Goal: Task Accomplishment & Management: Manage account settings

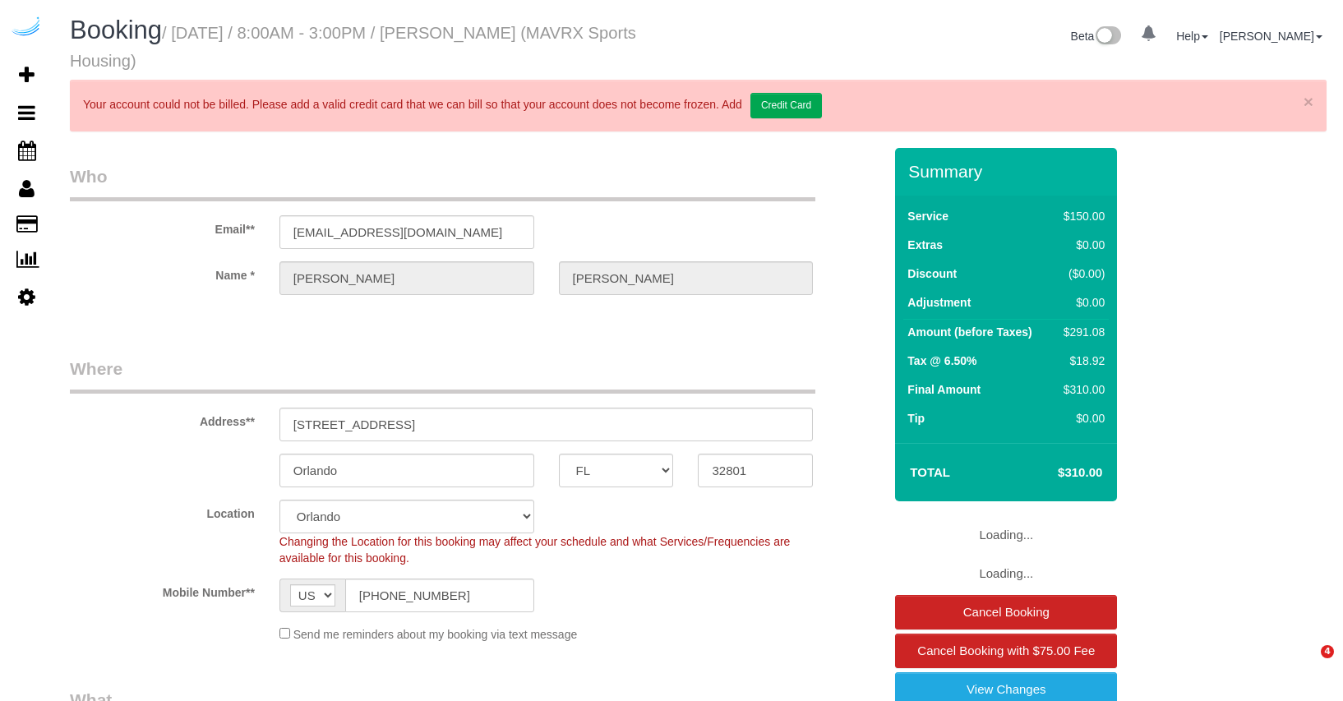
select select "FL"
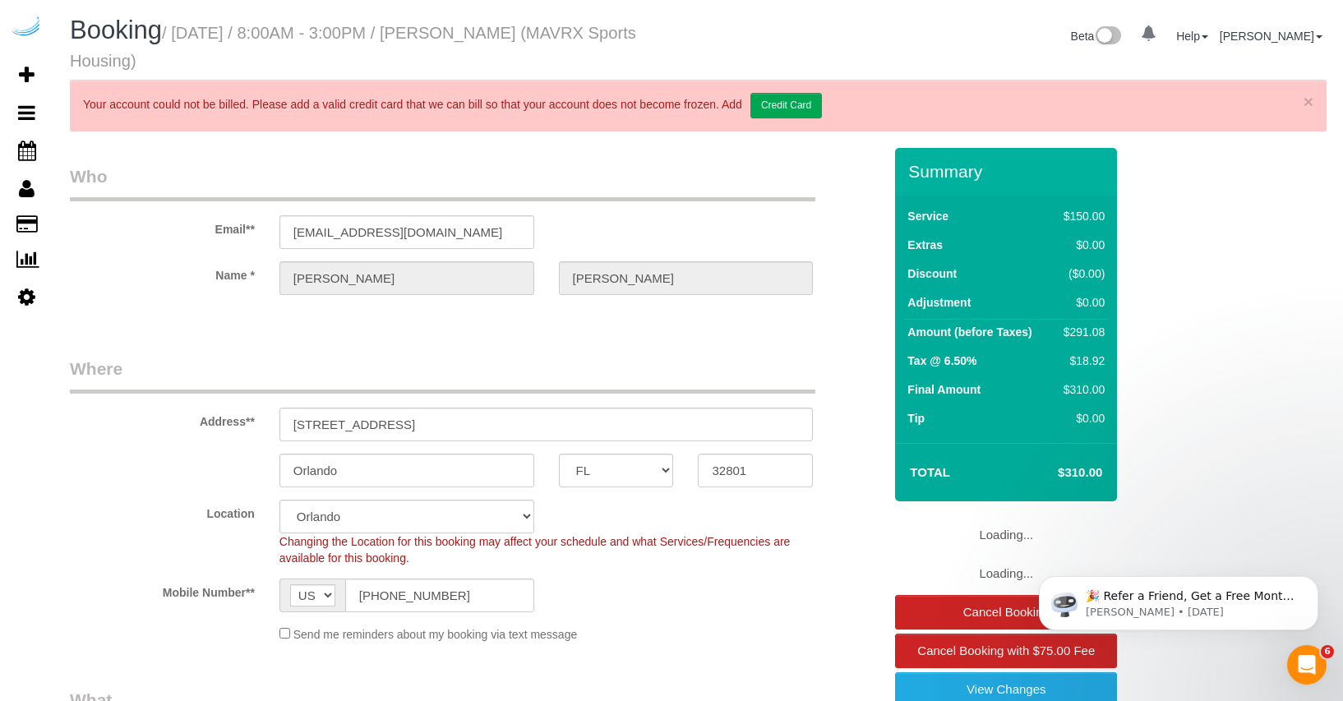
select select "object:668"
select select "number:9"
select select "117"
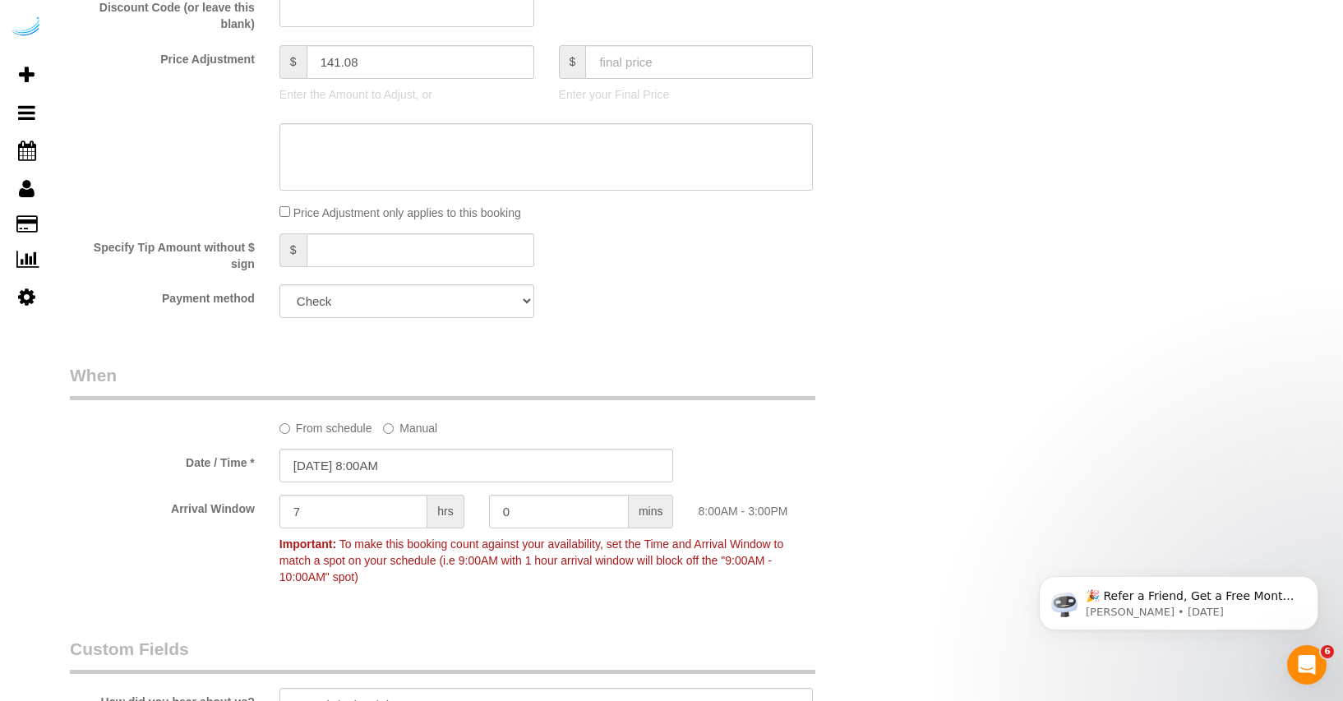
scroll to position [1988, 0]
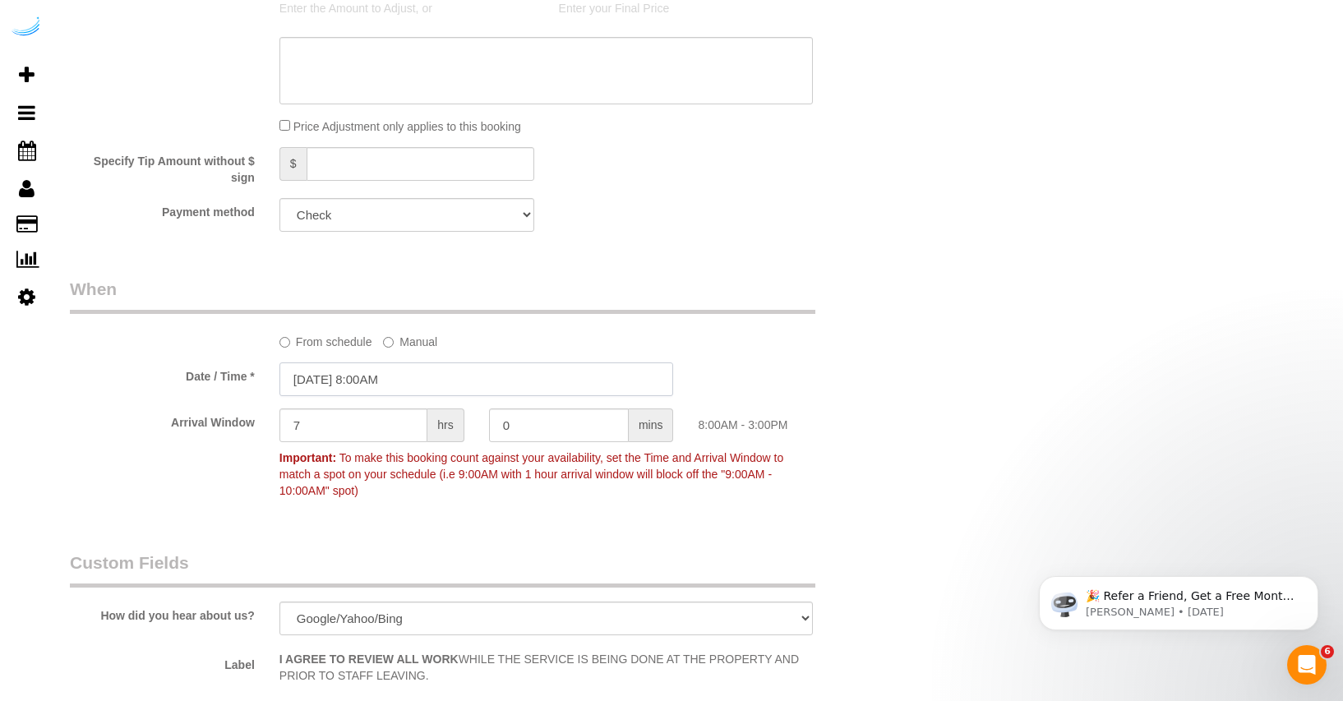
click at [328, 379] on input "09/15/2025 8:00AM" at bounding box center [476, 379] width 394 height 34
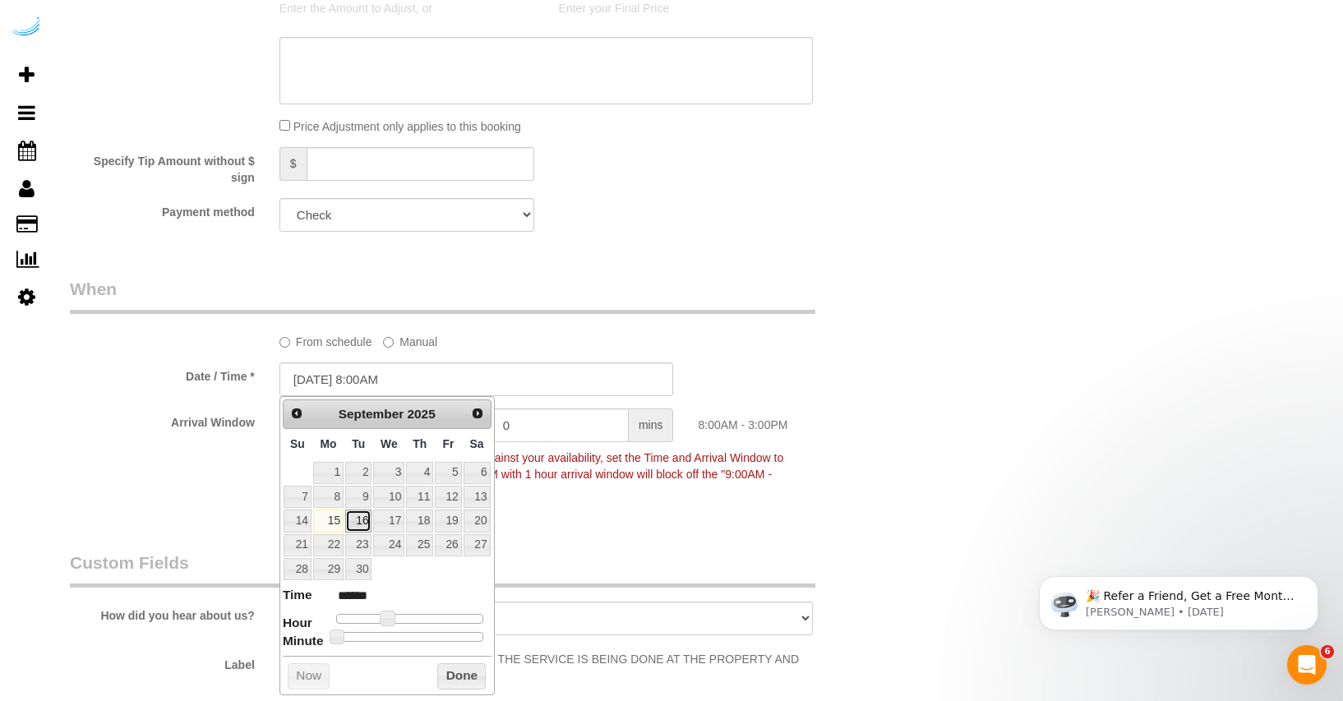
click at [357, 518] on link "16" at bounding box center [358, 520] width 26 height 22
type input "09/16/2025 8:00AM"
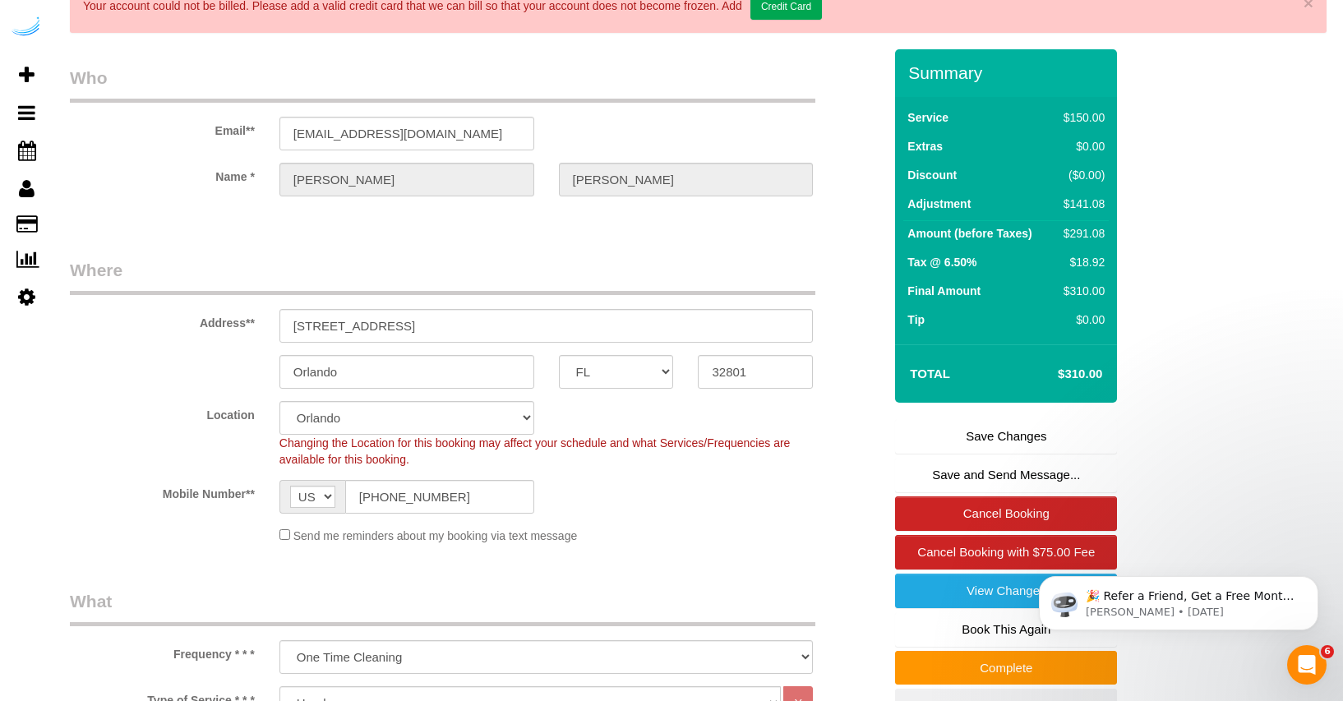
scroll to position [96, 0]
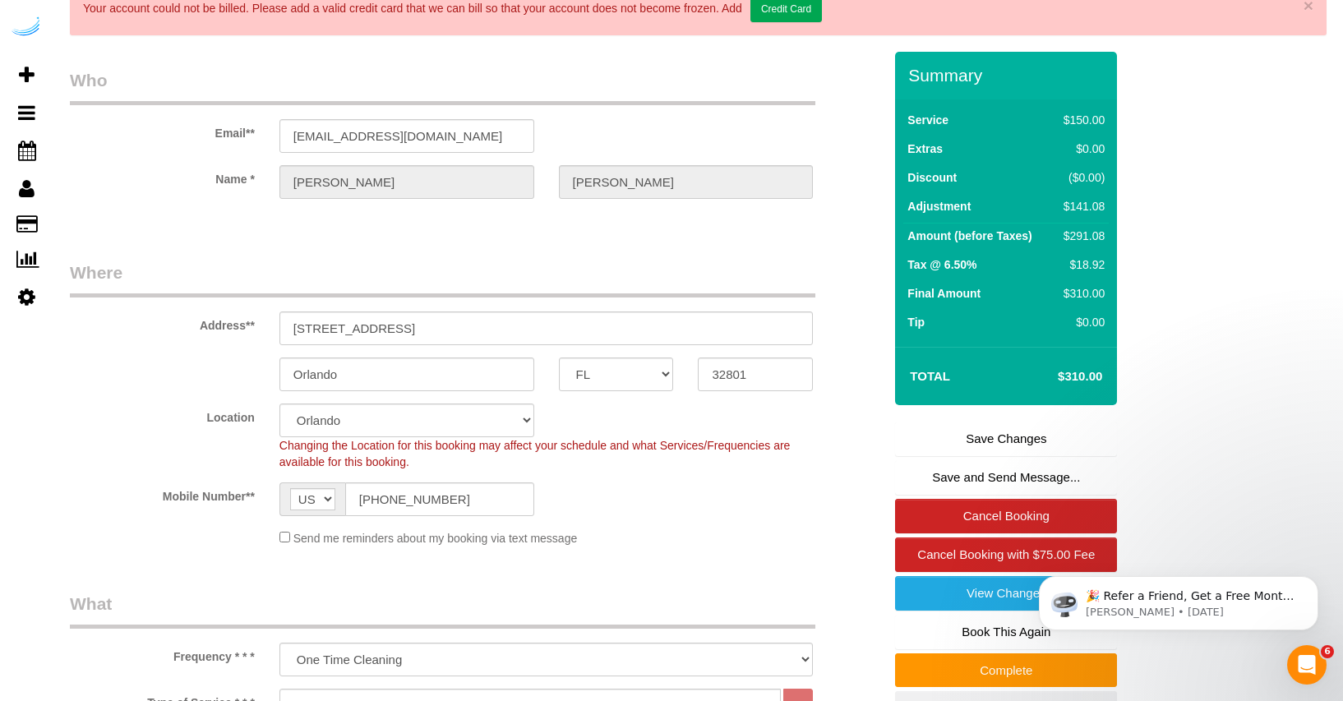
click at [1003, 449] on link "Save Changes" at bounding box center [1006, 439] width 222 height 35
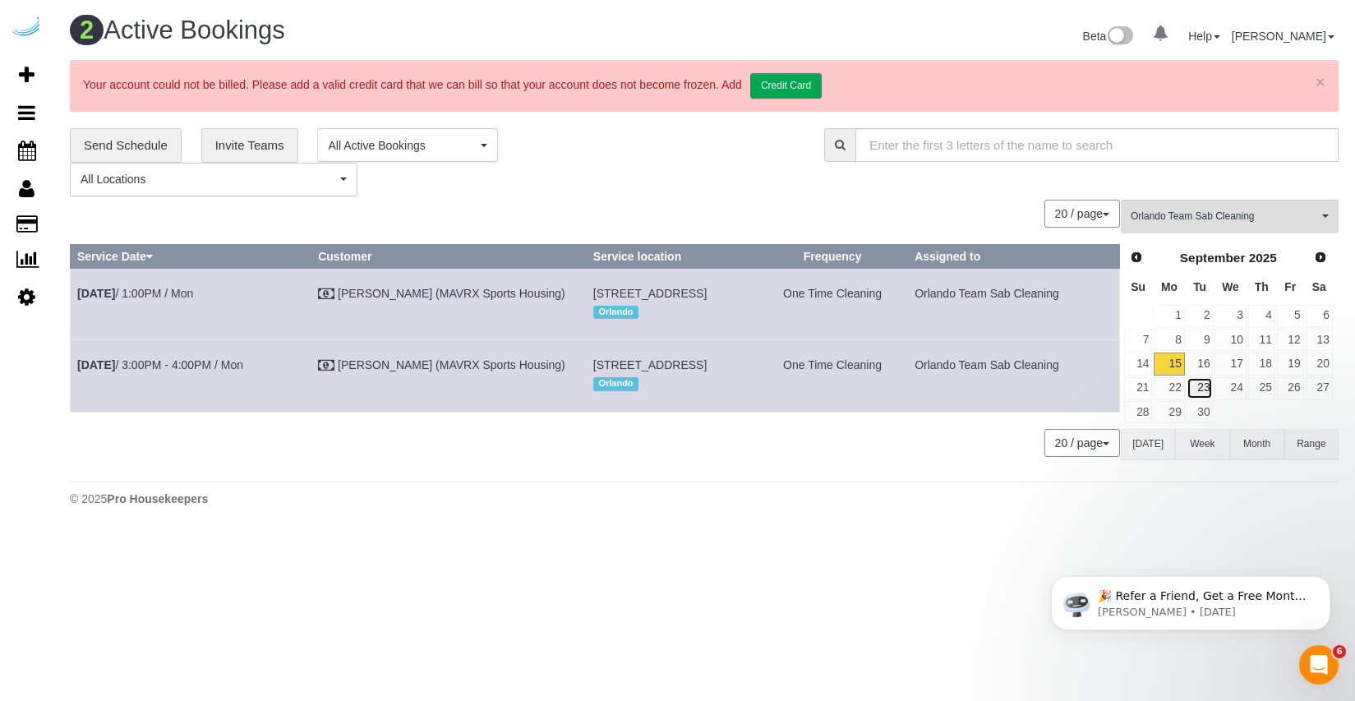
click at [1190, 380] on link "23" at bounding box center [1200, 388] width 27 height 22
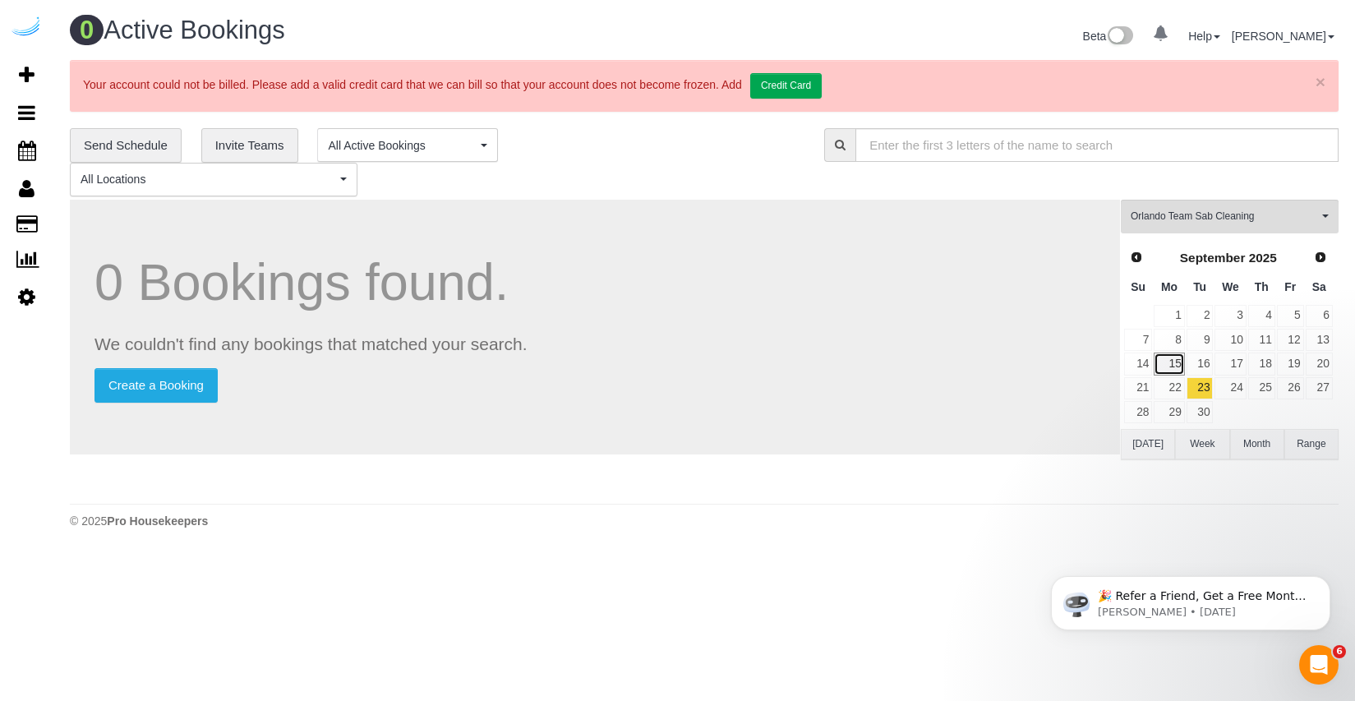
click at [1178, 362] on link "15" at bounding box center [1169, 364] width 30 height 22
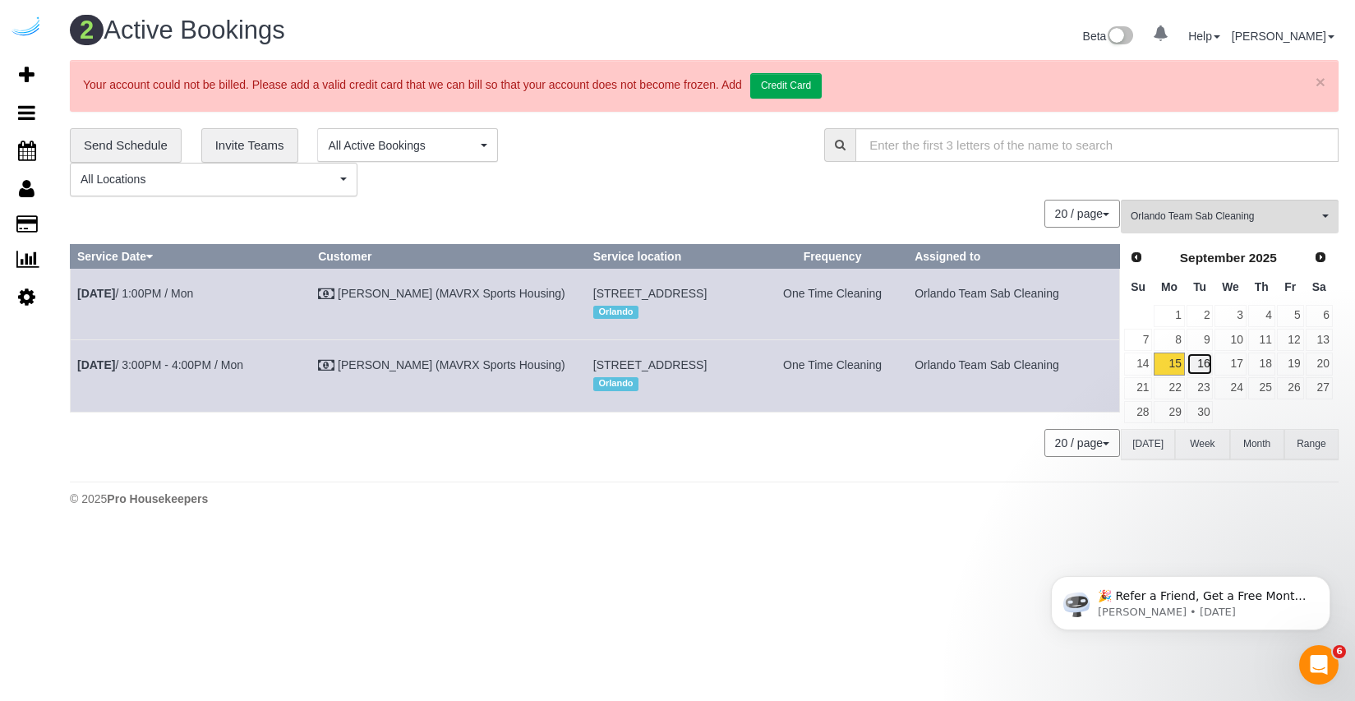
click at [1197, 363] on link "16" at bounding box center [1200, 364] width 27 height 22
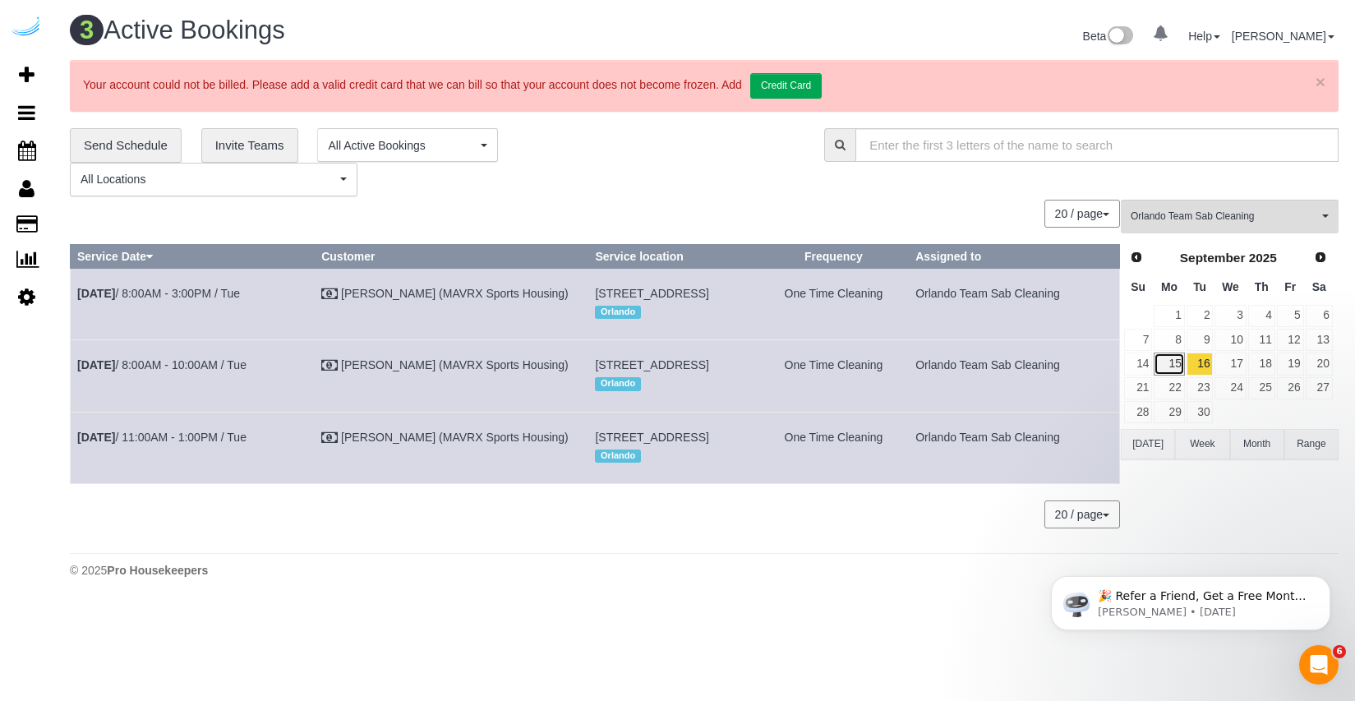
click at [1172, 363] on link "15" at bounding box center [1169, 364] width 30 height 22
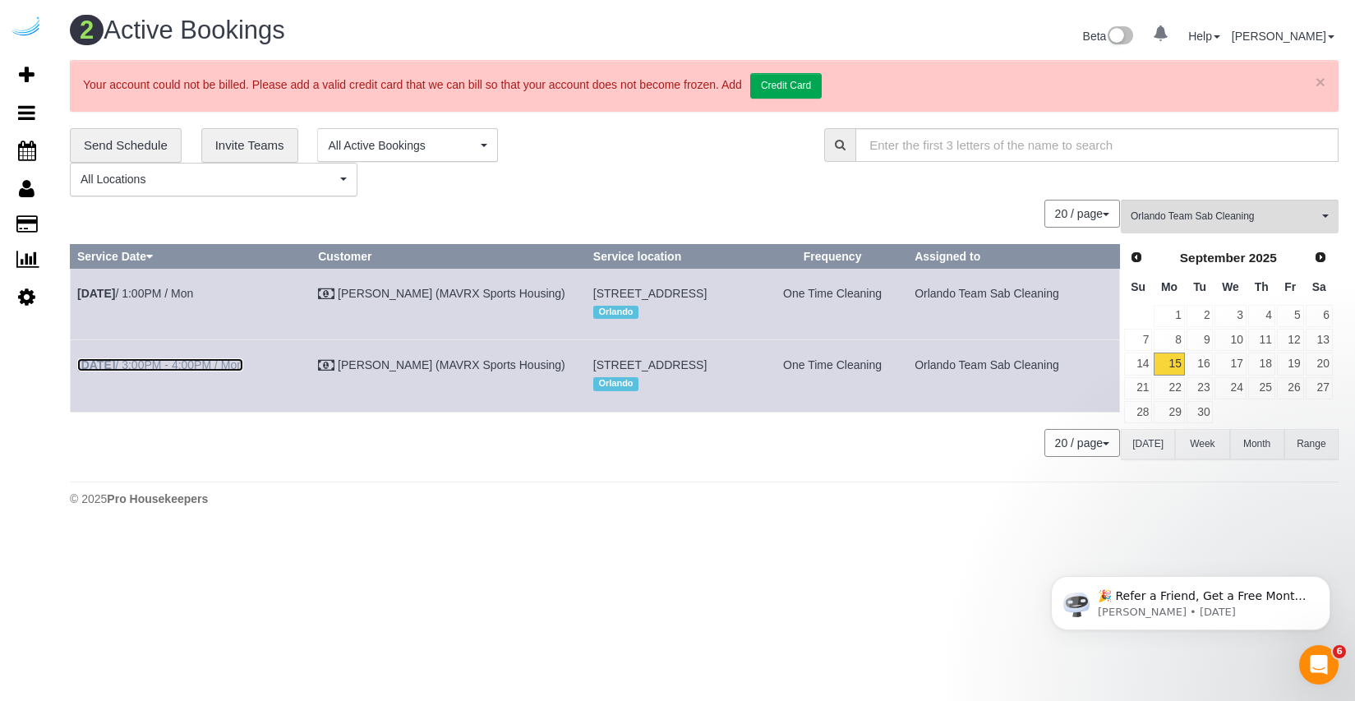
click at [192, 371] on link "Sep 15th / 3:00PM - 4:00PM / Mon" at bounding box center [160, 364] width 166 height 13
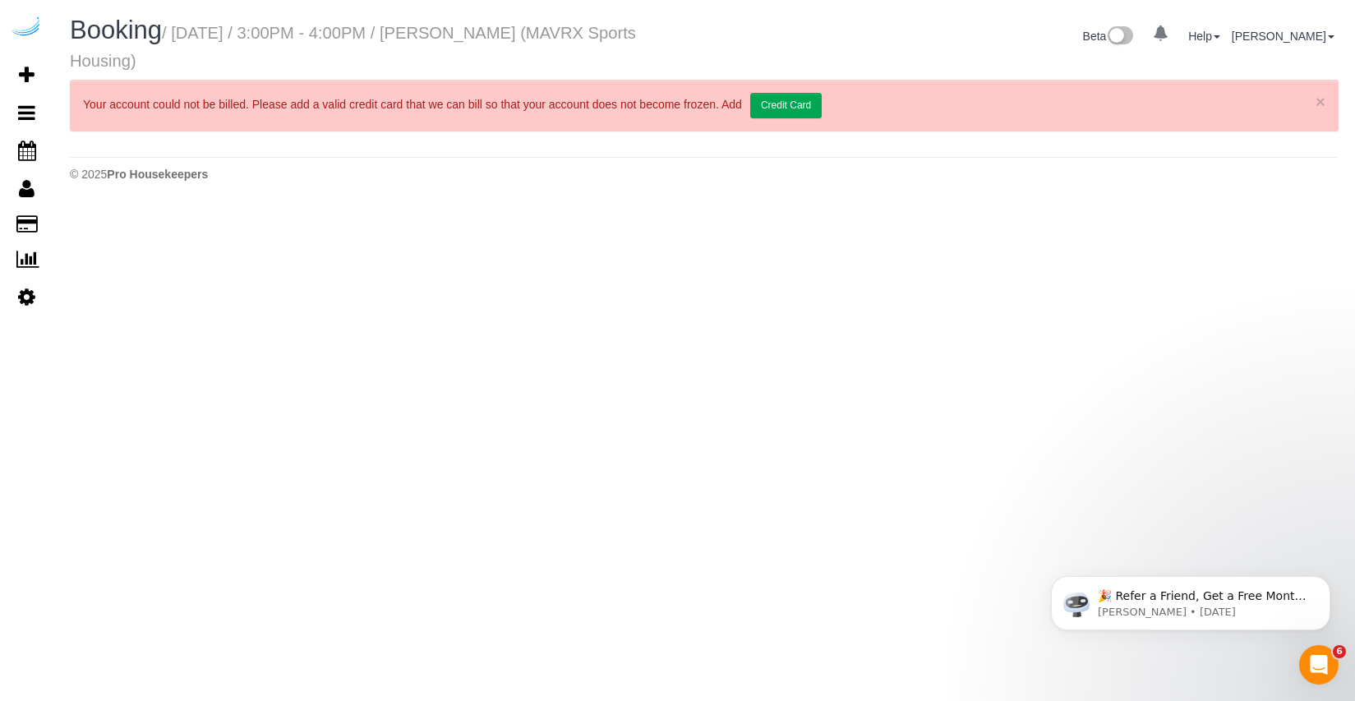
select select "FL"
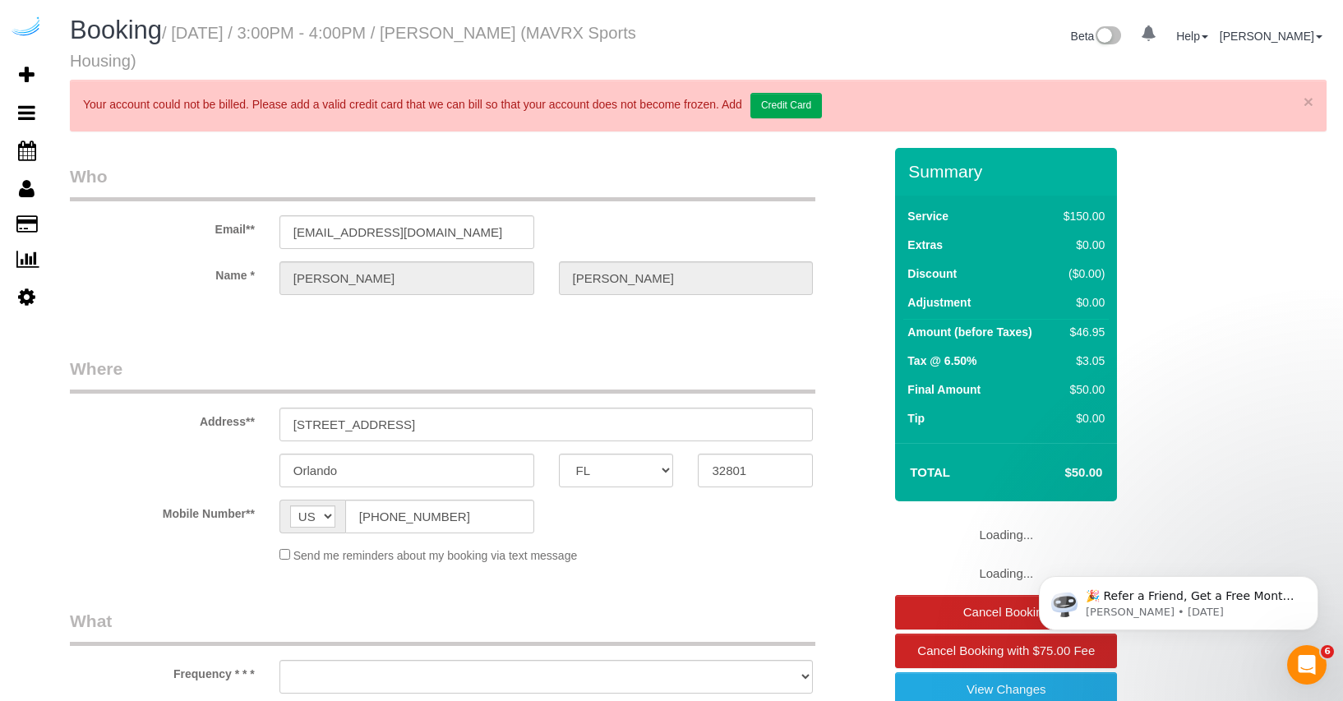
select select "object:1577"
select select "117"
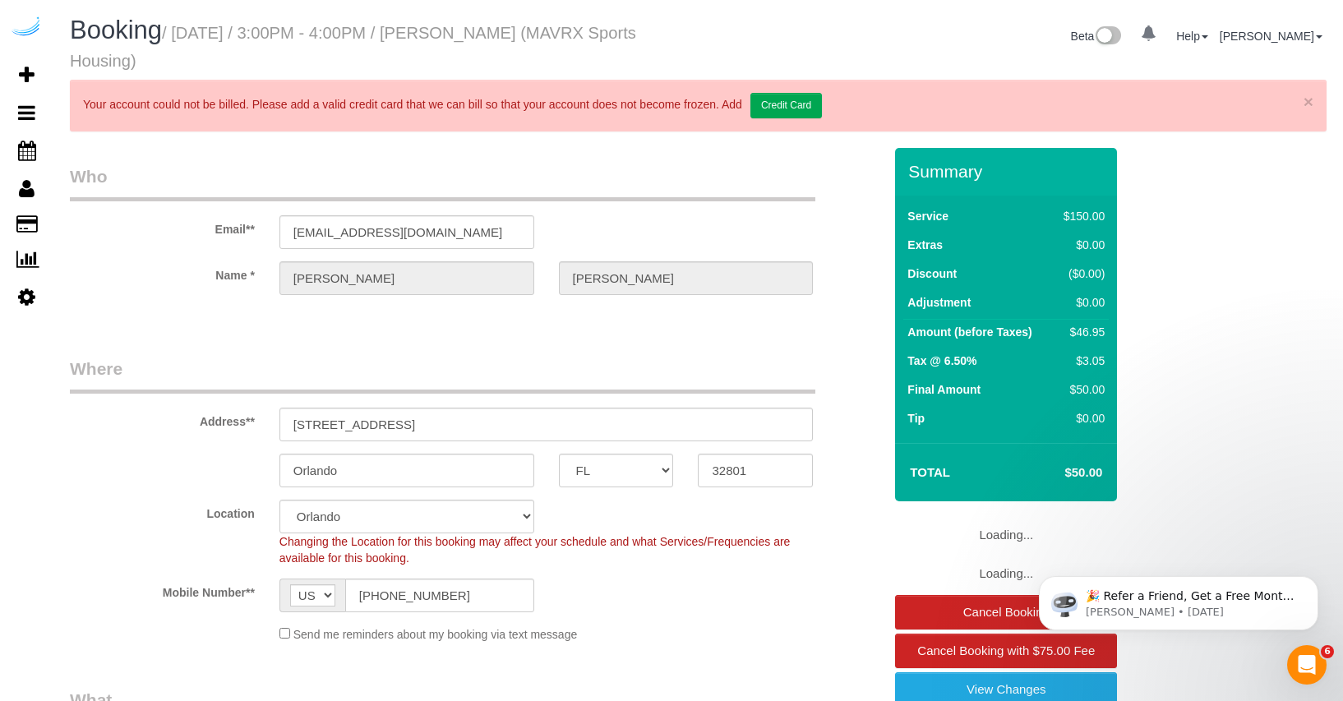
select select "object:1853"
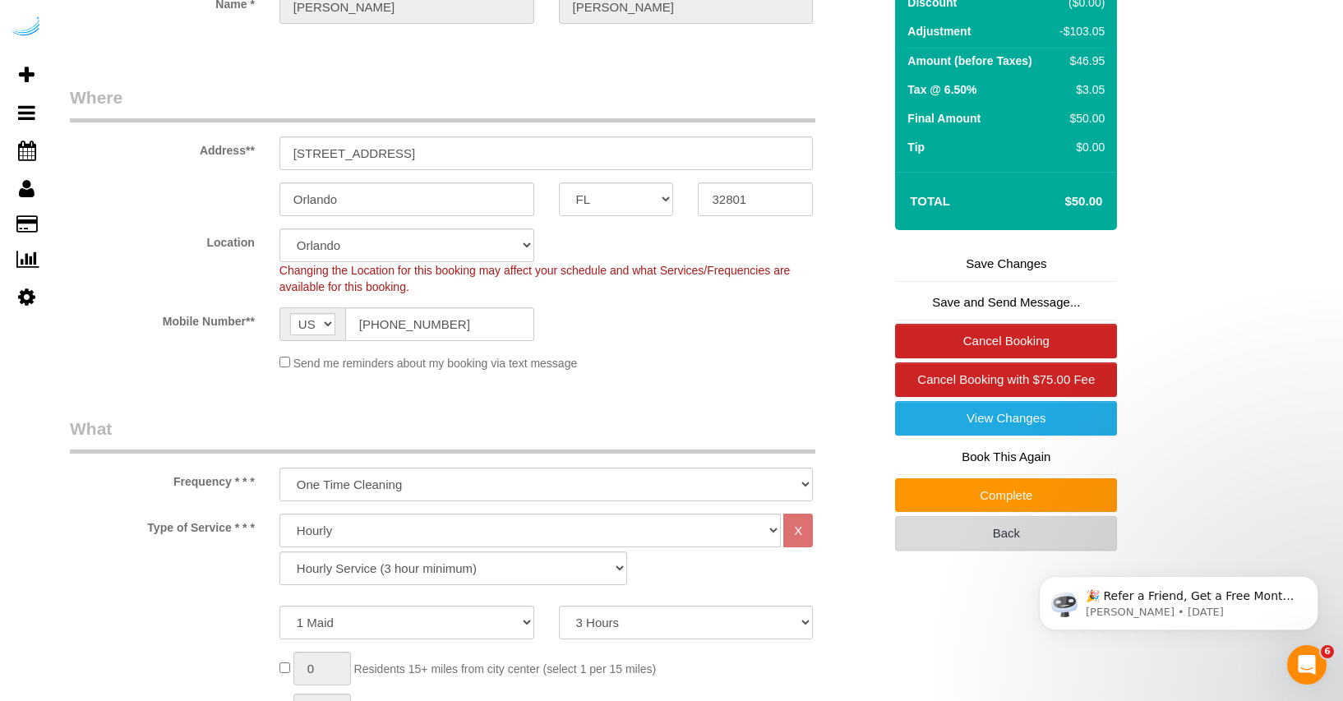
scroll to position [273, 0]
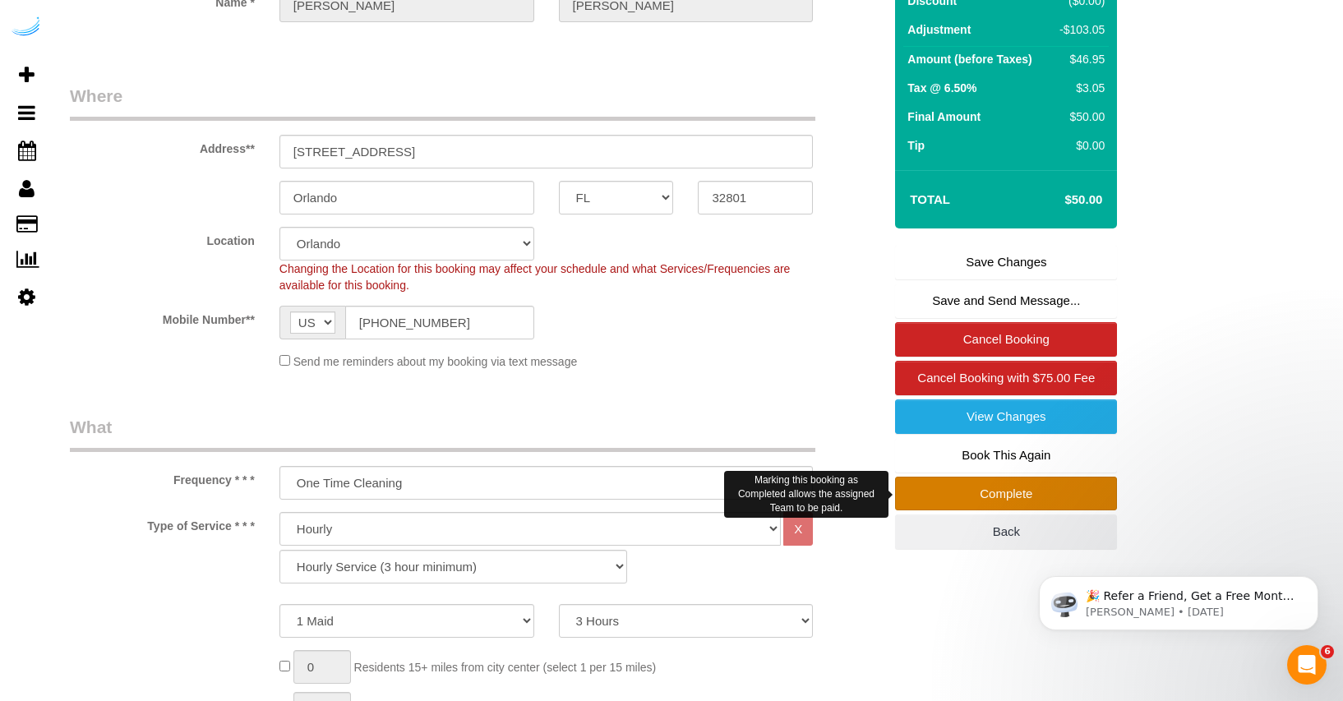
click at [961, 491] on link "Complete" at bounding box center [1006, 494] width 222 height 35
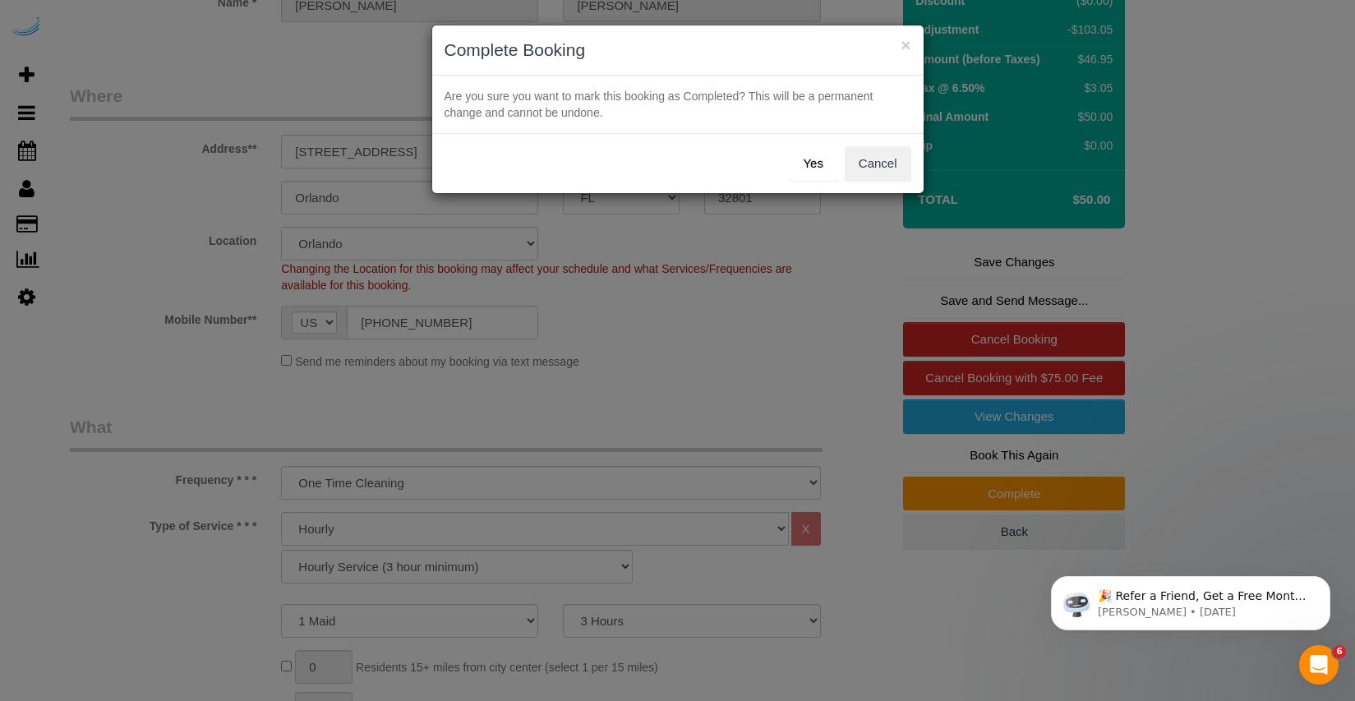
click at [804, 168] on button "Yes" at bounding box center [813, 163] width 48 height 35
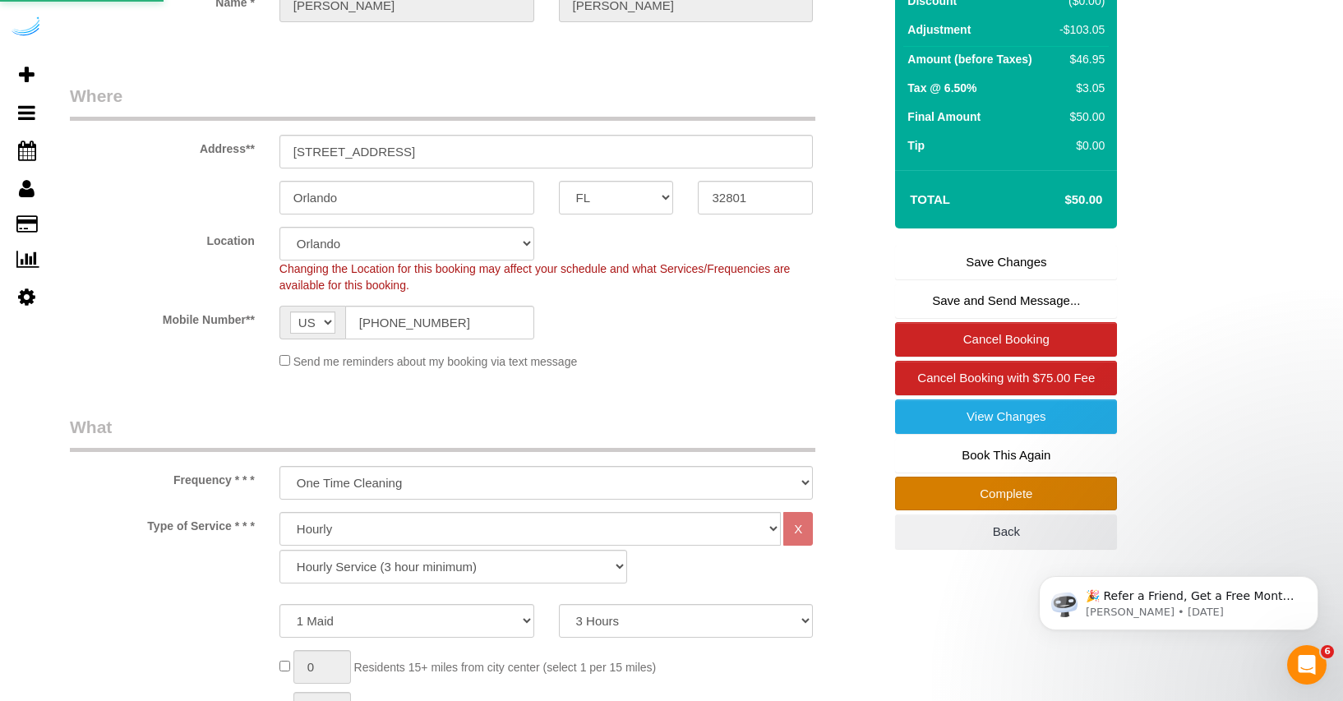
scroll to position [323, 0]
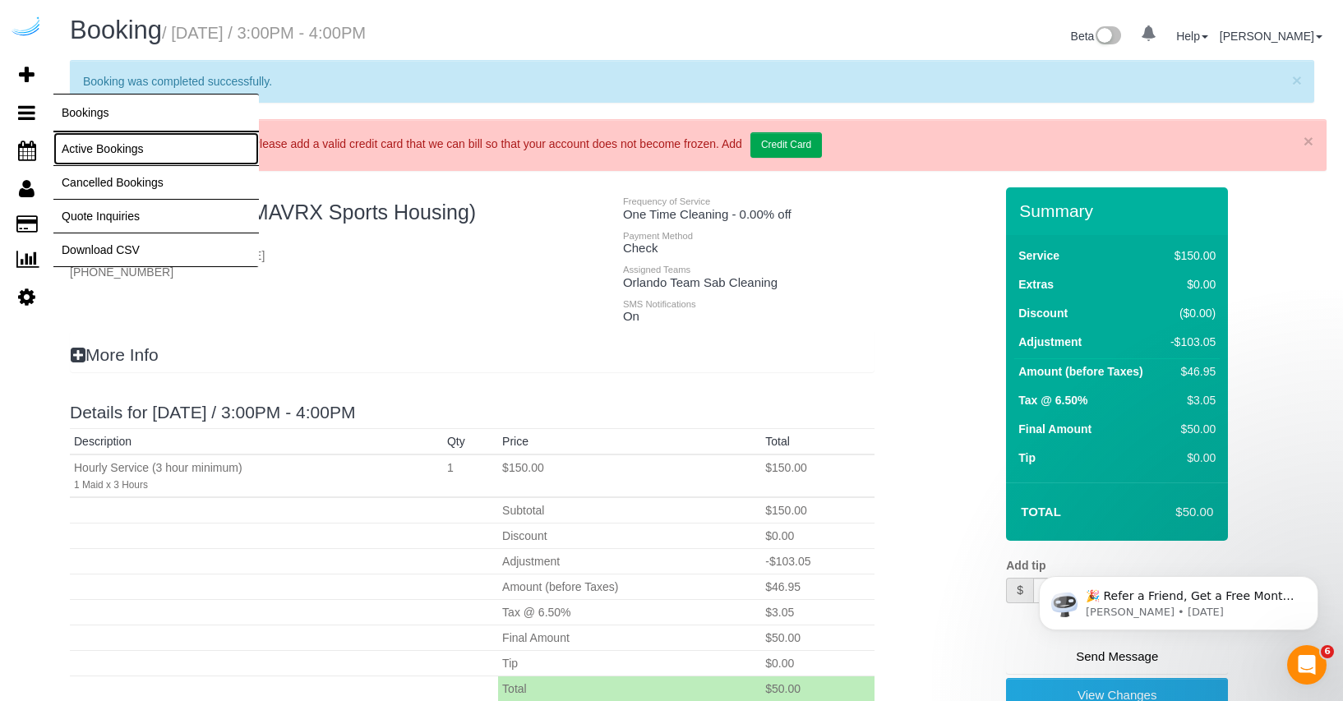
click at [69, 145] on link "Active Bookings" at bounding box center [155, 148] width 205 height 33
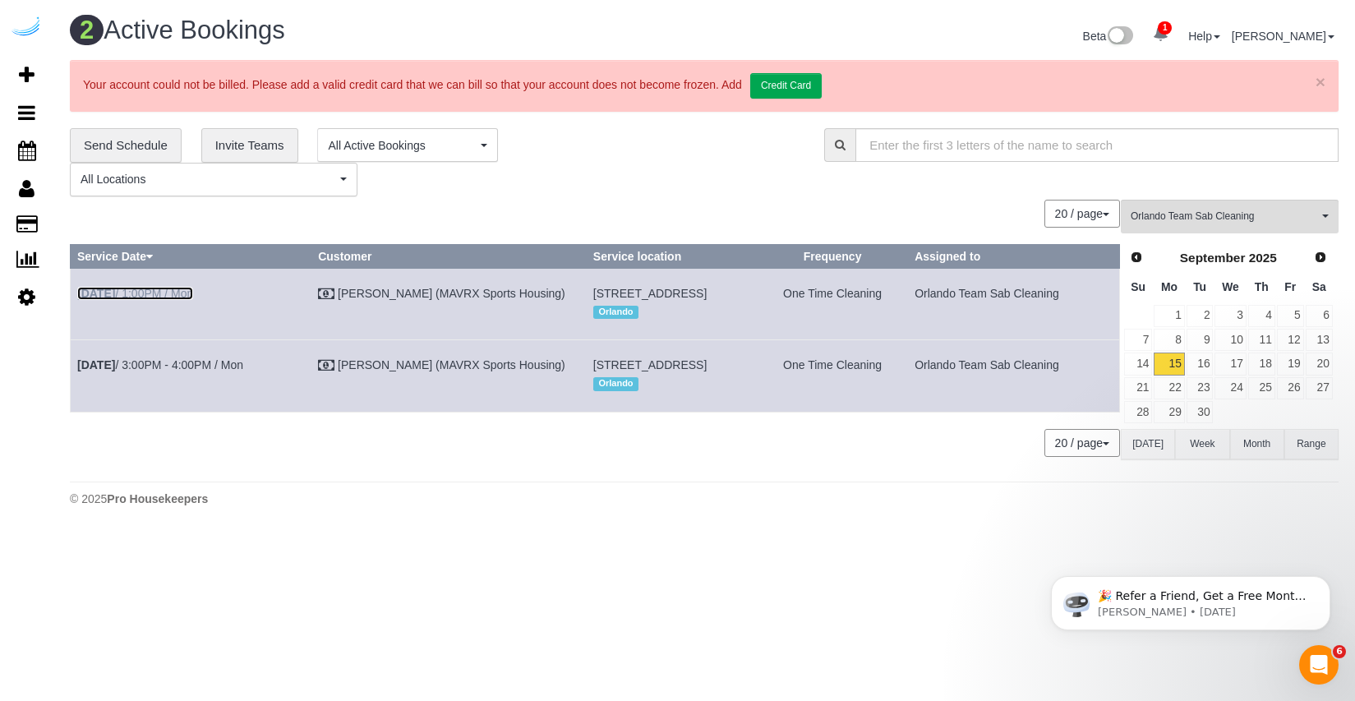
click at [190, 292] on link "Sep 15th / 1:00PM / Mon" at bounding box center [135, 293] width 116 height 13
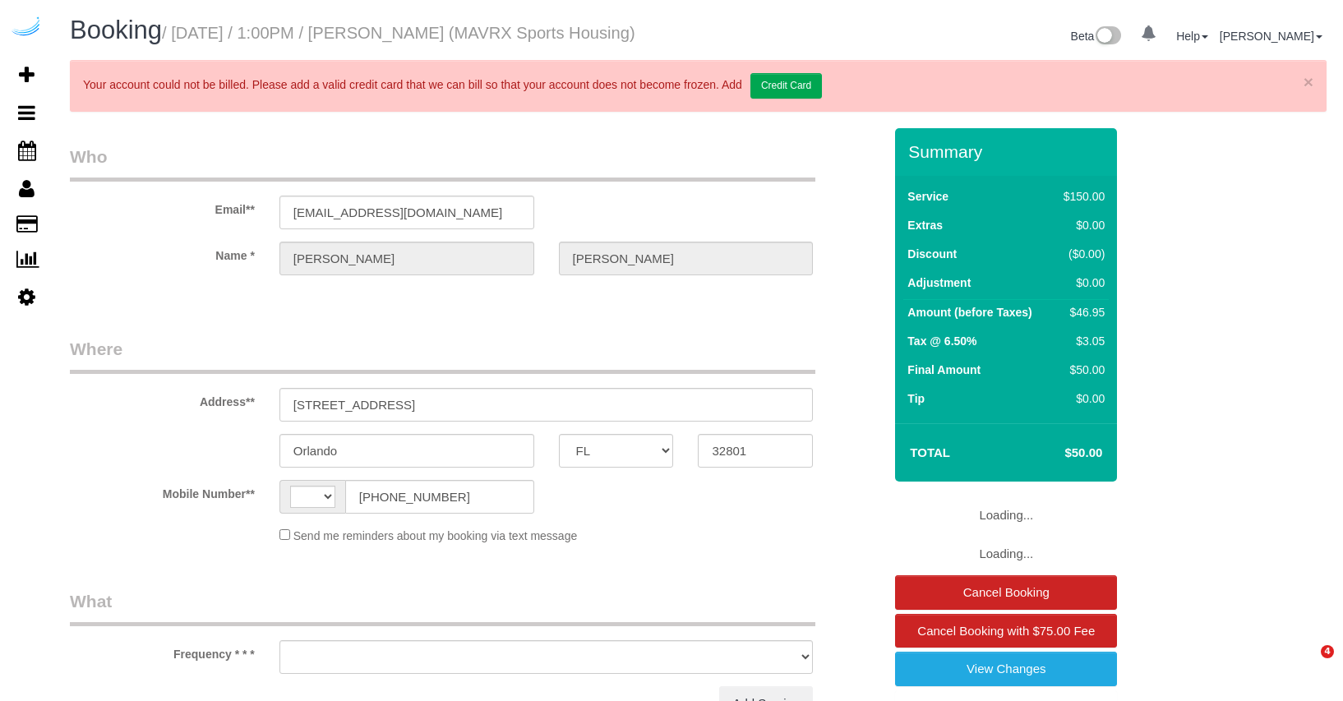
select select "FL"
select select "string:[GEOGRAPHIC_DATA]"
select select "object:622"
select select "number:9"
select select "117"
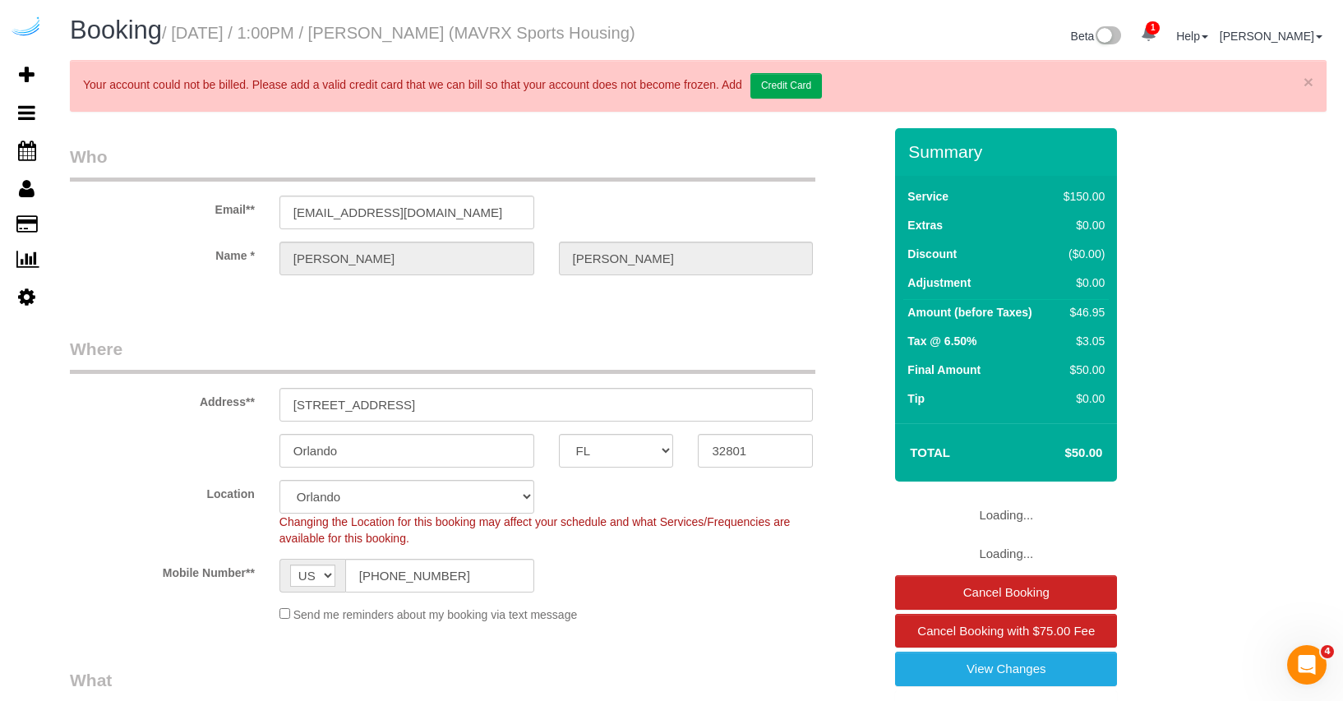
select select "object:898"
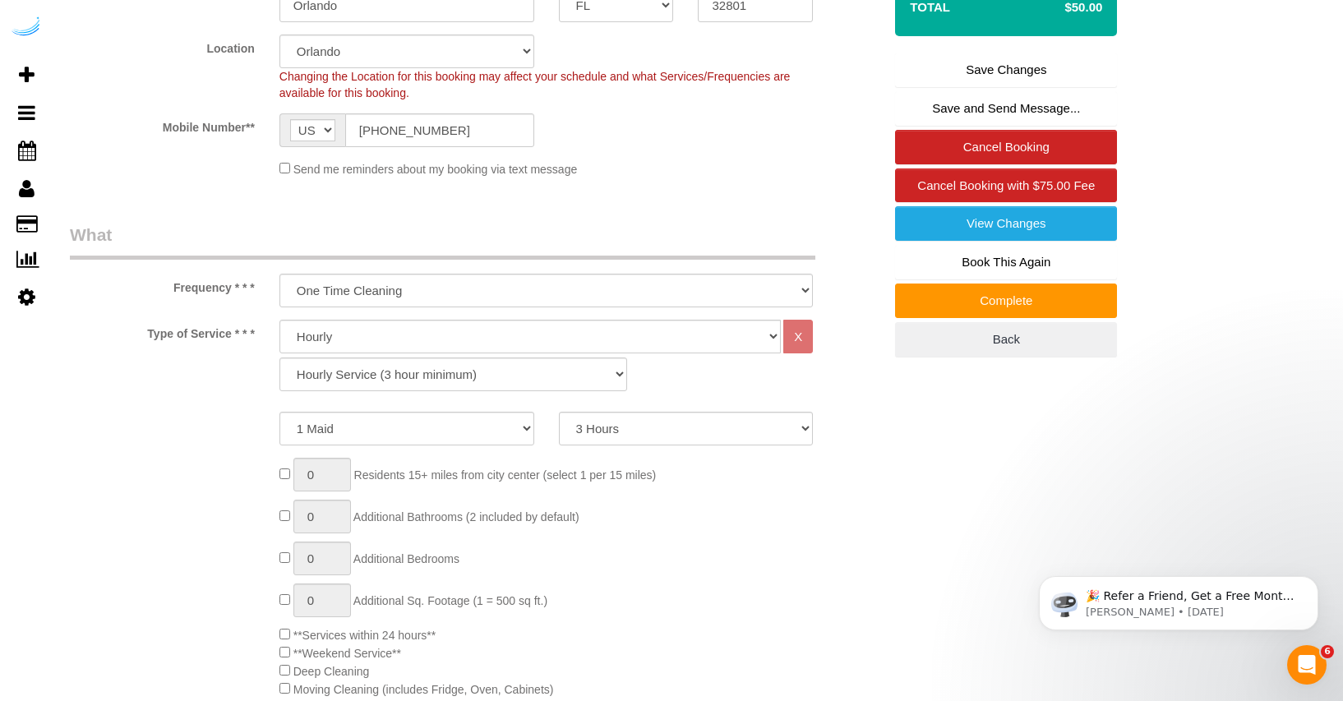
scroll to position [206, 0]
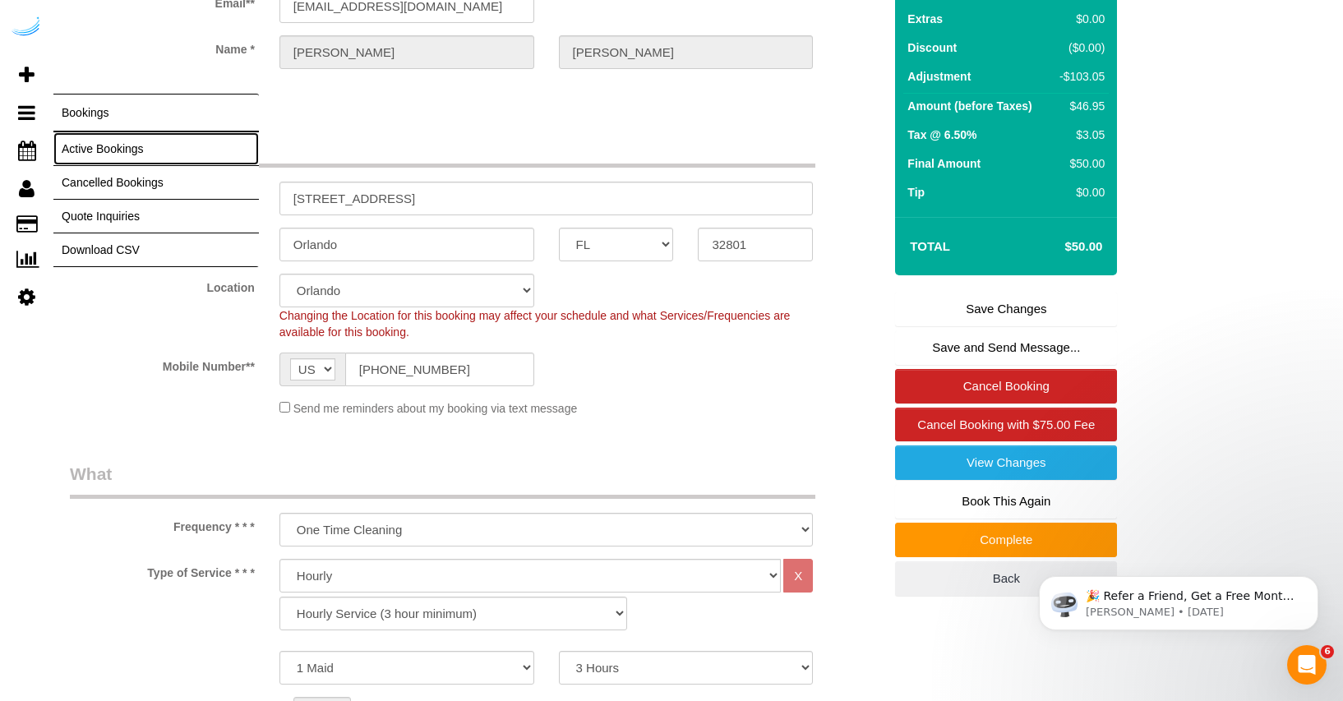
click at [92, 143] on link "Active Bookings" at bounding box center [155, 148] width 205 height 33
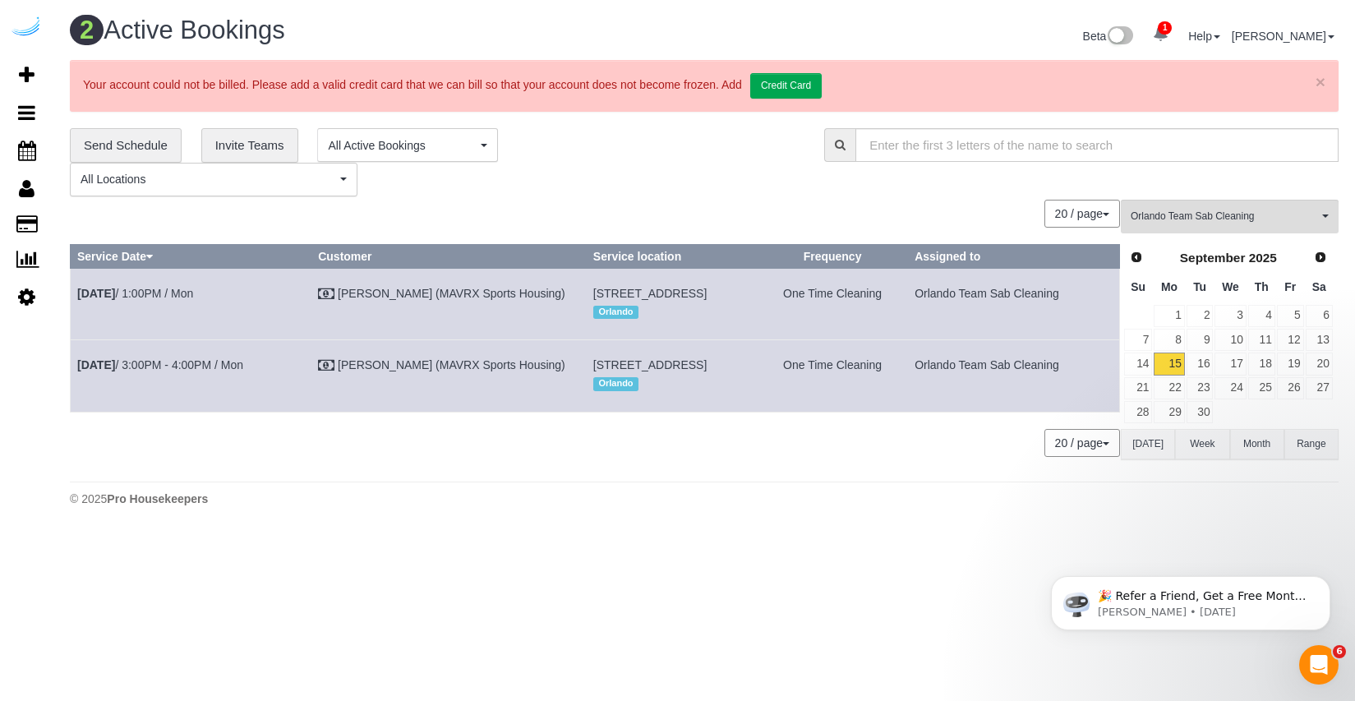
click at [930, 212] on div "20 / page 10 / page 20 / page 30 / page 40 / page 50 / page 100 / page" at bounding box center [595, 214] width 1050 height 28
click at [1194, 365] on link "16" at bounding box center [1200, 364] width 27 height 22
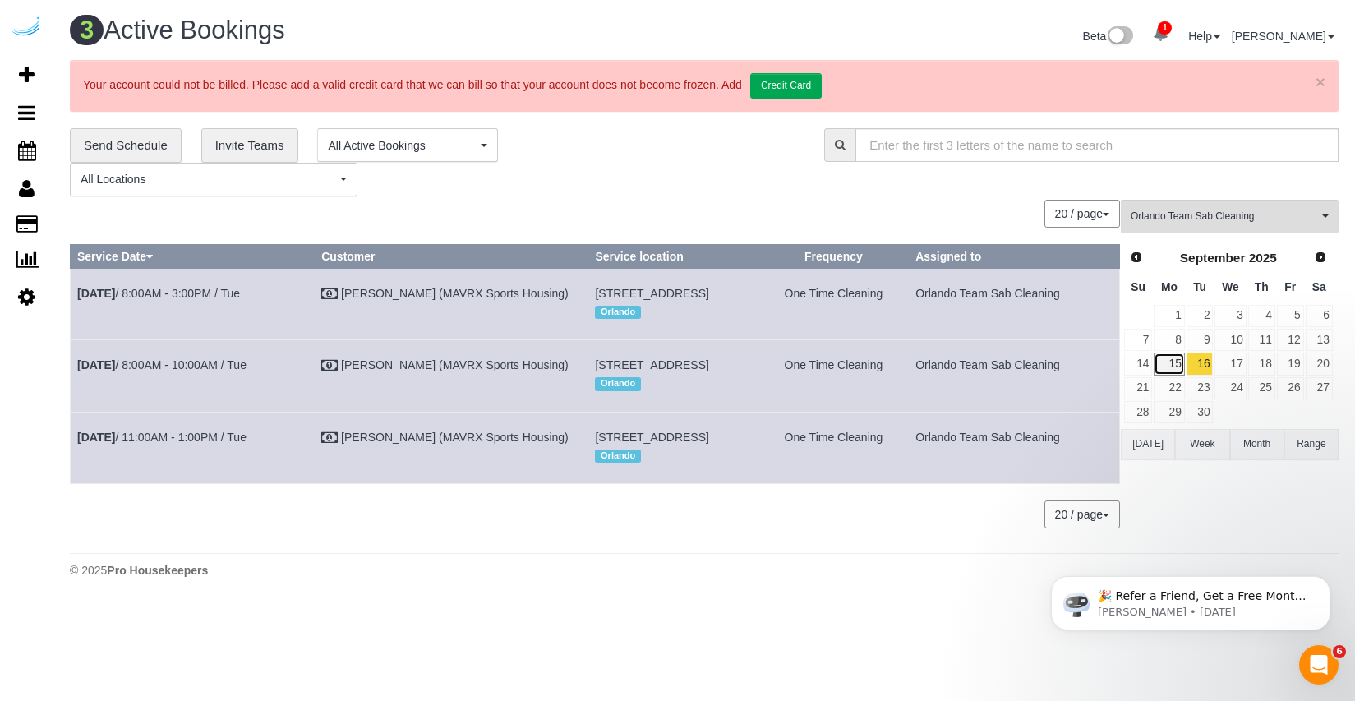
click at [1162, 356] on link "15" at bounding box center [1169, 364] width 30 height 22
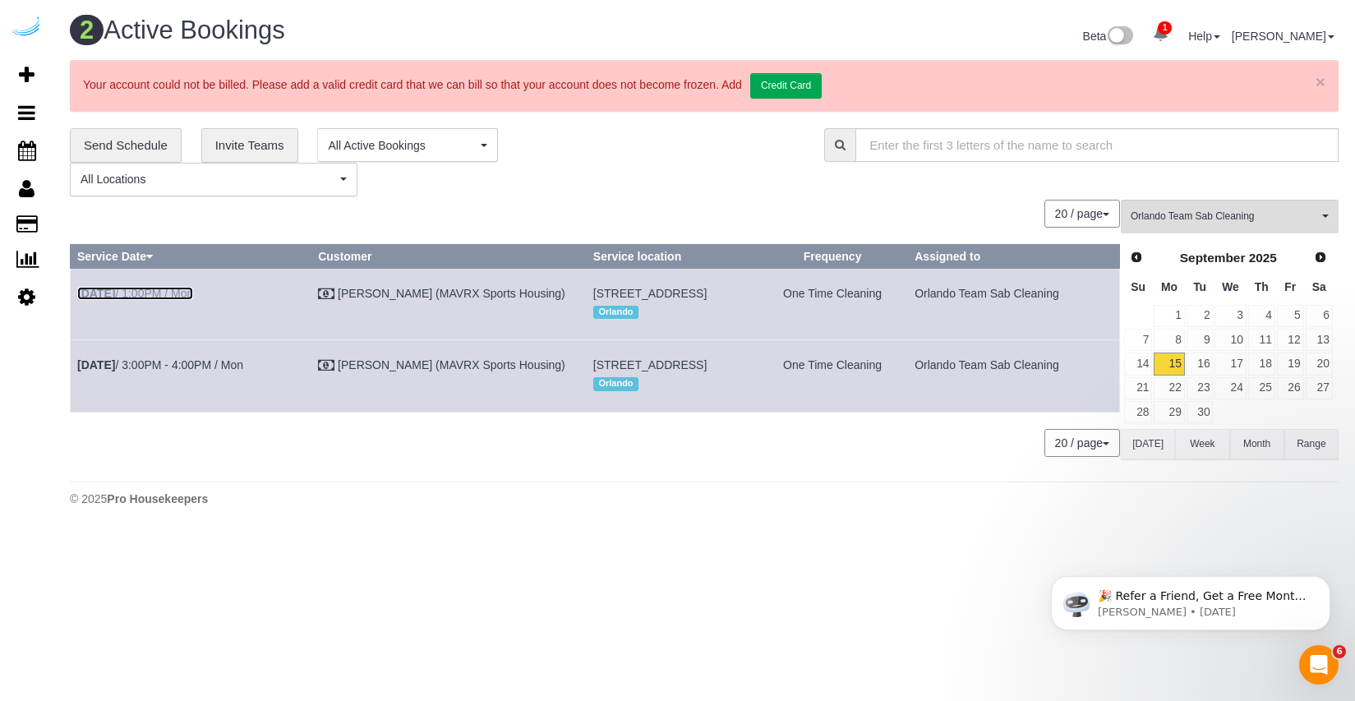
click at [184, 293] on link "Sep 15th / 1:00PM / Mon" at bounding box center [135, 293] width 116 height 13
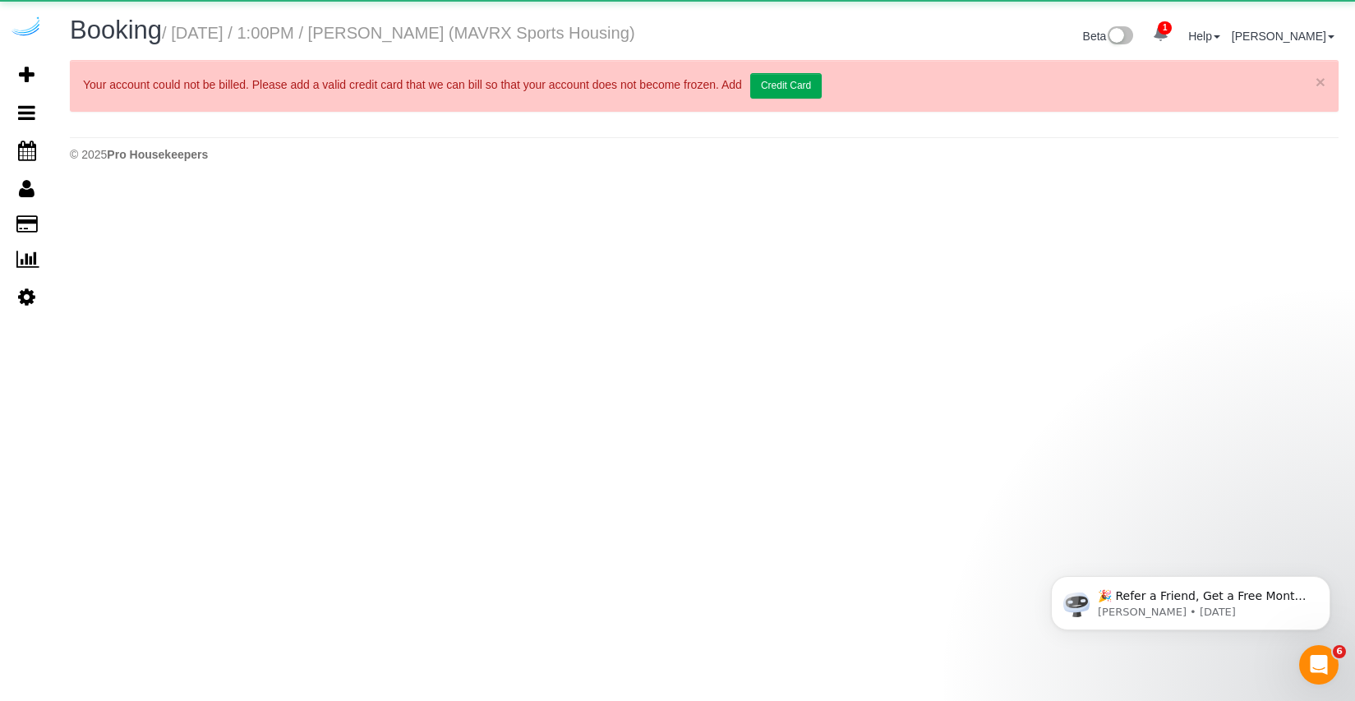
select select "FL"
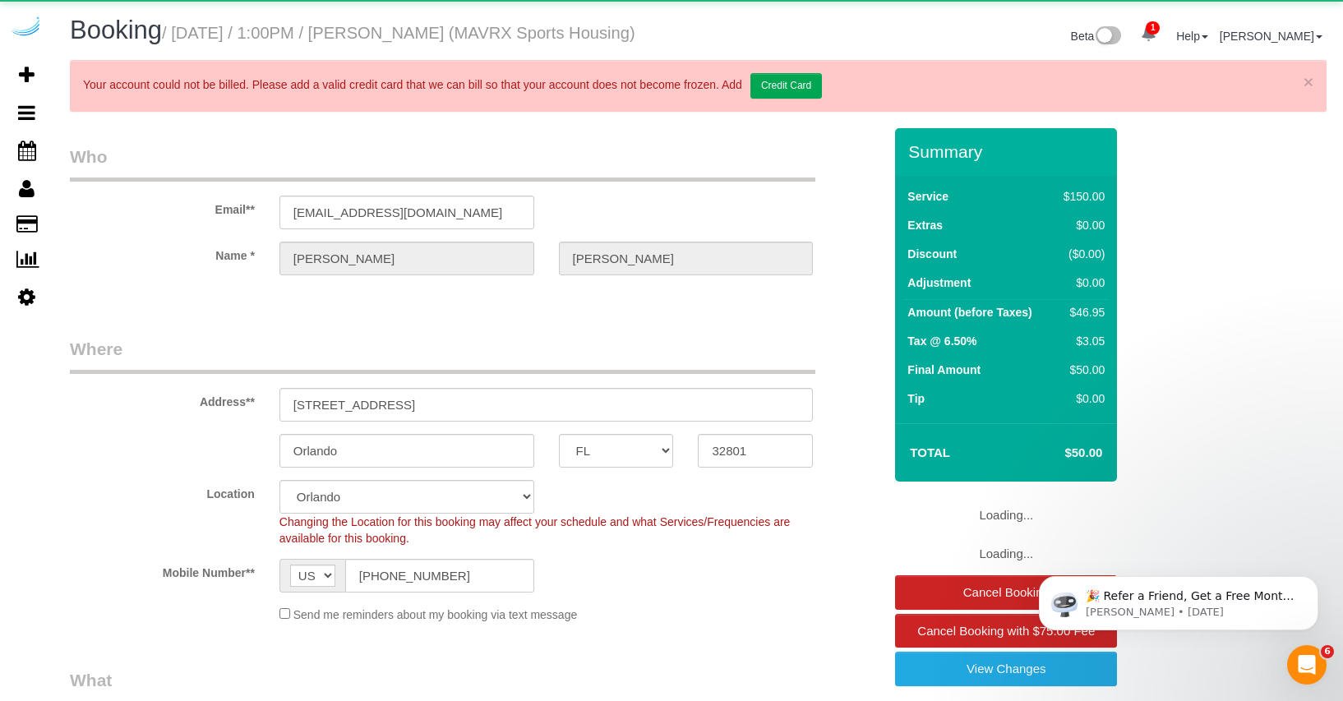
select select "object:1648"
select select "number:9"
select select "117"
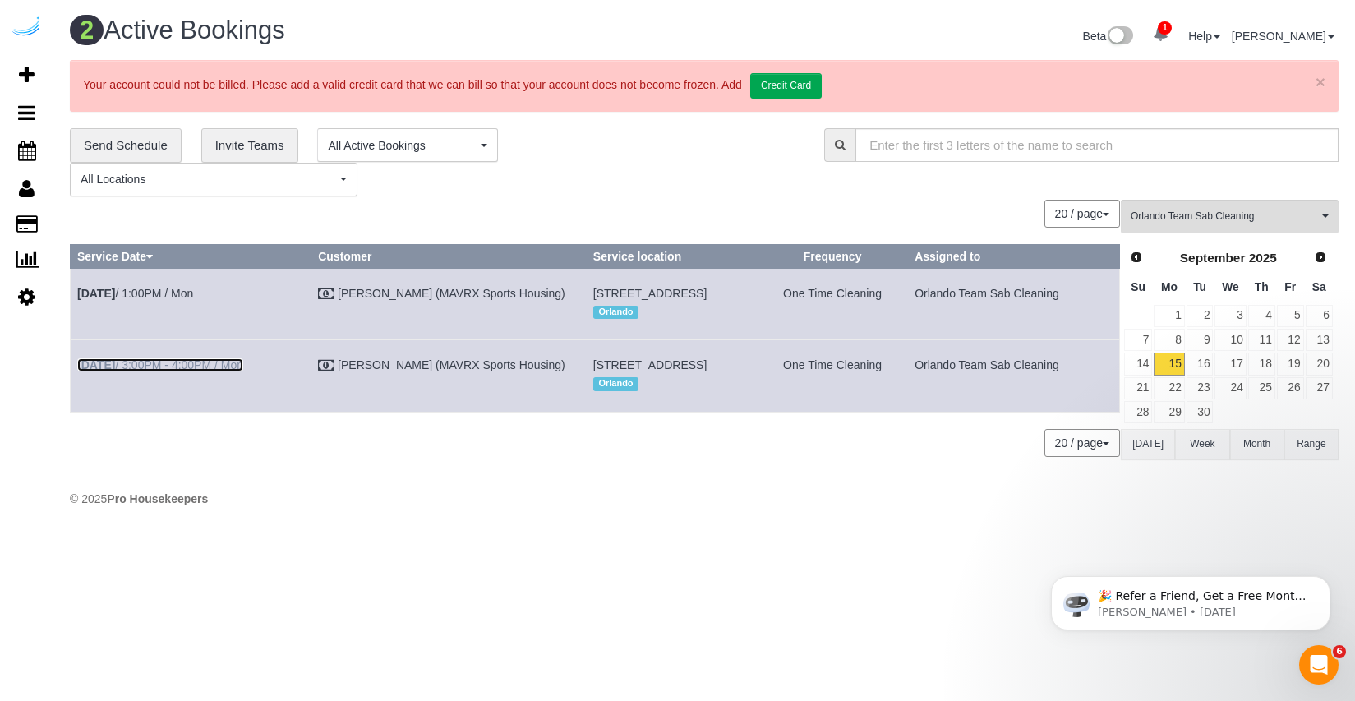
click at [230, 371] on link "Sep 15th / 3:00PM - 4:00PM / Mon" at bounding box center [160, 364] width 166 height 13
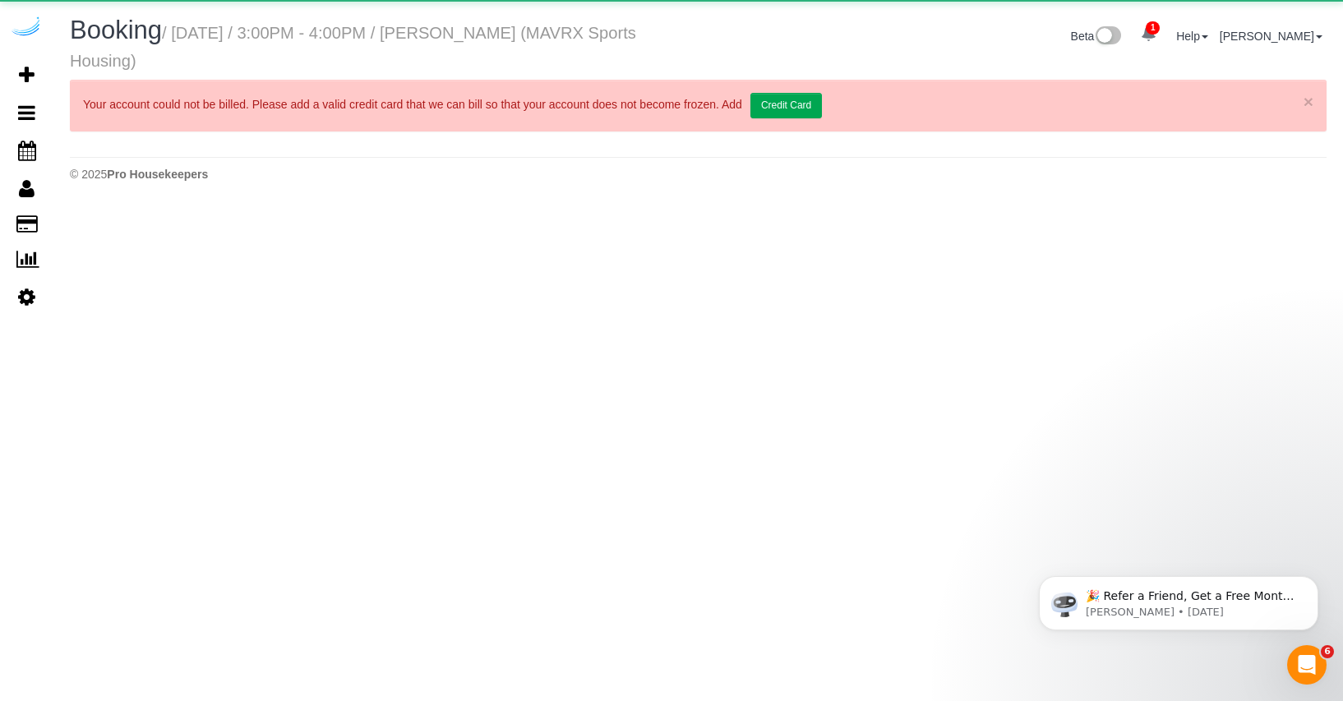
select select "FL"
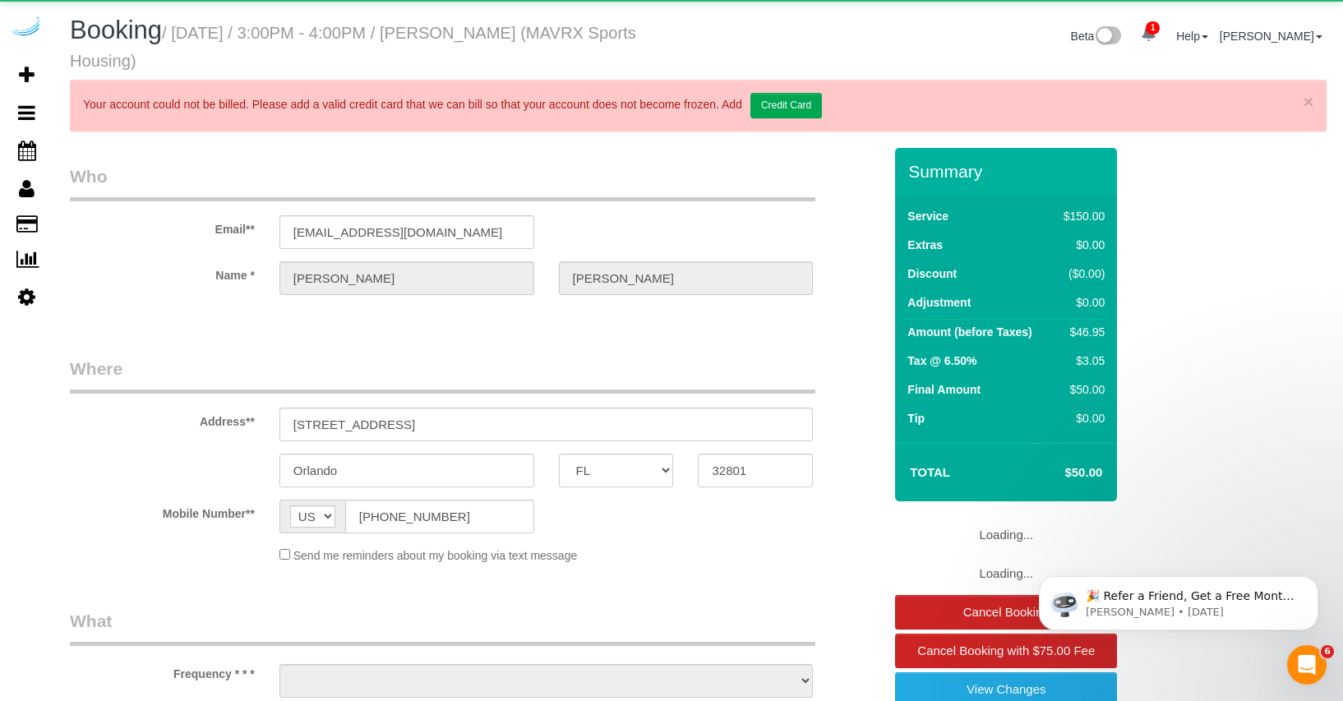
select select "object:2461"
select select "number:9"
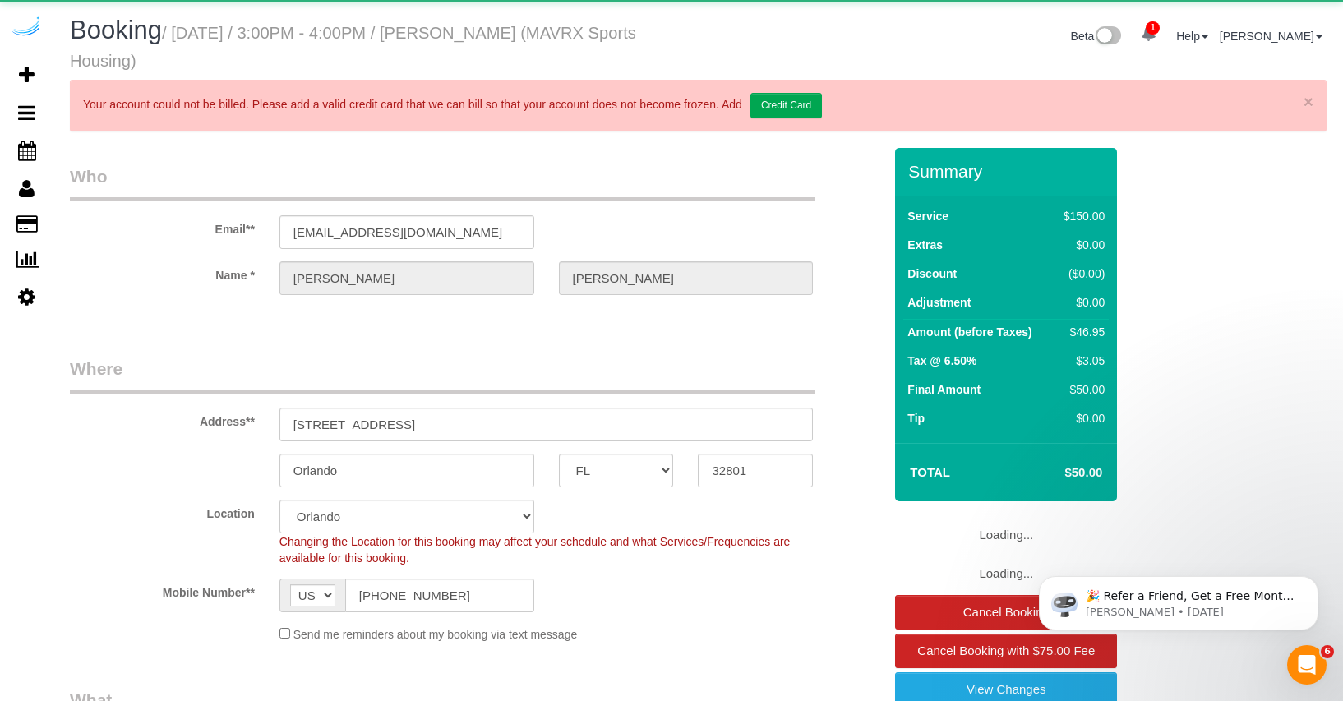
select select "object:2515"
select select "117"
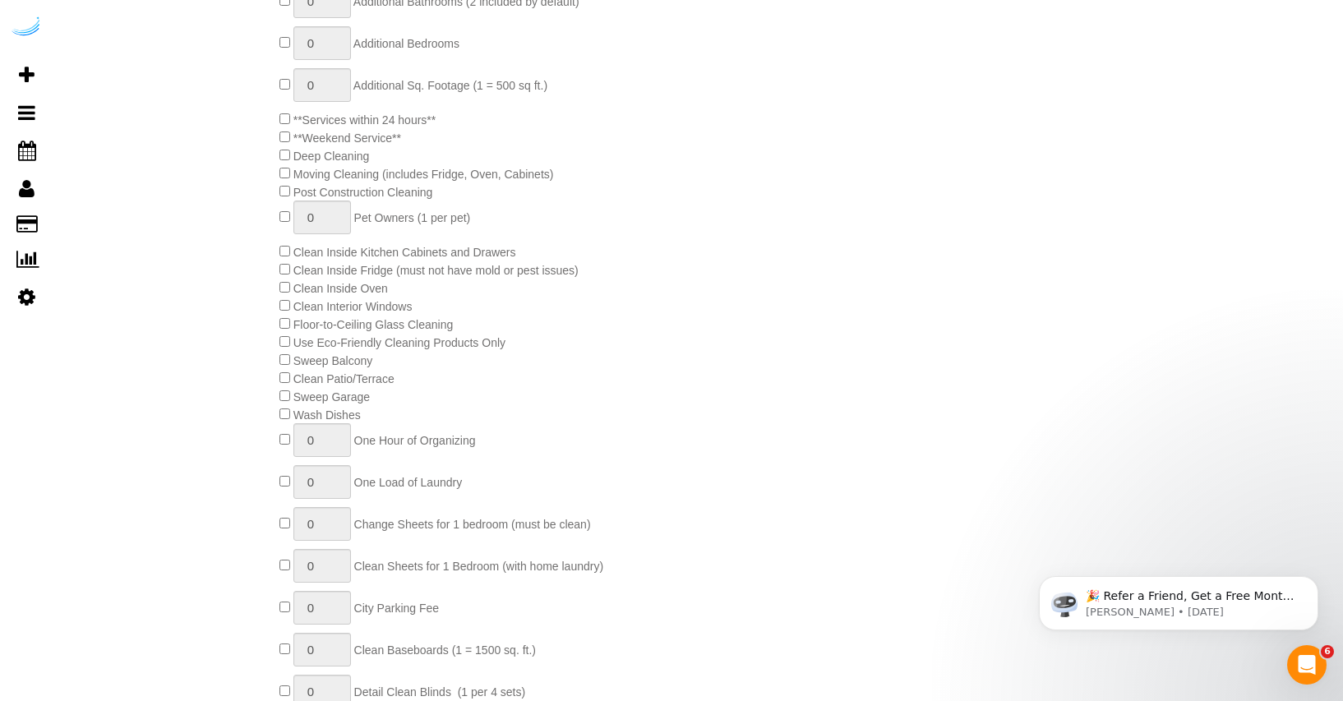
scroll to position [1003, 0]
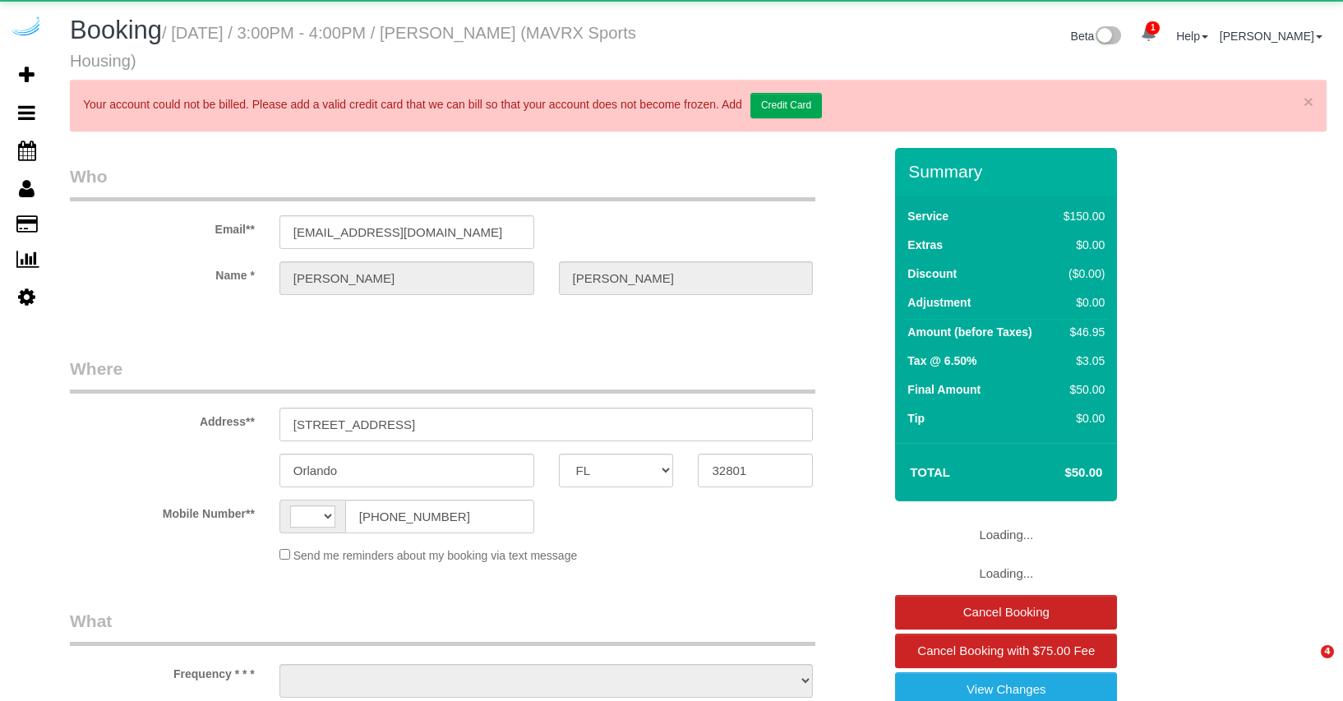
select select "FL"
select select "string:[GEOGRAPHIC_DATA]"
select select "number:9"
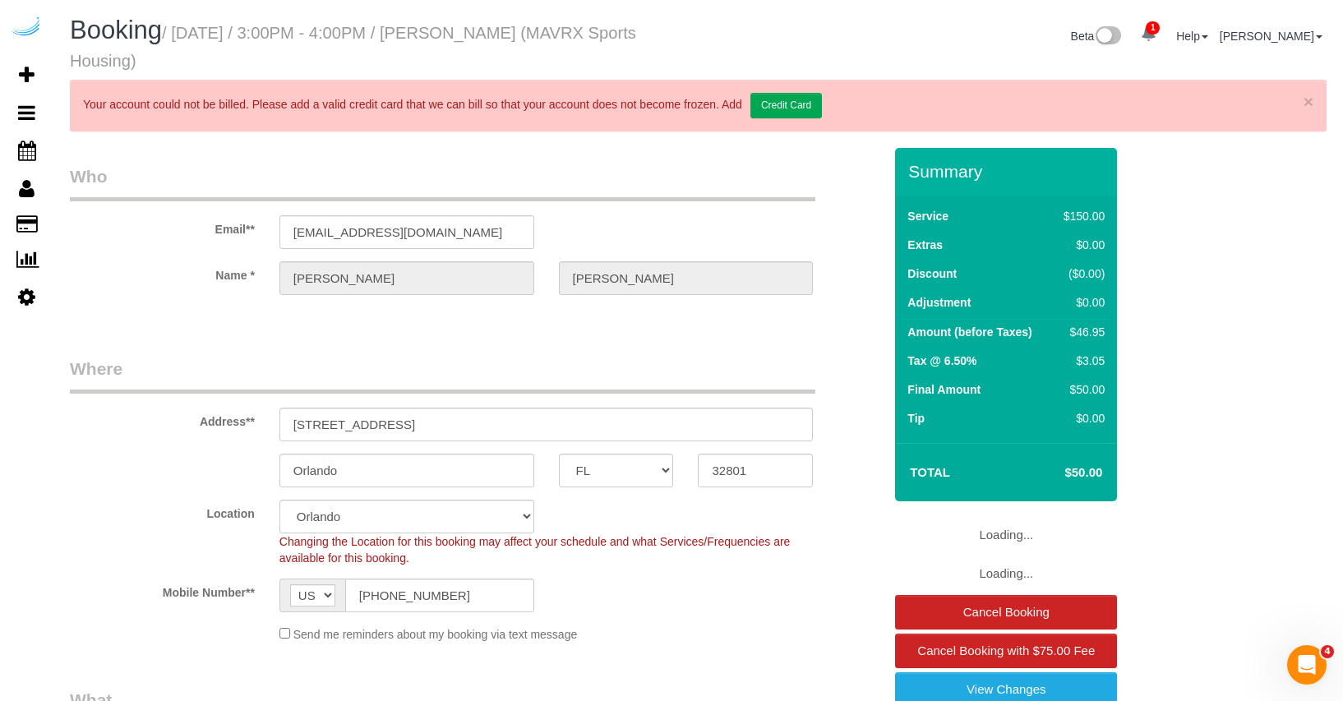
select select "object:905"
select select "117"
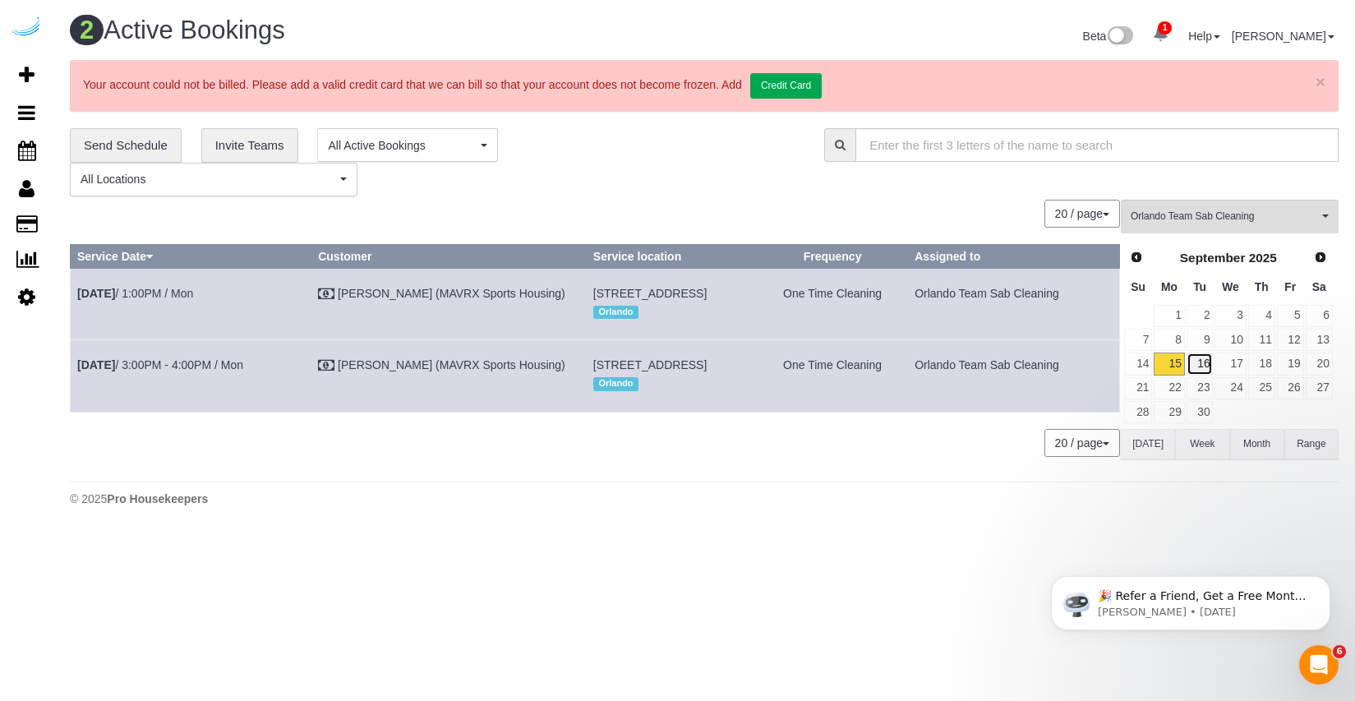
click at [1200, 365] on link "16" at bounding box center [1200, 364] width 27 height 22
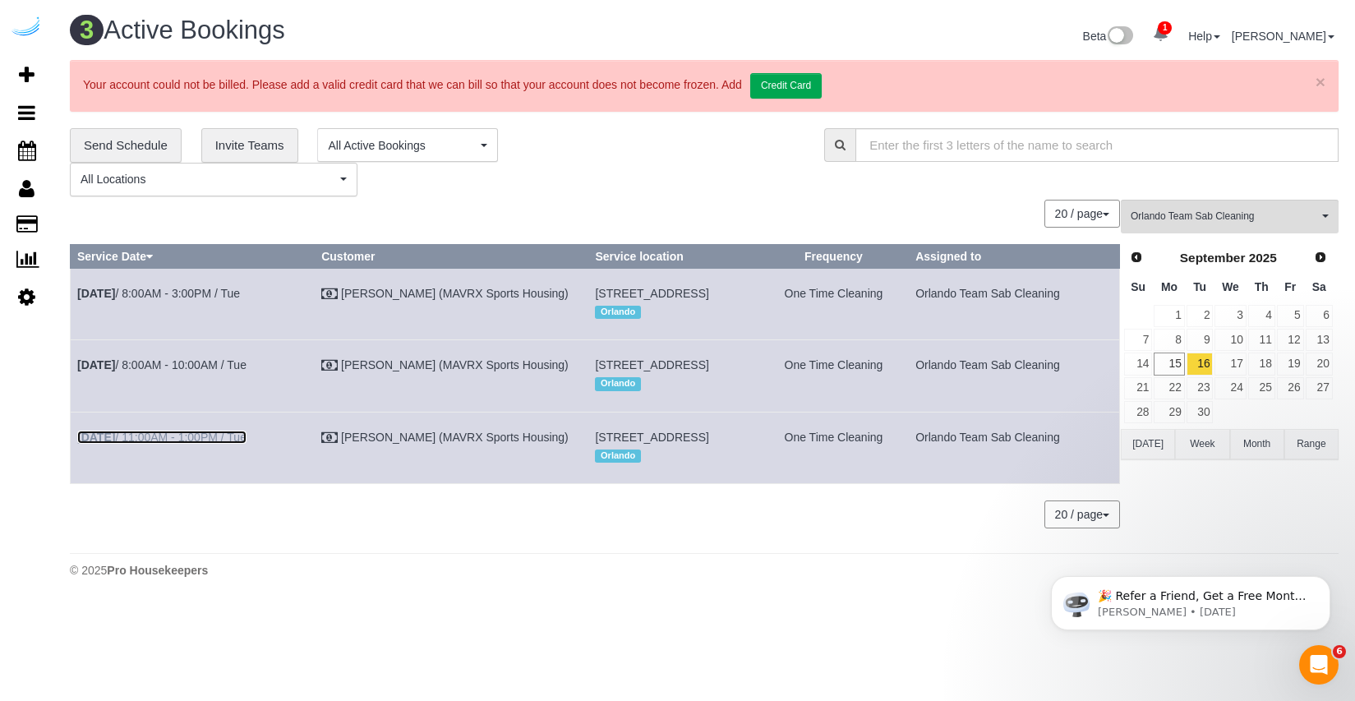
click at [179, 444] on link "Sep 16th / 11:00AM - 1:00PM / Tue" at bounding box center [161, 437] width 169 height 13
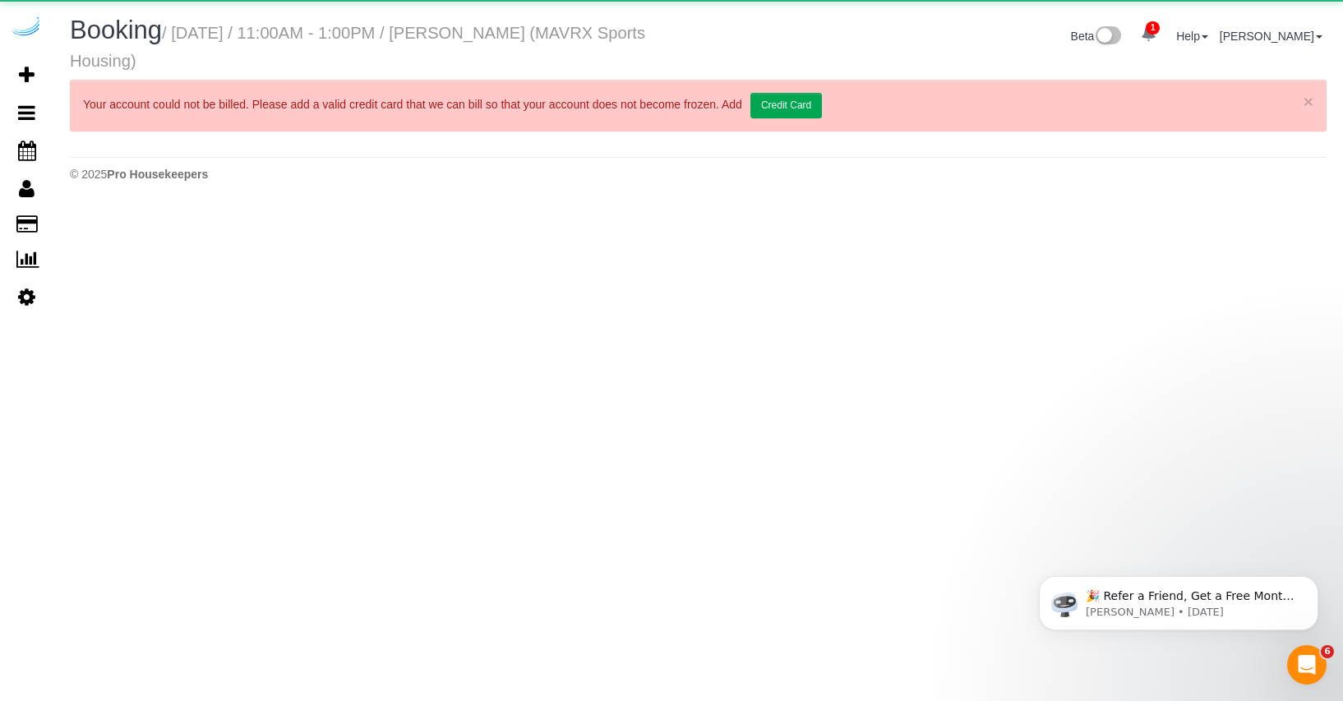
select select "FL"
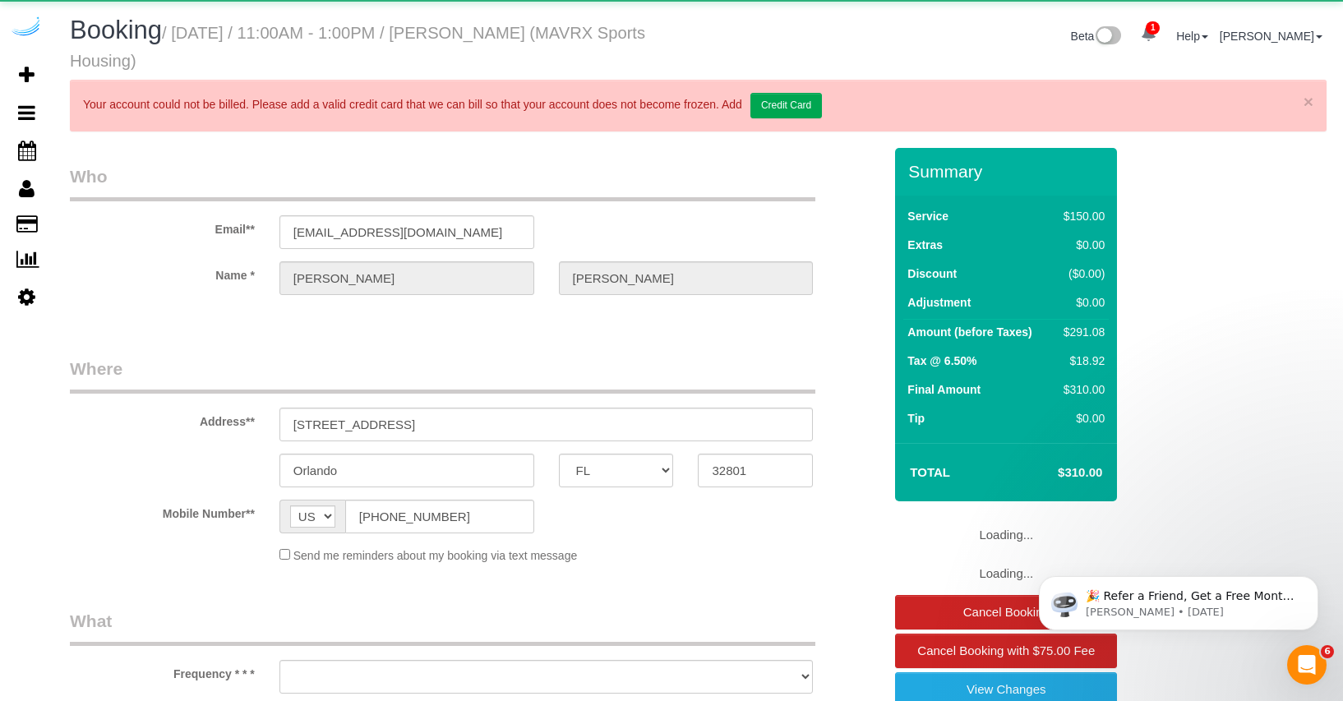
select select "number:9"
select select "object:1765"
select select "117"
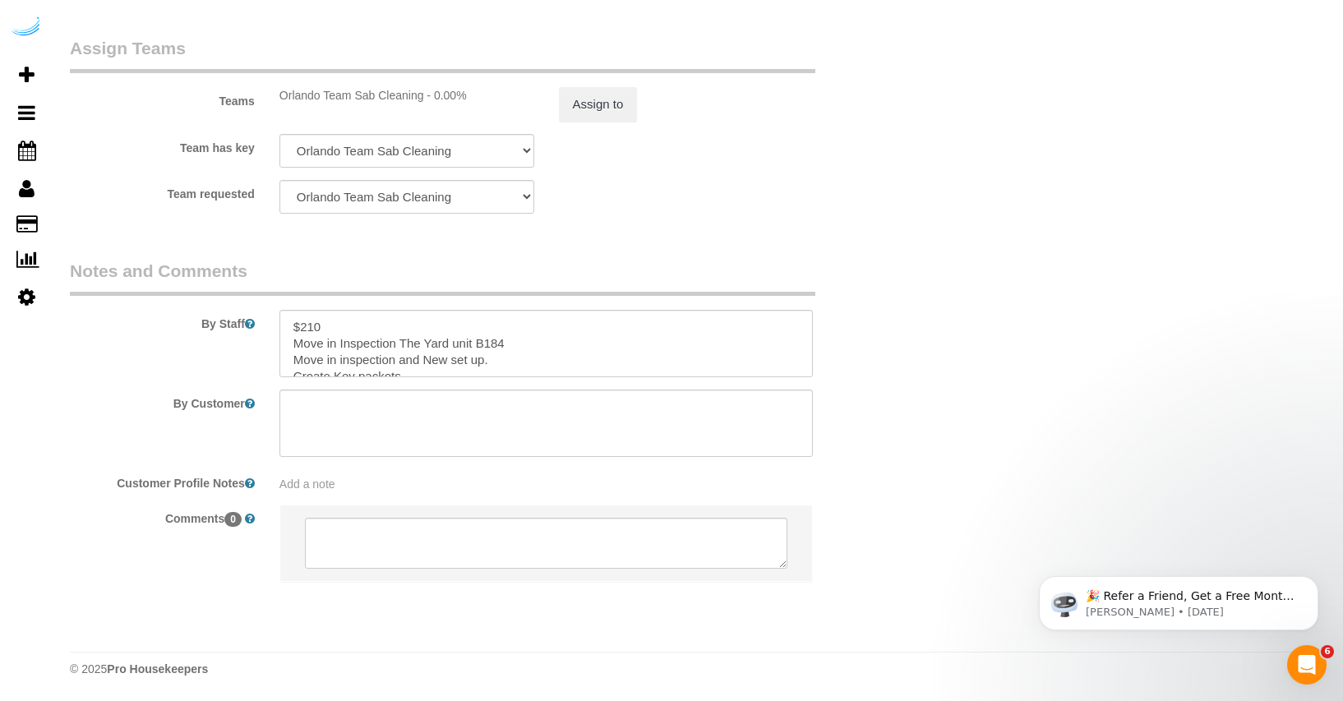
scroll to position [27, 0]
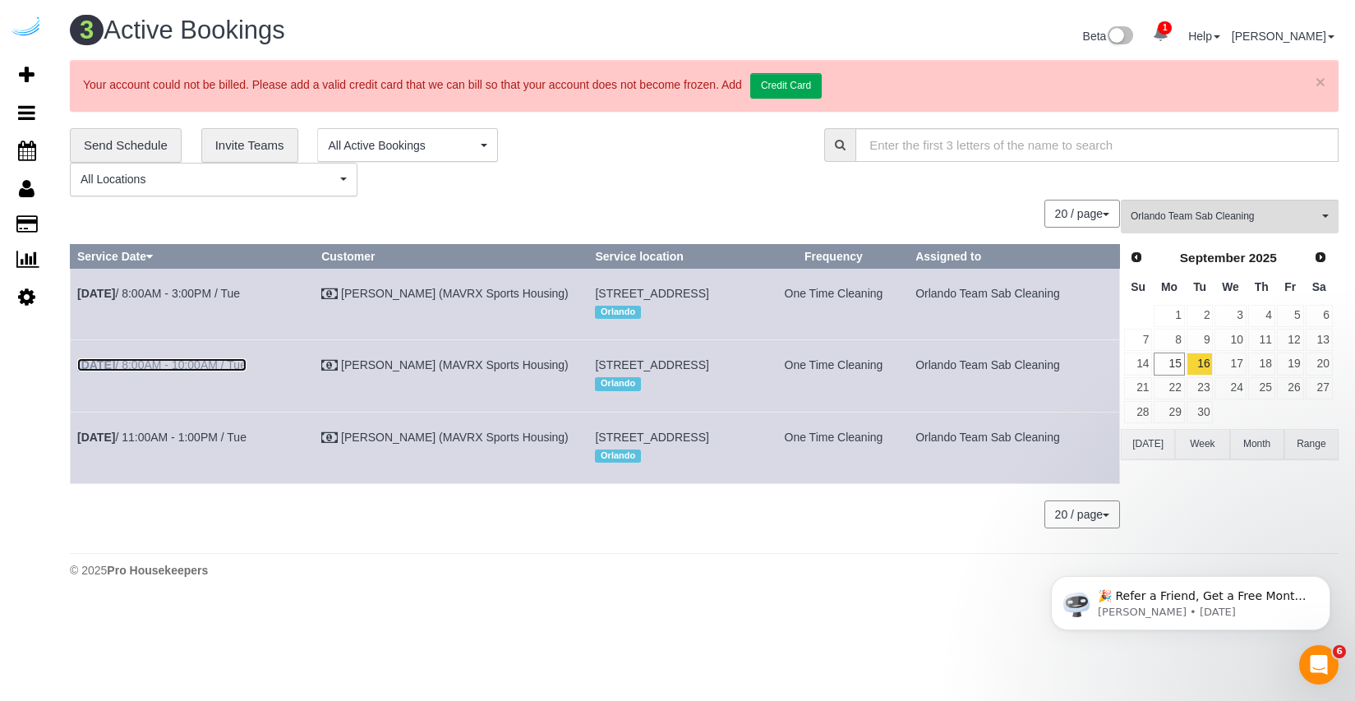
click at [222, 371] on link "Sep 16th / 8:00AM - 10:00AM / Tue" at bounding box center [161, 364] width 169 height 13
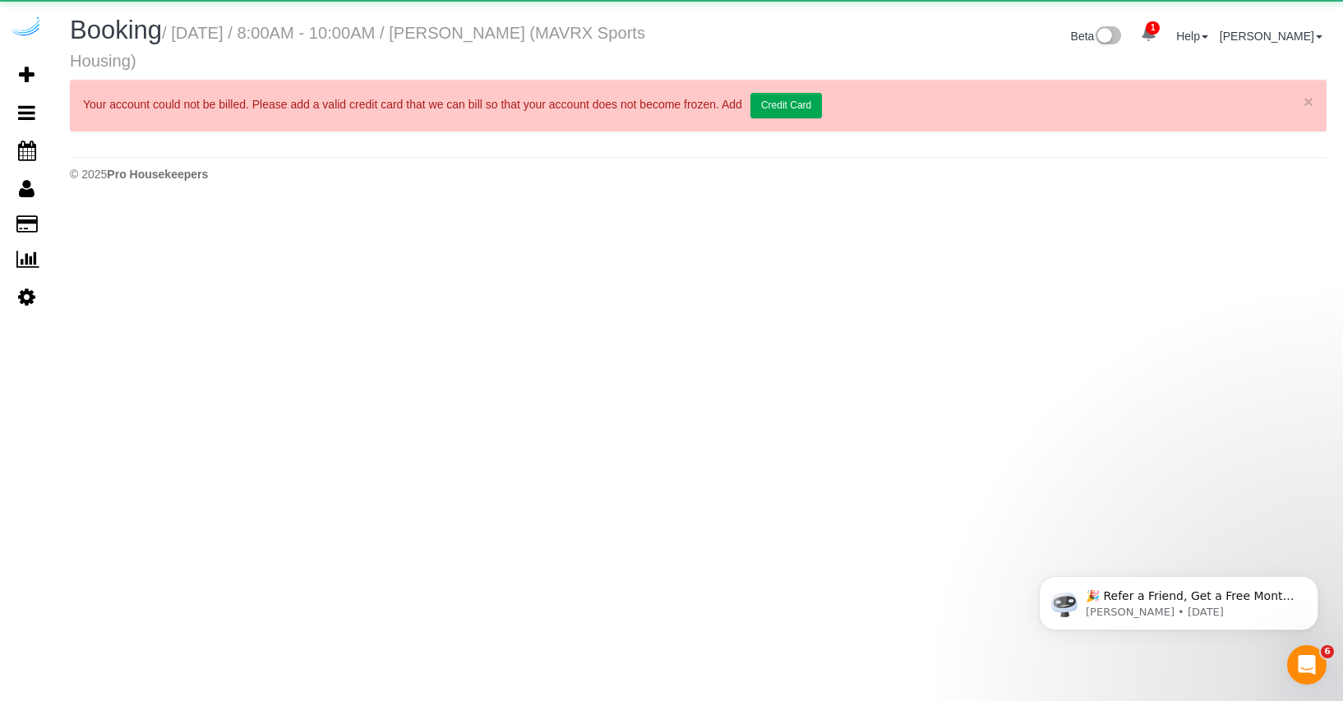
select select "FL"
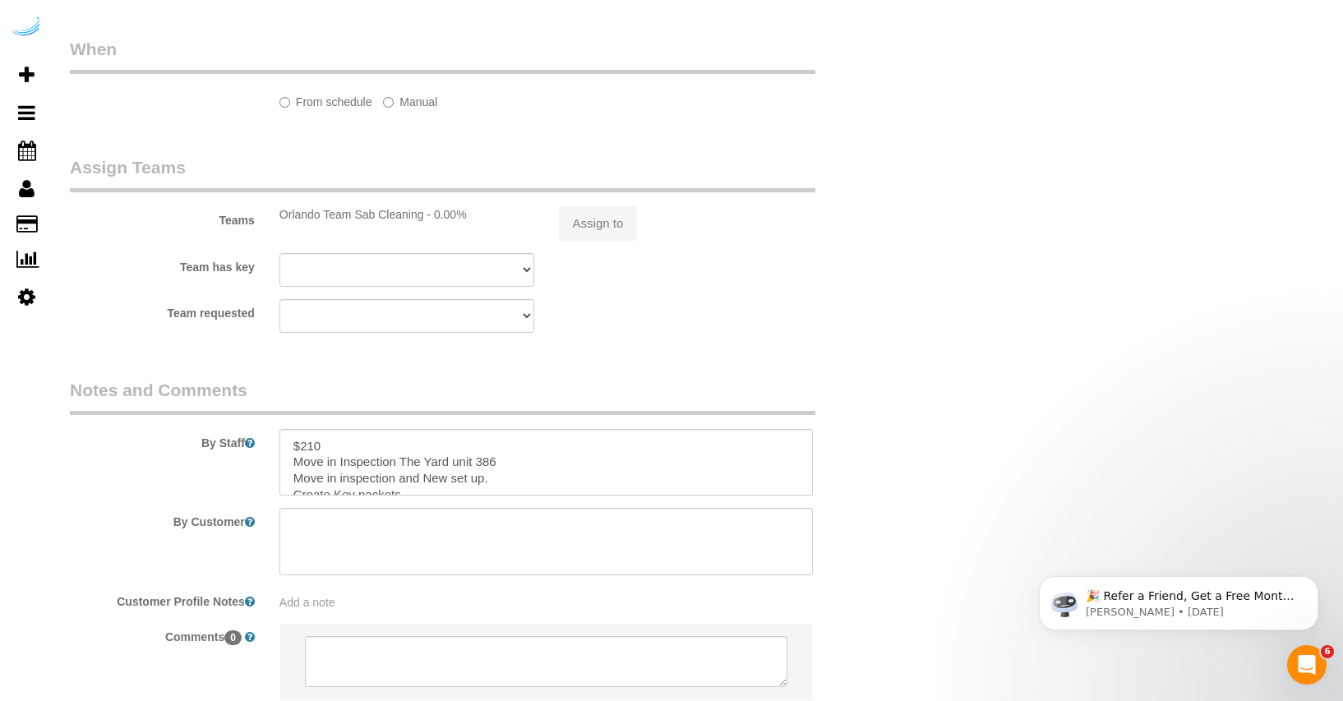
select select "object:2612"
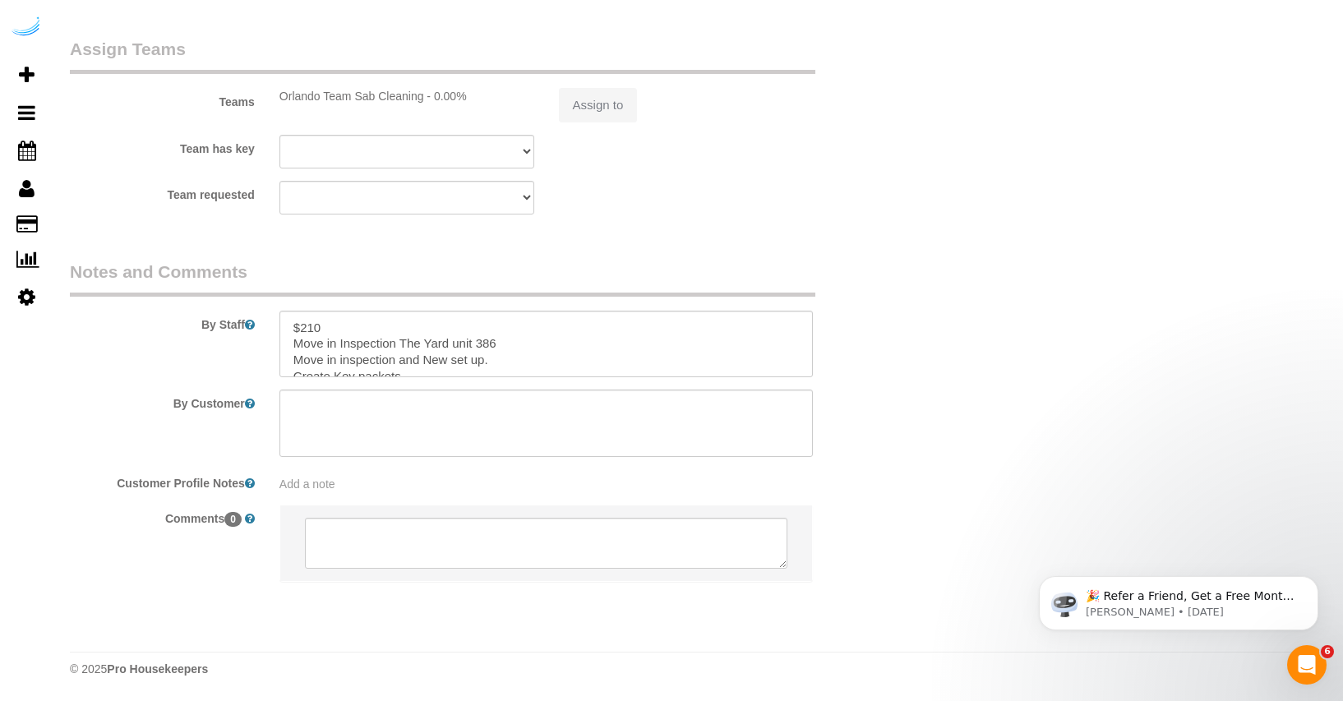
select select "117"
select select "number:9"
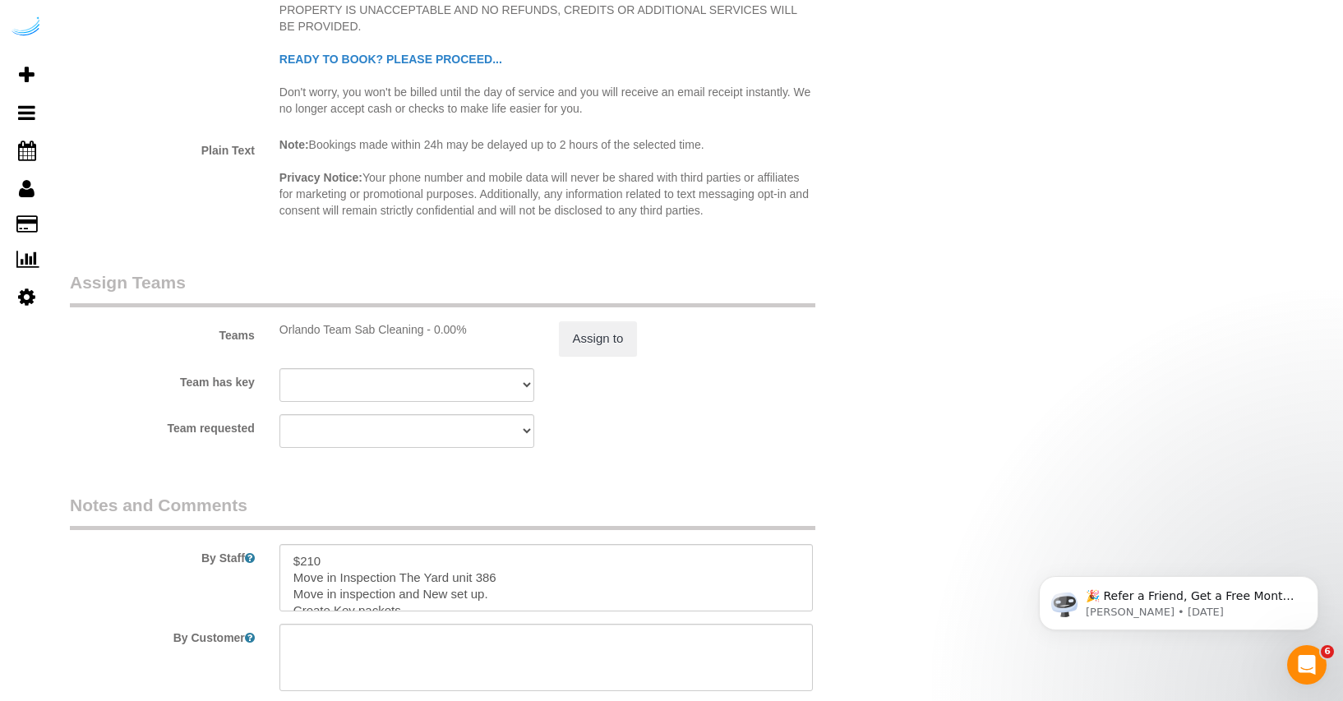
scroll to position [2937, 0]
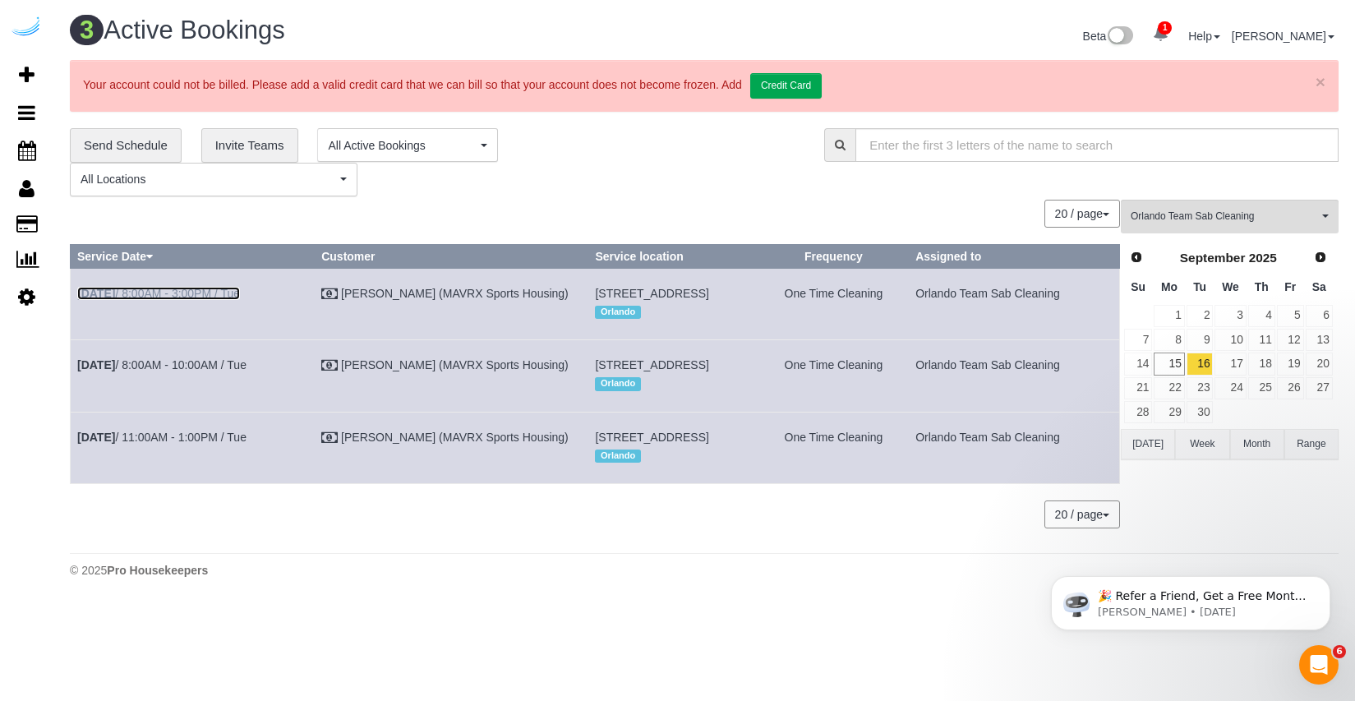
click at [214, 290] on link "Sep 16th / 8:00AM - 3:00PM / Tue" at bounding box center [158, 293] width 163 height 13
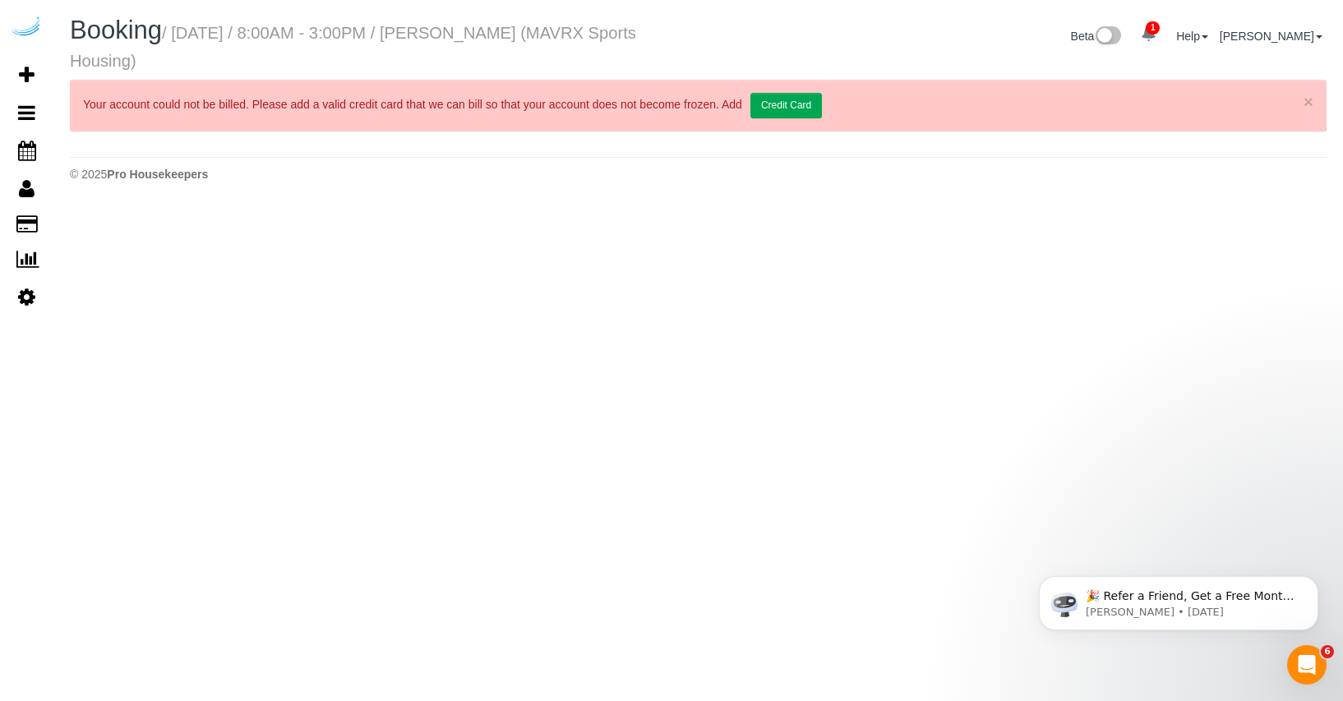
select select "FL"
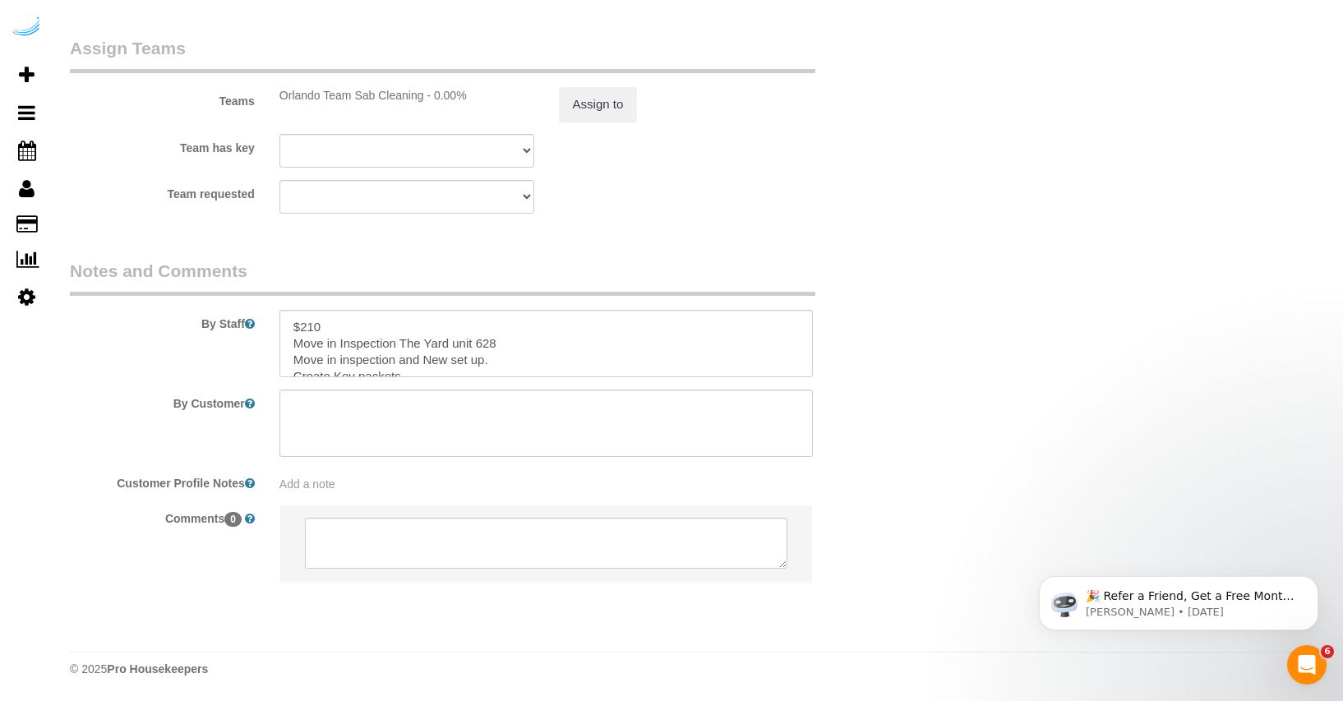
select select "object:3283"
select select "number:9"
select select "117"
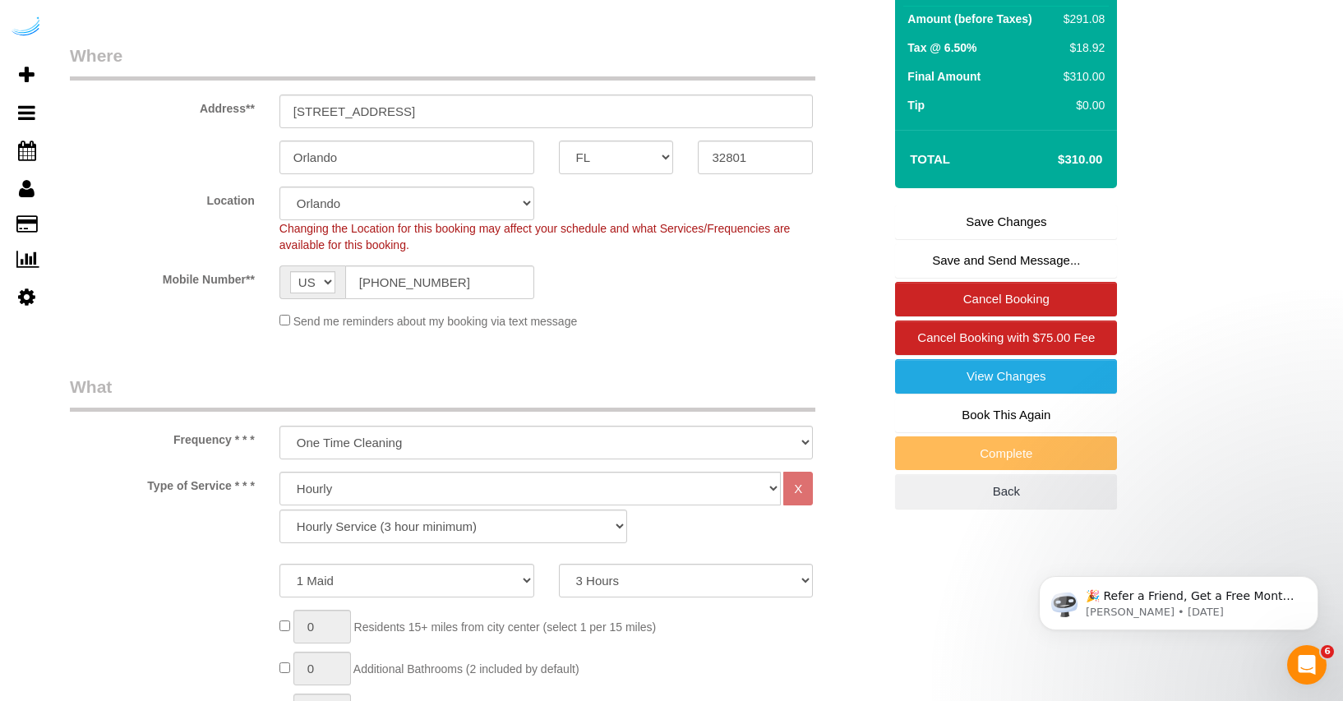
scroll to position [0, 0]
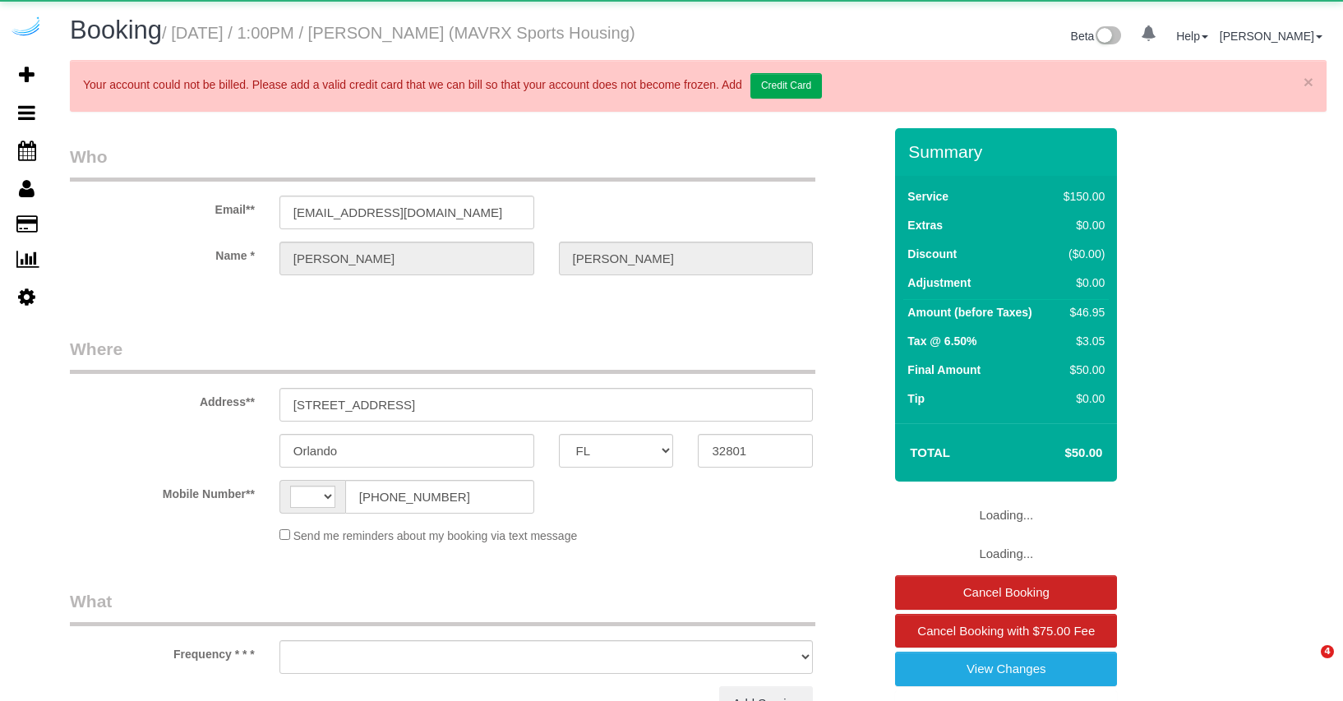
select select "FL"
select select "string:[GEOGRAPHIC_DATA]"
select select "object:638"
select select "number:9"
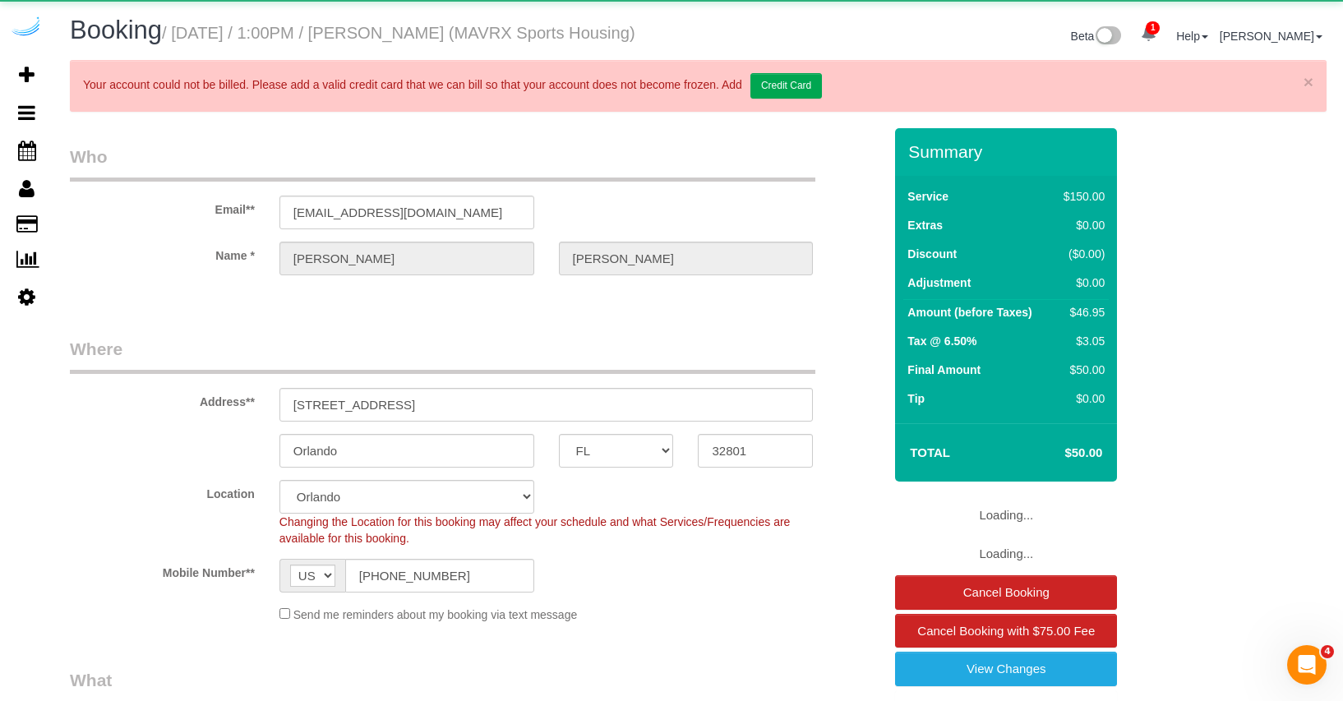
select select "object:898"
select select "117"
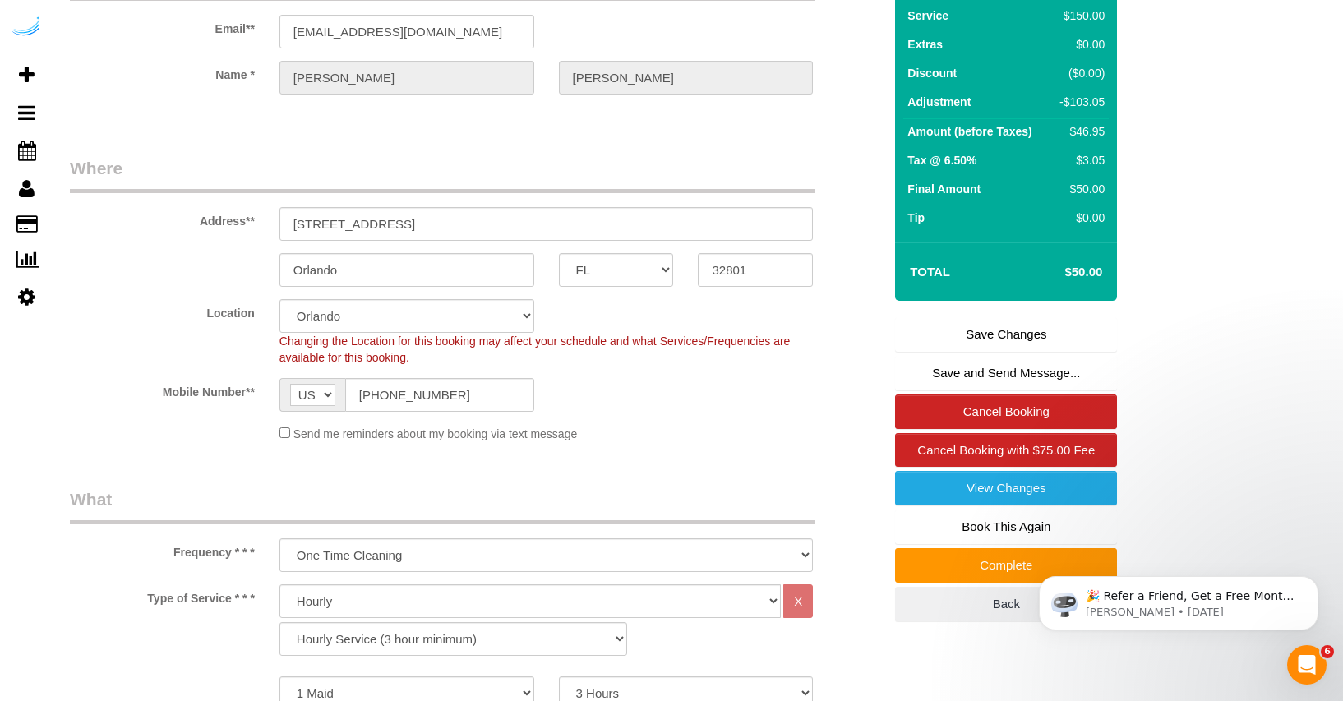
scroll to position [312, 0]
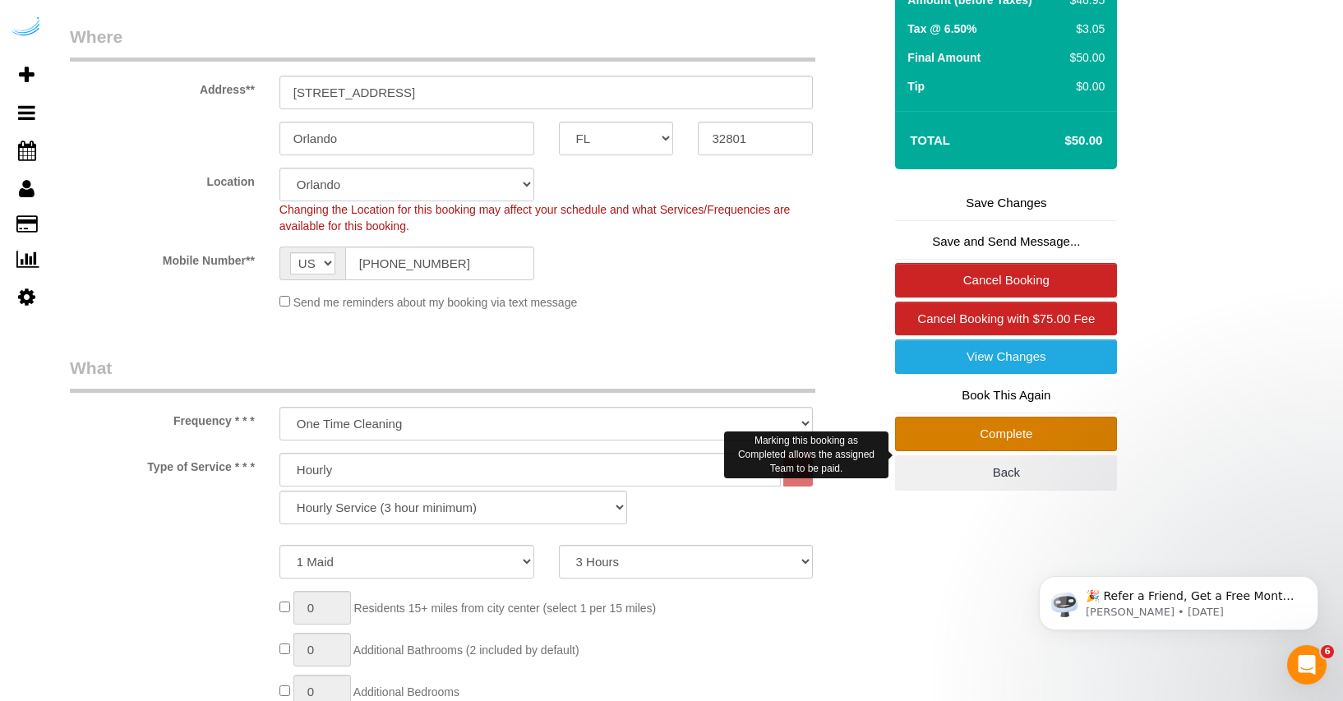
click at [1009, 449] on link "Complete" at bounding box center [1006, 434] width 222 height 35
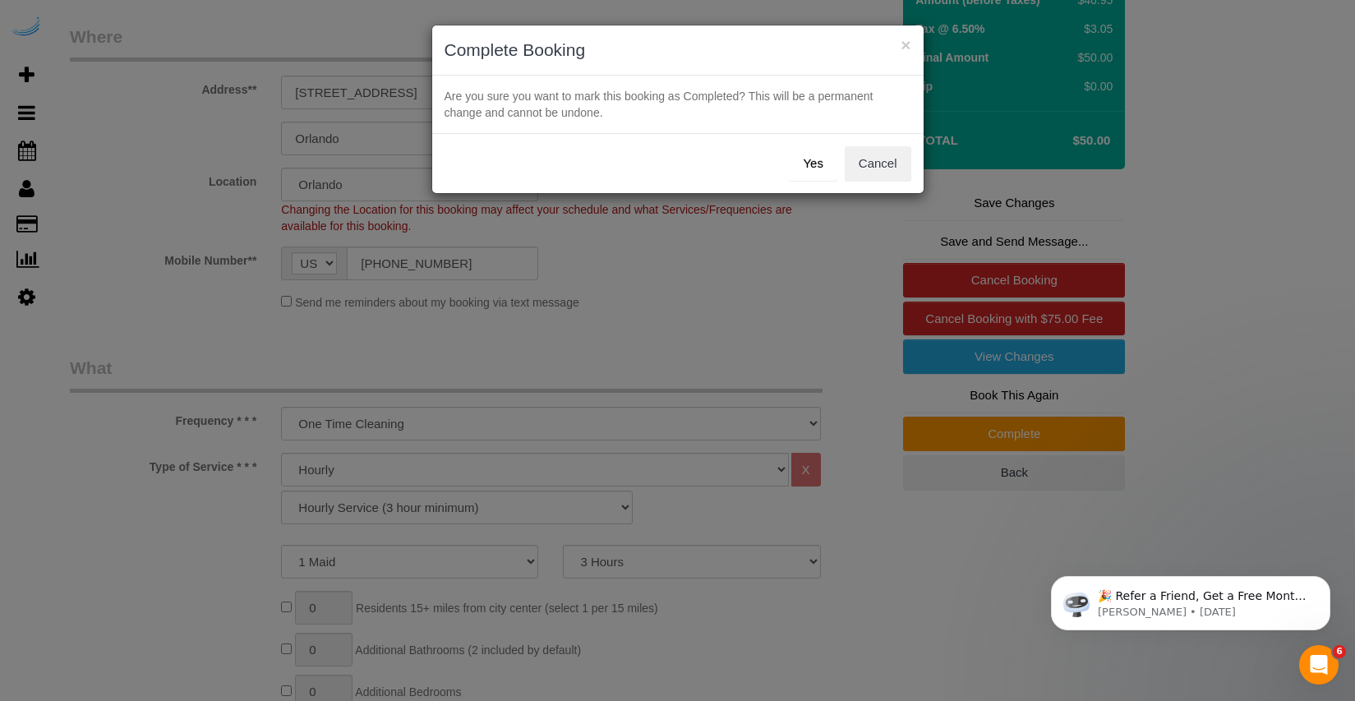
click at [806, 167] on button "Yes" at bounding box center [813, 163] width 48 height 35
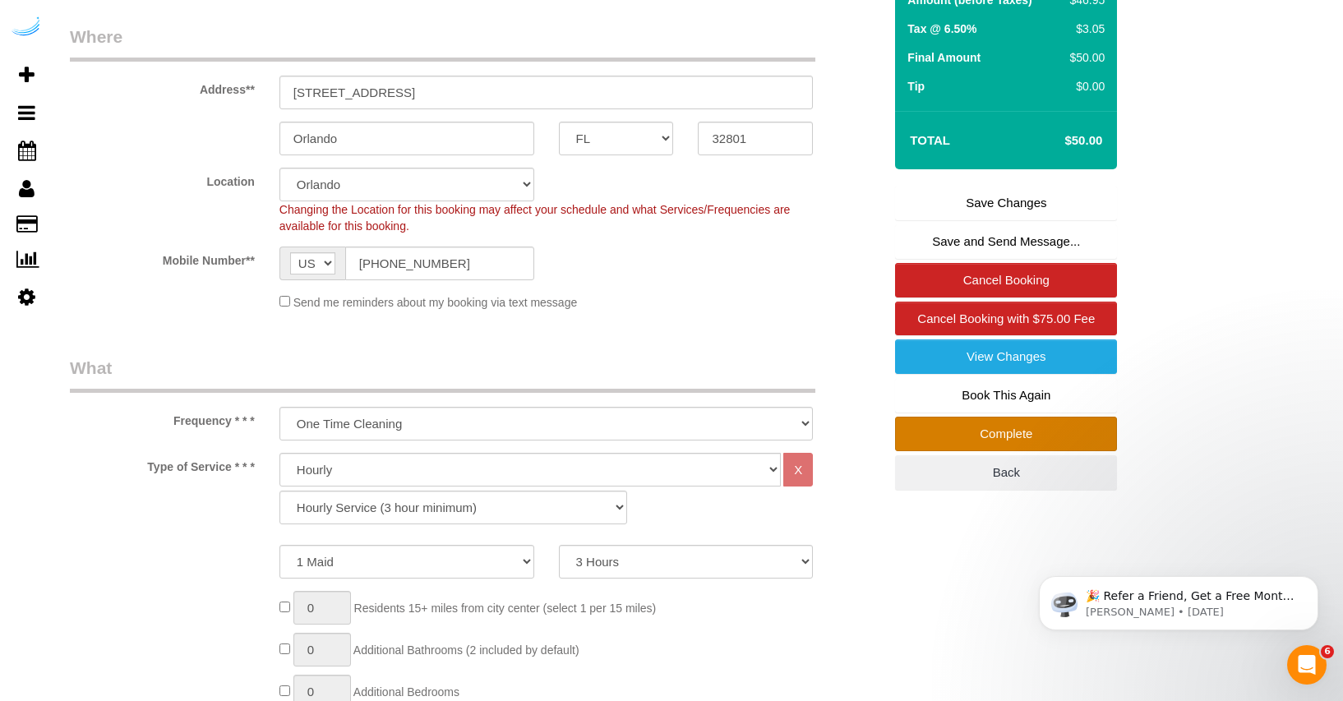
scroll to position [371, 0]
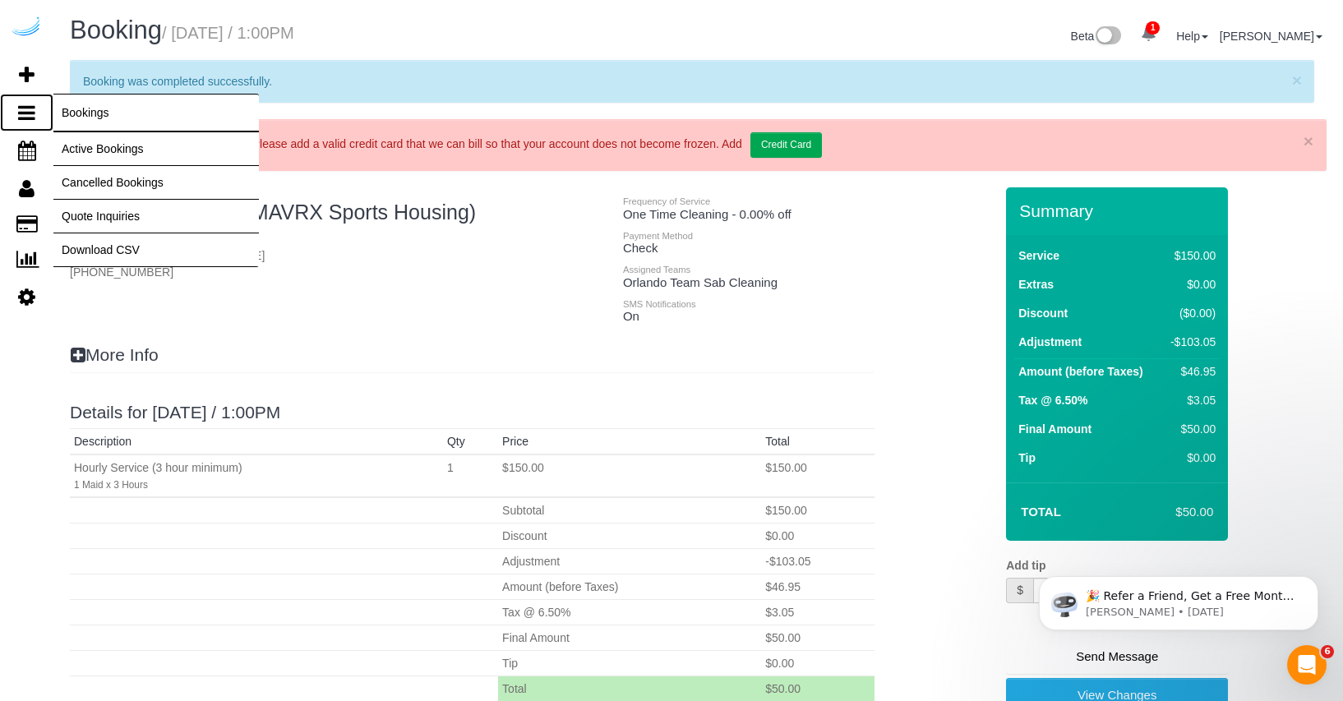
click at [24, 116] on icon at bounding box center [26, 113] width 17 height 20
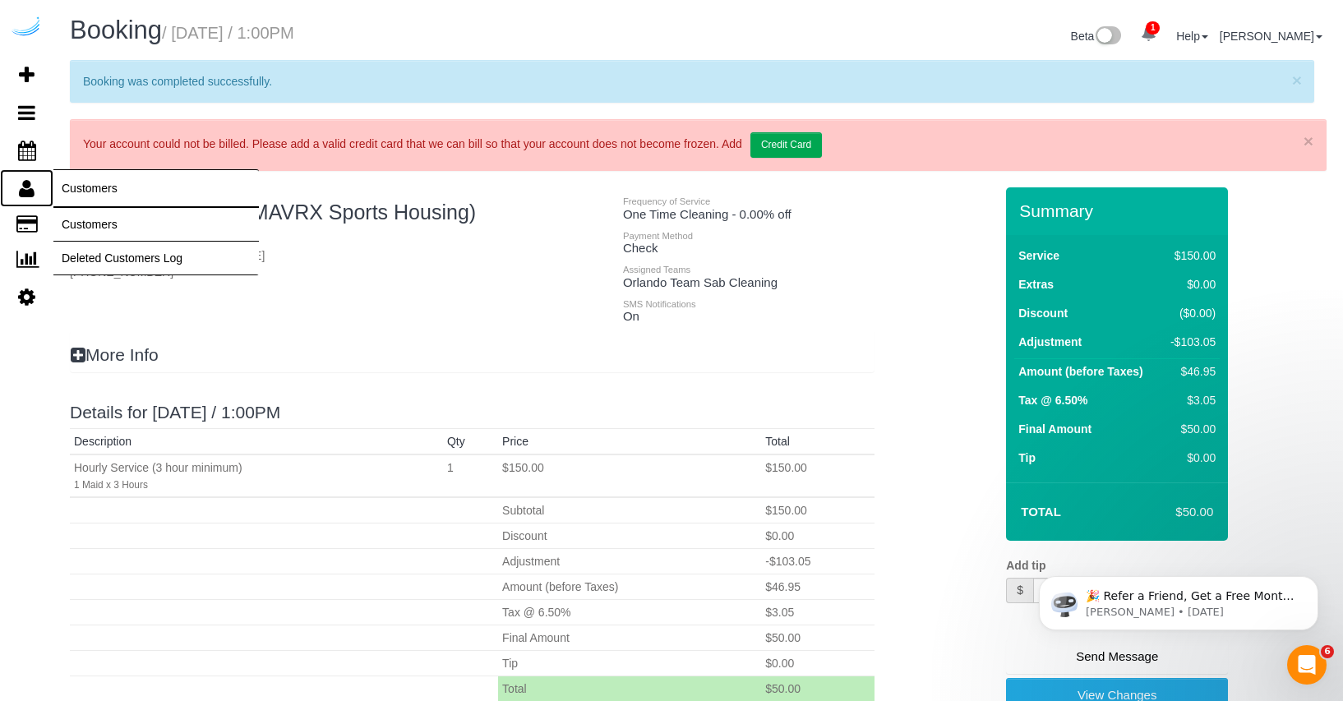
click at [30, 198] on link "Customers" at bounding box center [26, 188] width 53 height 38
click at [80, 219] on link "Customers" at bounding box center [155, 224] width 205 height 33
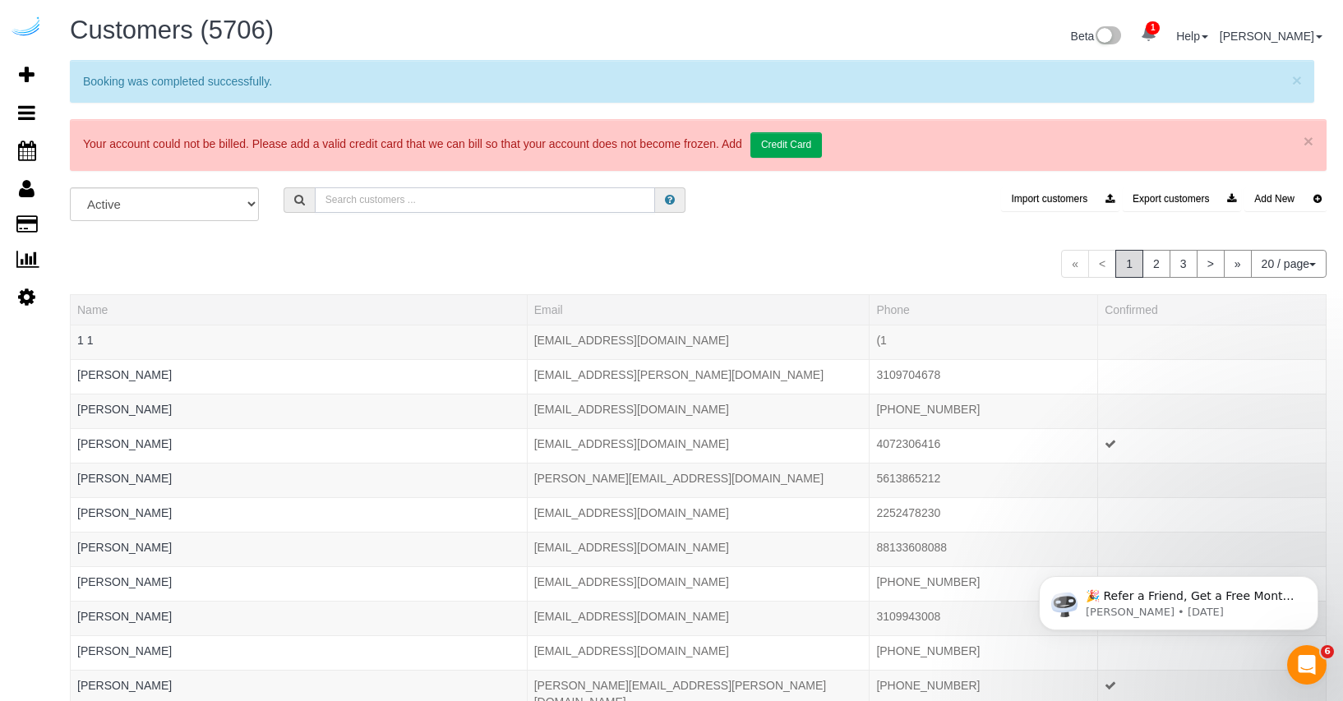
click at [354, 203] on input "text" at bounding box center [485, 199] width 341 height 25
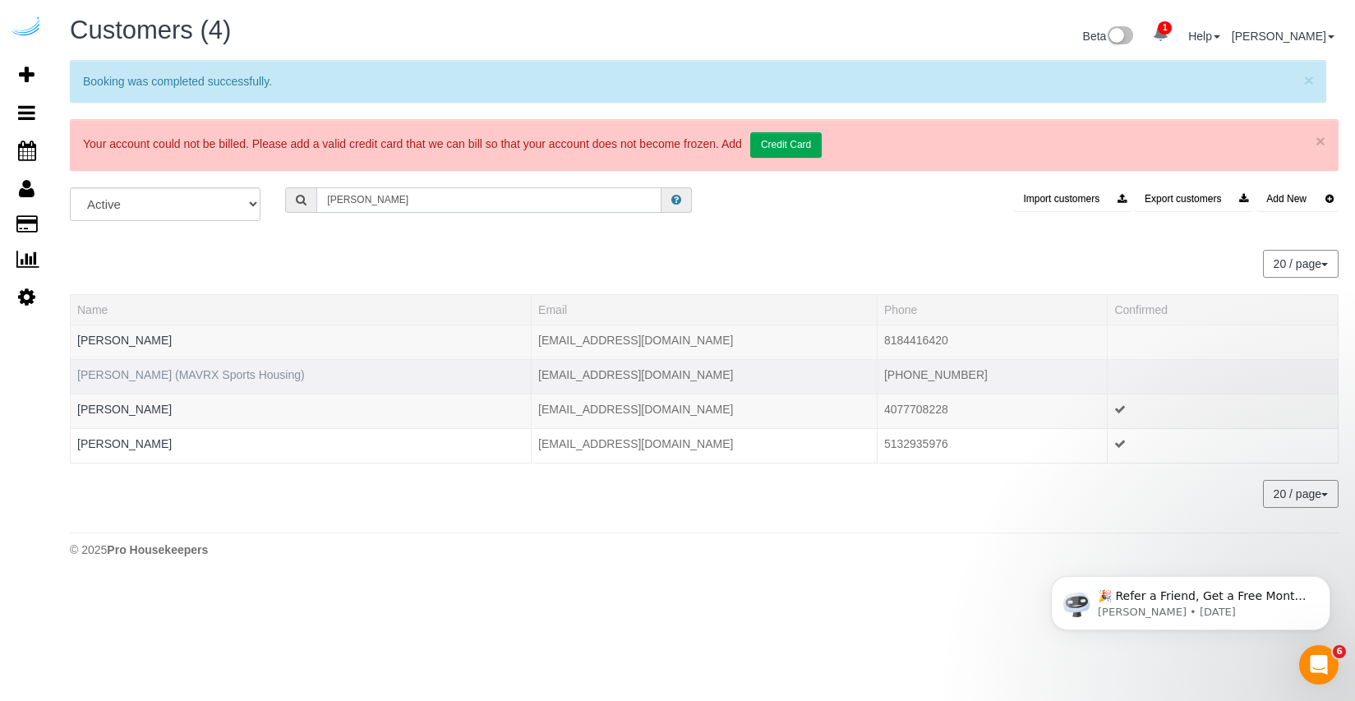
type input "yolanda"
click at [244, 376] on link "[PERSON_NAME] (MAVRX Sports Housing)" at bounding box center [191, 374] width 228 height 13
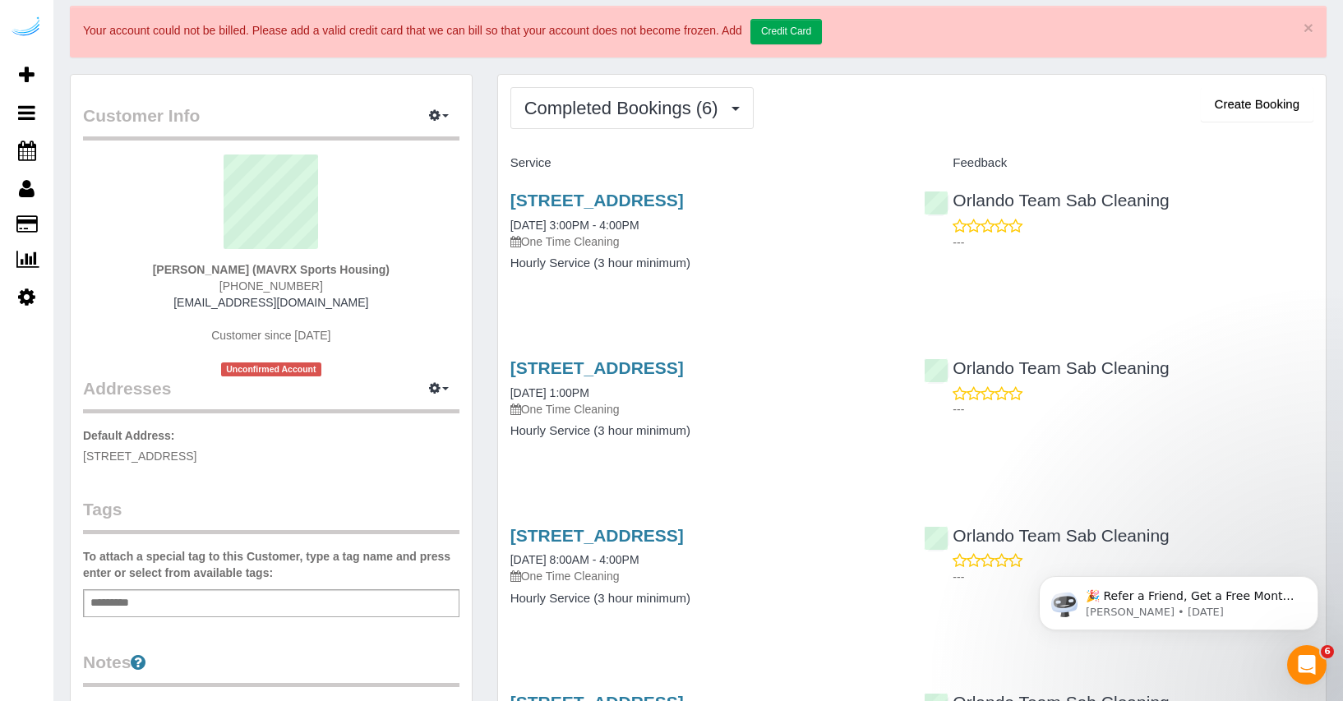
scroll to position [122, 0]
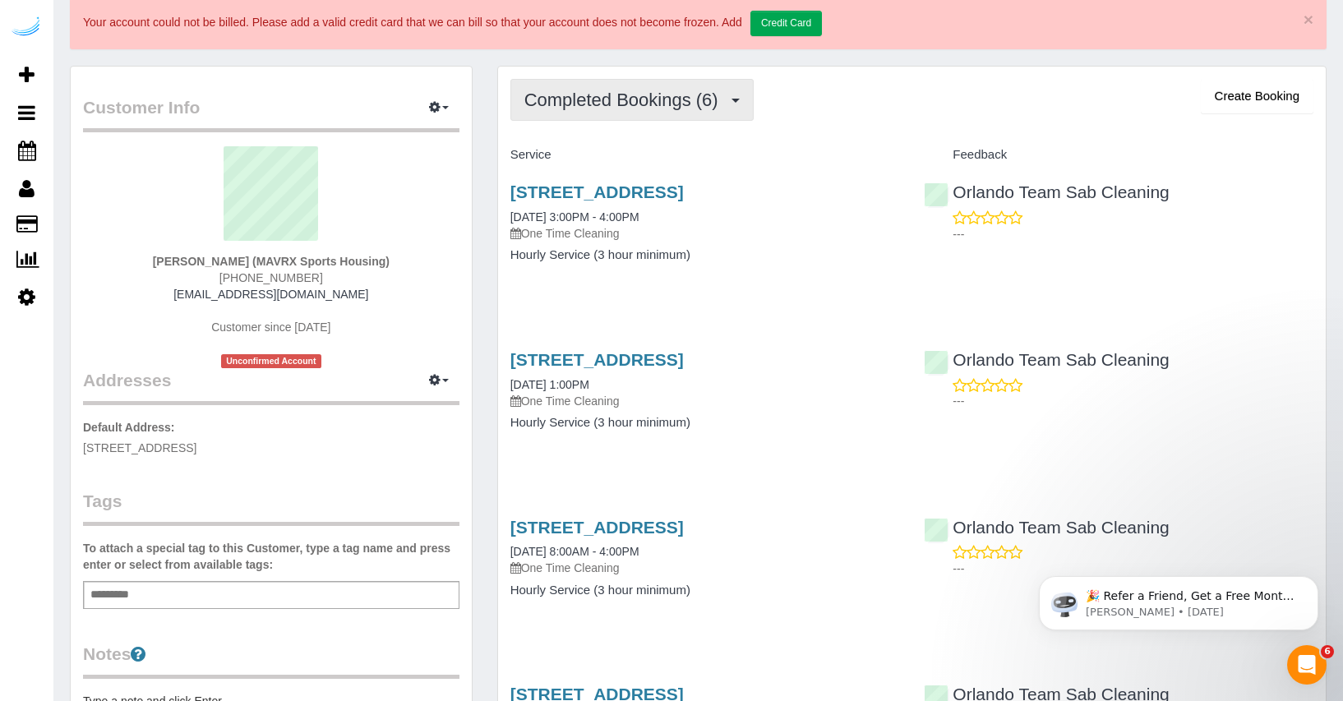
click at [705, 105] on span "Completed Bookings (6)" at bounding box center [625, 100] width 202 height 21
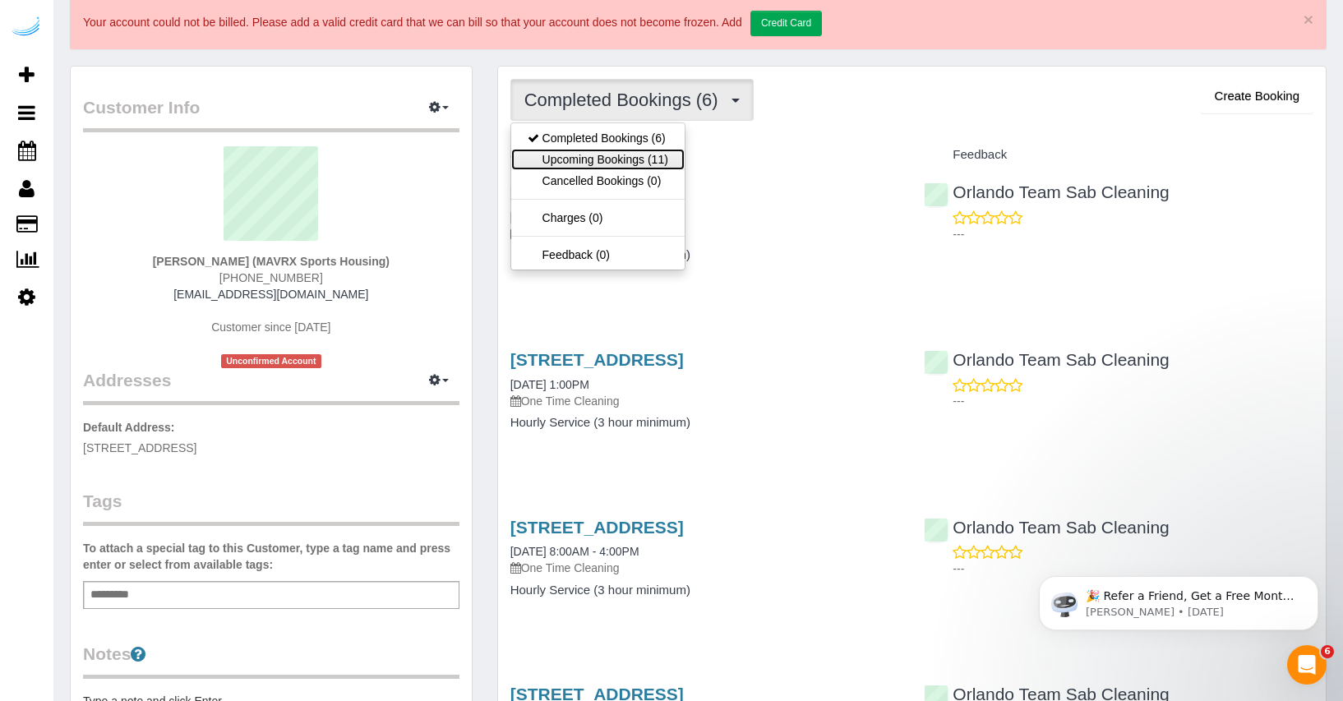
click at [664, 155] on link "Upcoming Bookings (11)" at bounding box center [597, 159] width 173 height 21
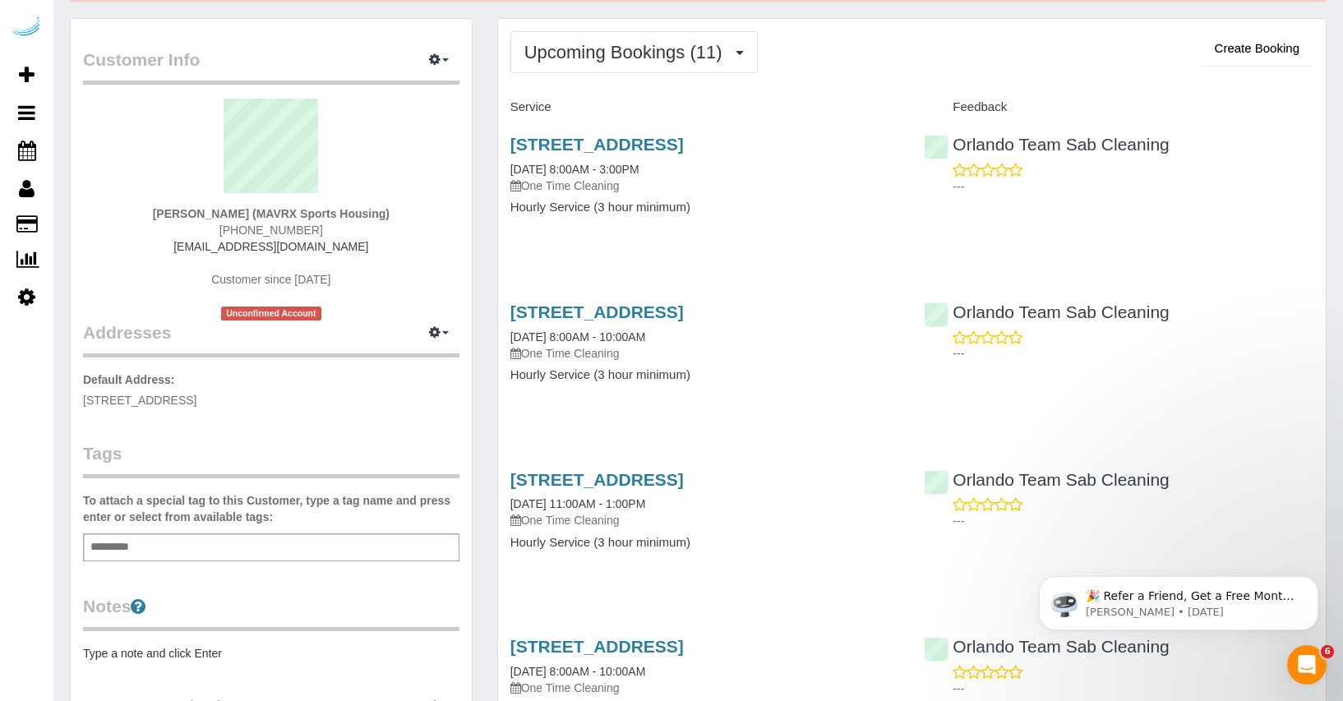
scroll to position [0, 0]
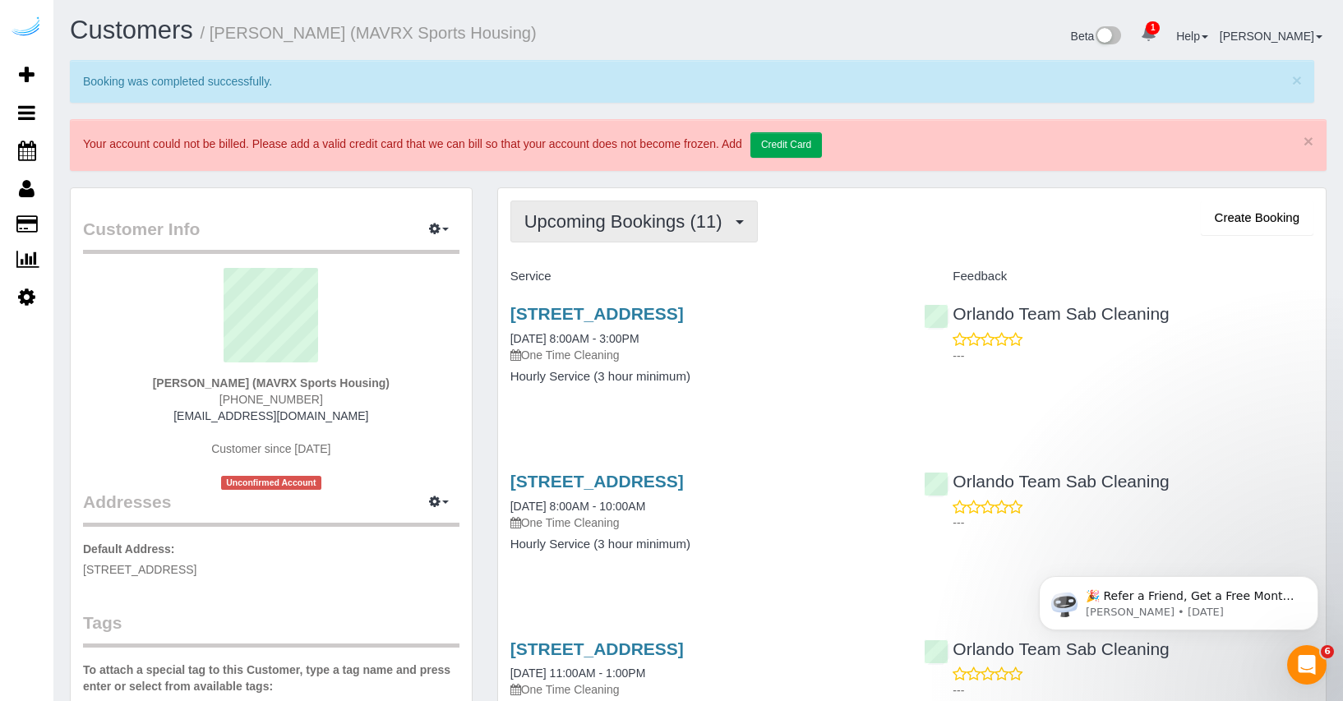
click at [643, 212] on span "Upcoming Bookings (11)" at bounding box center [627, 221] width 206 height 21
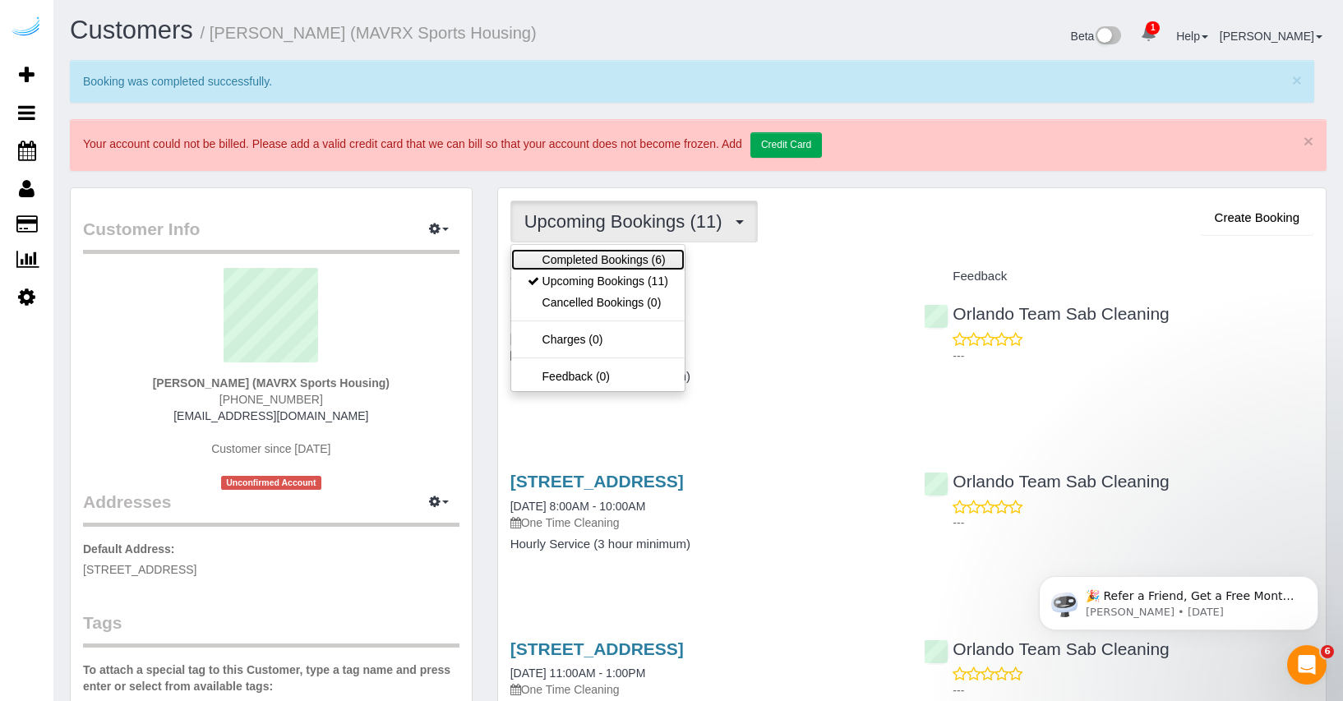
click at [639, 257] on link "Completed Bookings (6)" at bounding box center [597, 259] width 173 height 21
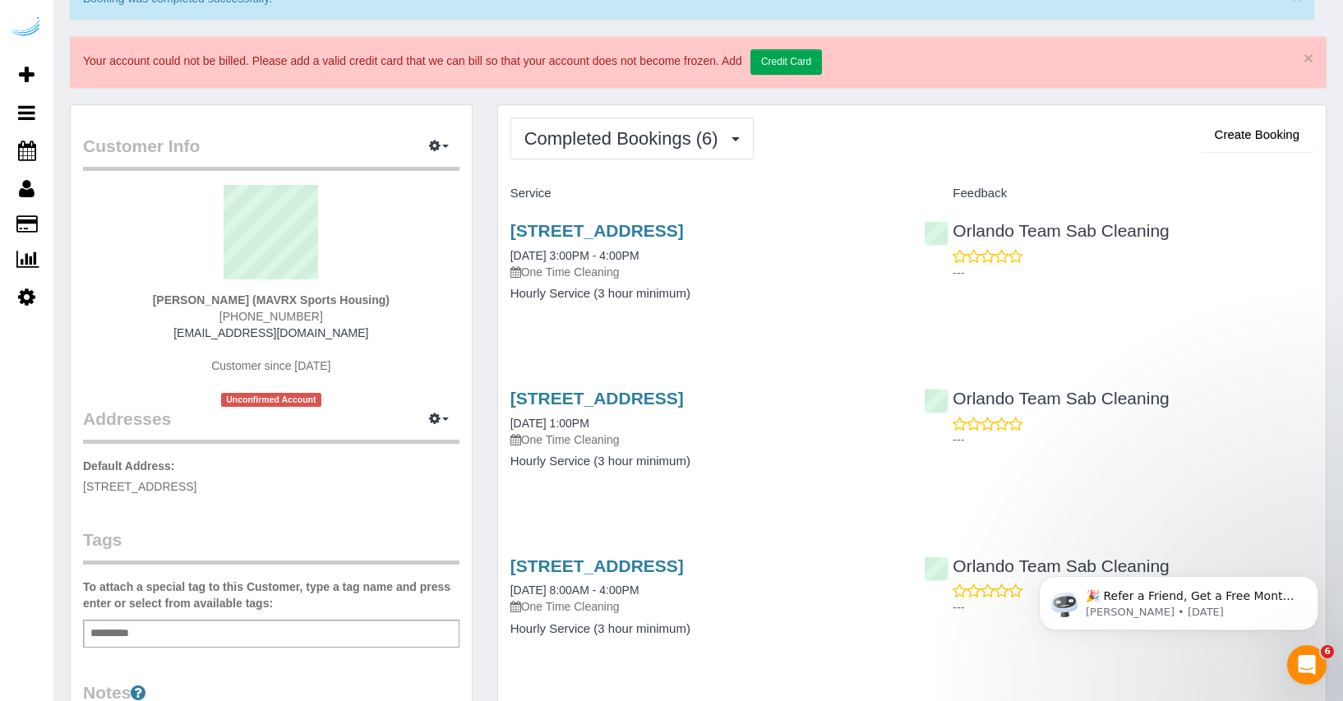
scroll to position [109, 0]
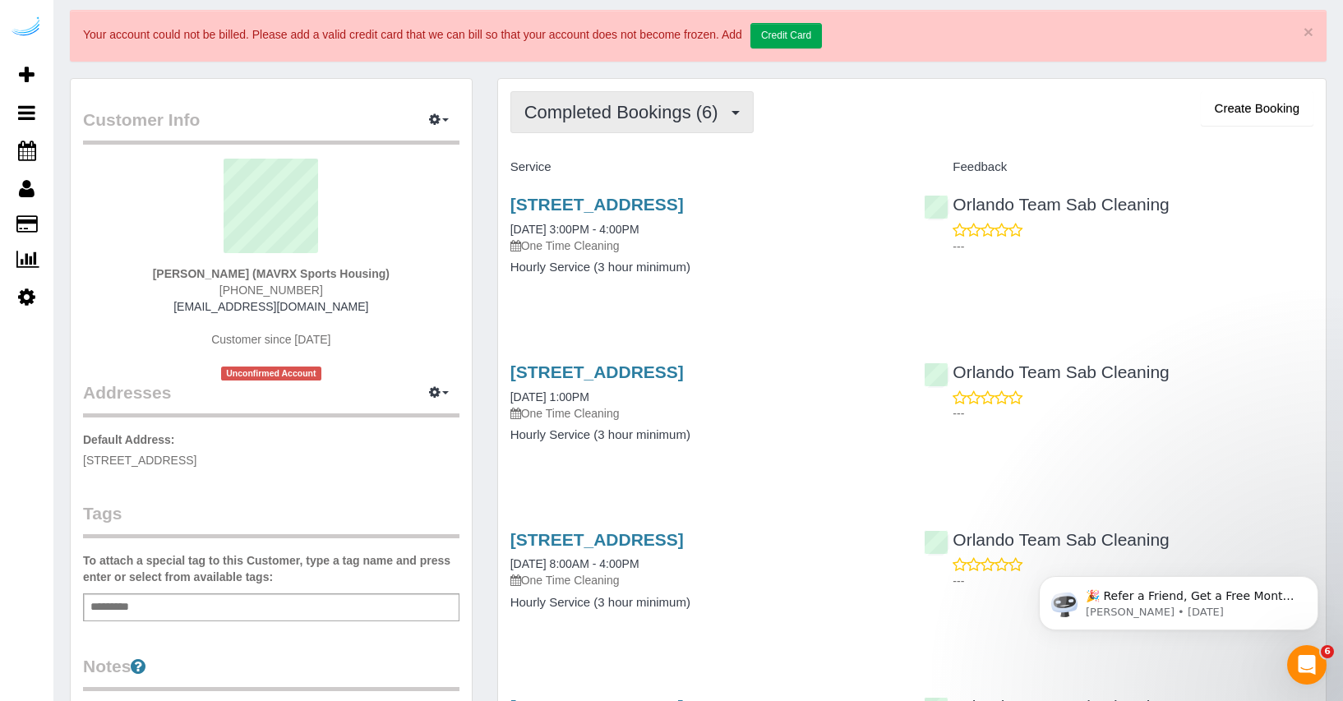
click at [703, 104] on span "Completed Bookings (6)" at bounding box center [625, 112] width 202 height 21
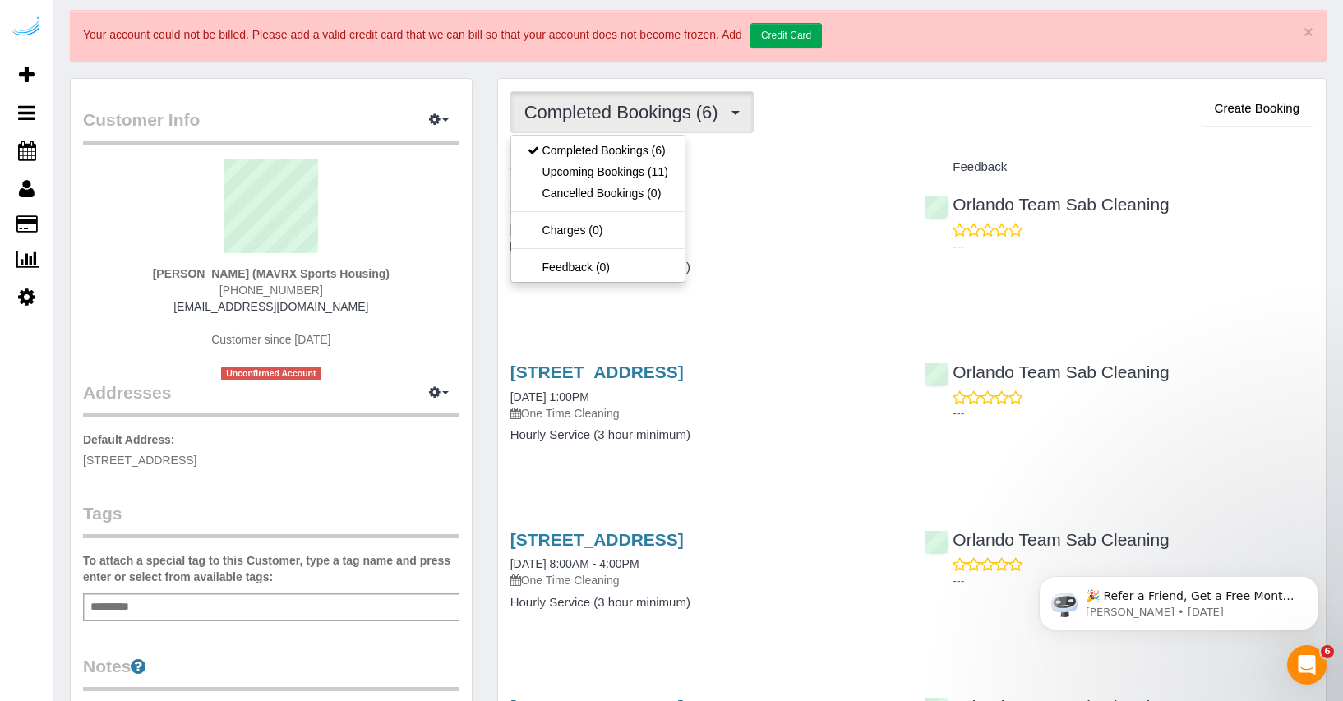
click at [792, 149] on div "Completed Bookings (6) Completed Bookings (6) Upcoming Bookings (11) Cancelled …" at bounding box center [911, 638] width 827 height 1118
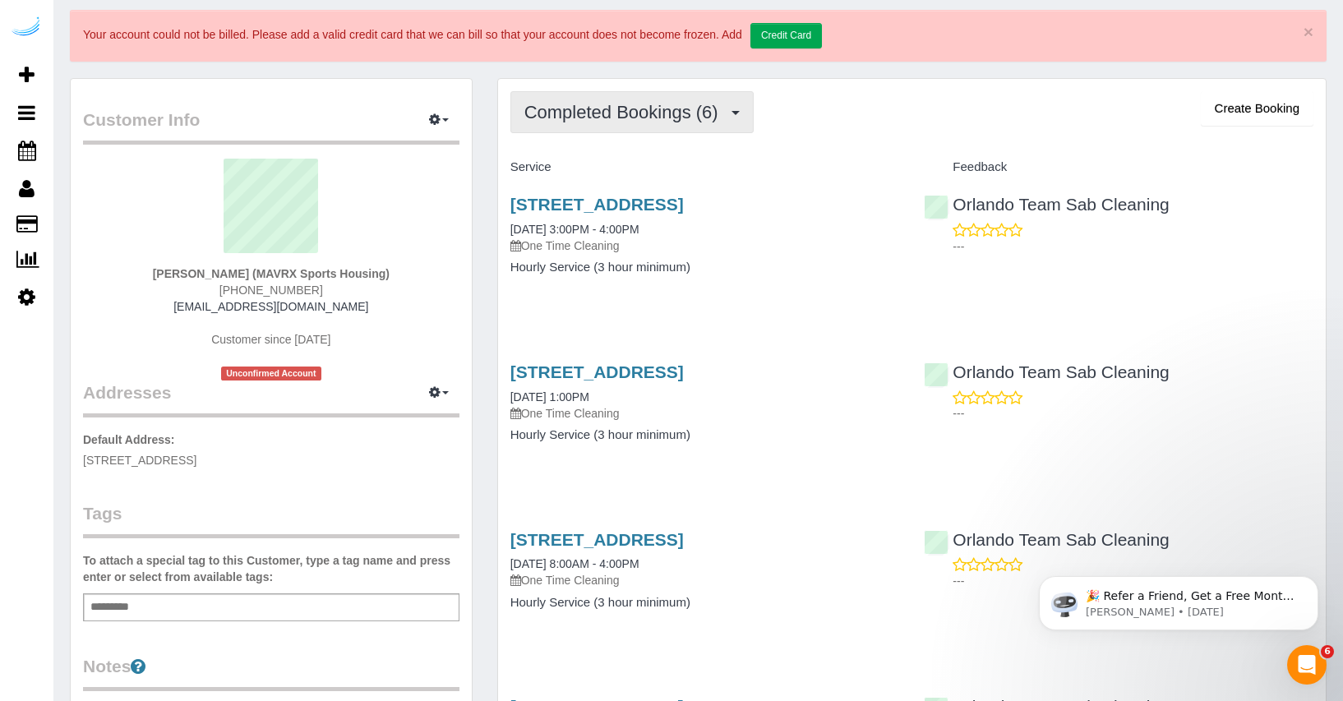
click at [694, 122] on span "Completed Bookings (6)" at bounding box center [625, 112] width 202 height 21
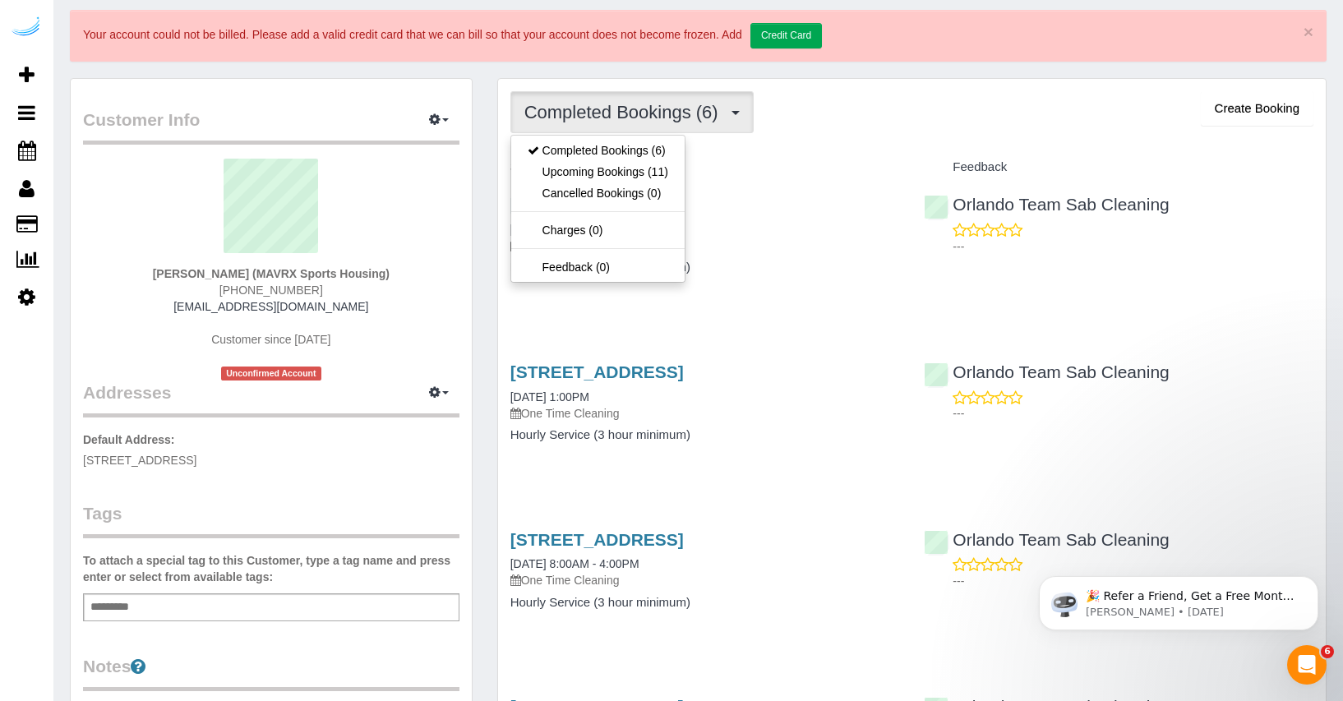
click at [781, 166] on h4 "Service" at bounding box center [705, 167] width 390 height 14
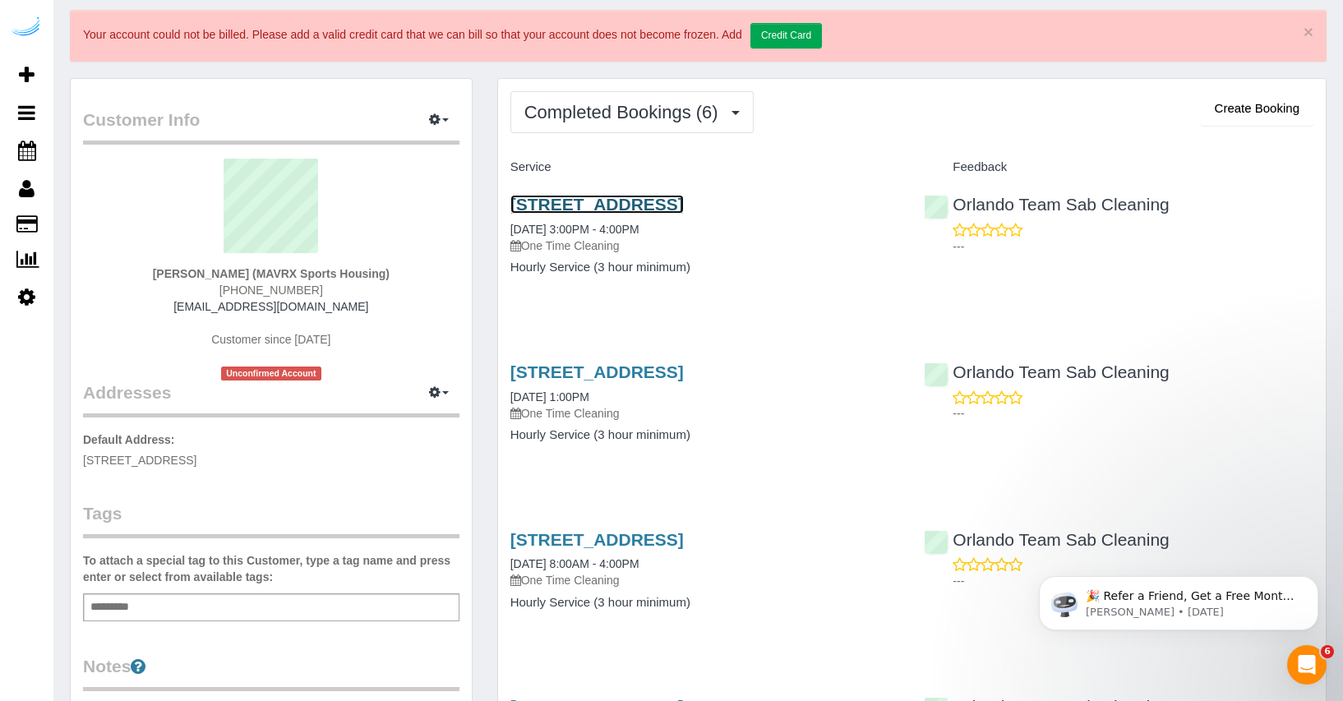
click at [593, 205] on link "108 E Colonial Dr Orlando Fl 32801, Orlando, FL 32801" at bounding box center [596, 204] width 173 height 19
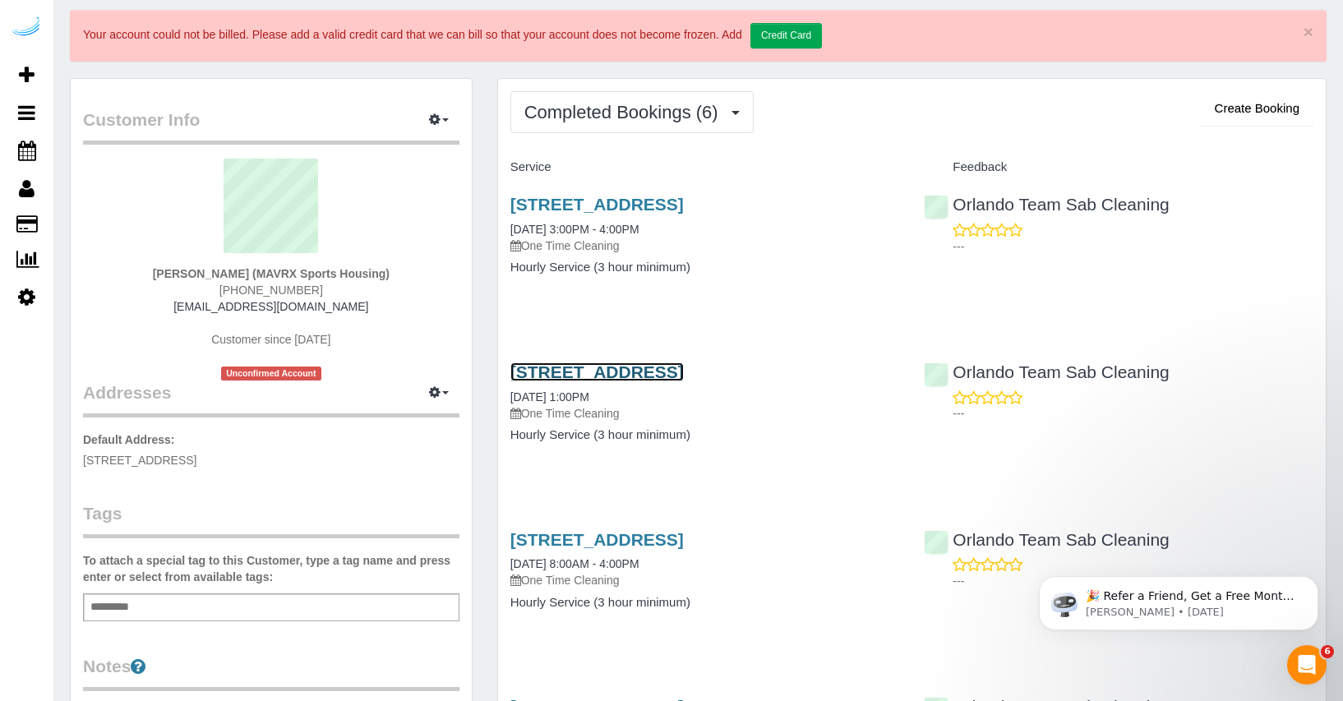
click at [560, 381] on link "108 E Colonial Dr Orlando Fl 32801, Orlando, FL 32801" at bounding box center [596, 371] width 173 height 19
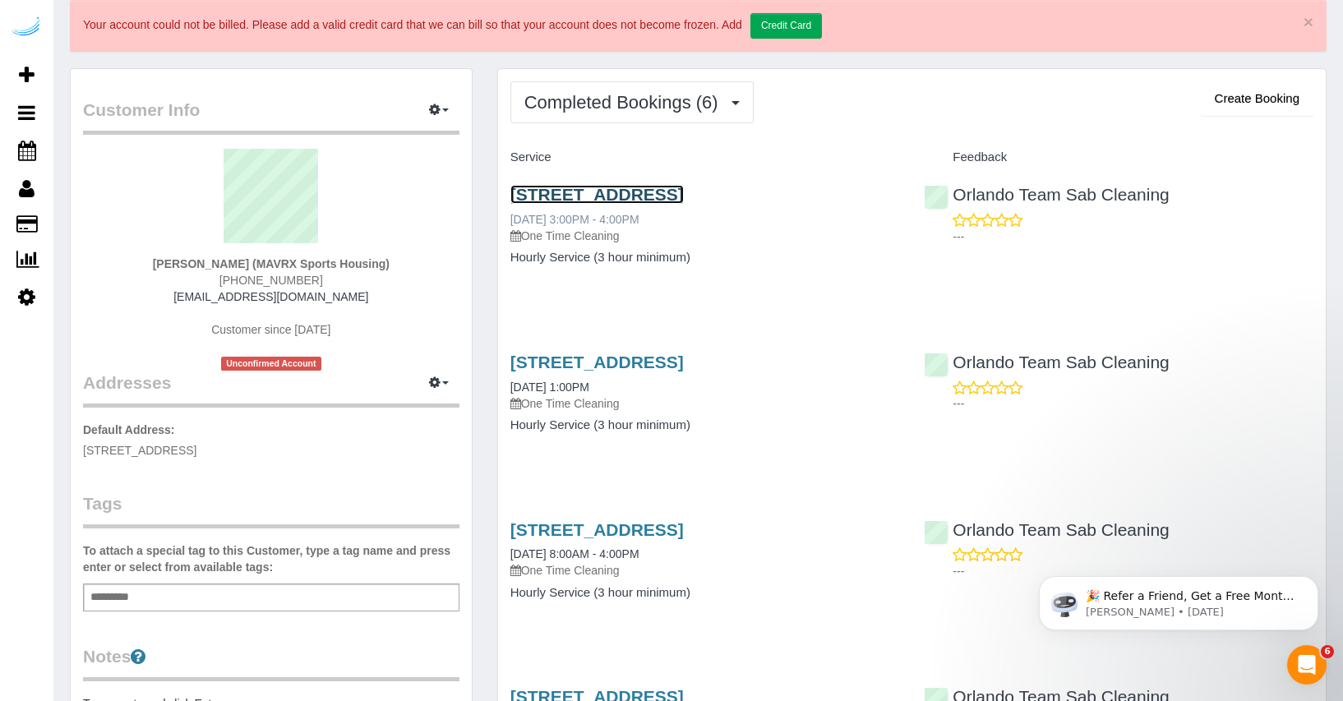
scroll to position [143, 0]
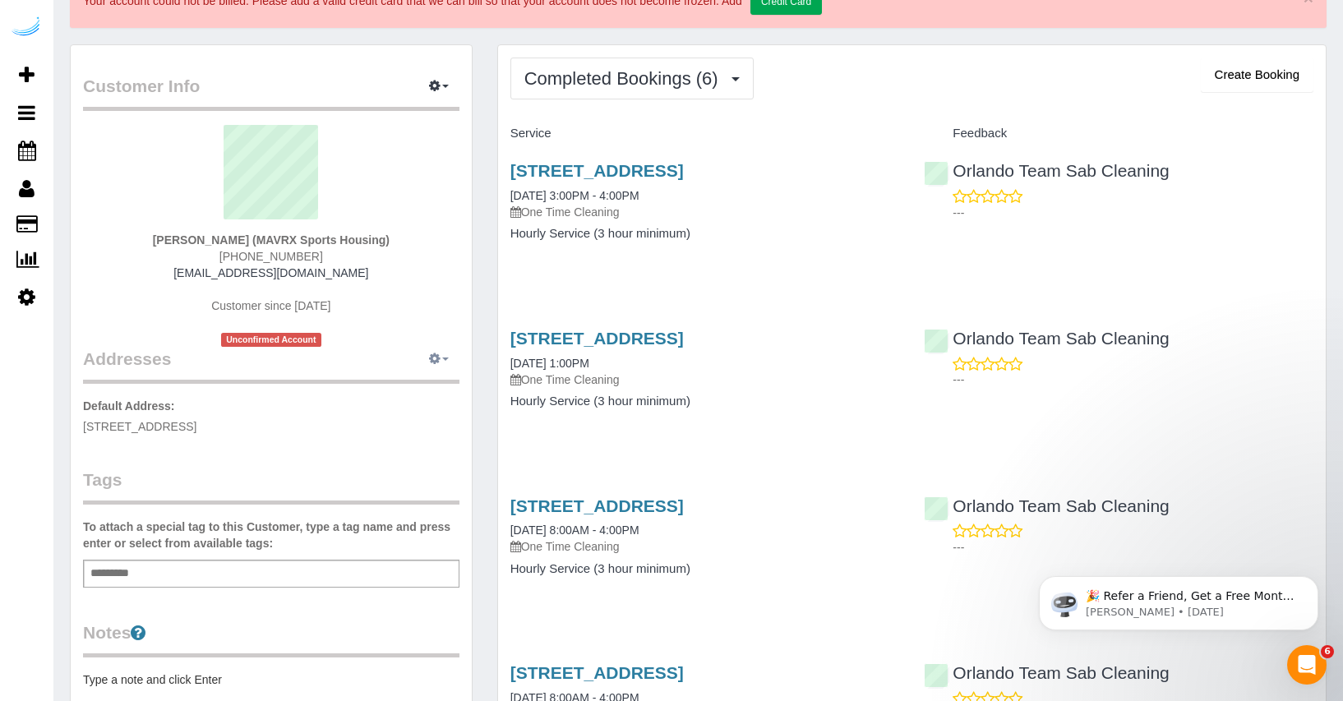
click at [452, 353] on button "button" at bounding box center [438, 359] width 41 height 25
click at [651, 274] on div "108 E Colonial Dr Orlando Fl 32801, Orlando, FL 32801 09/15/2025 3:00PM - 4:00P…" at bounding box center [705, 210] width 414 height 127
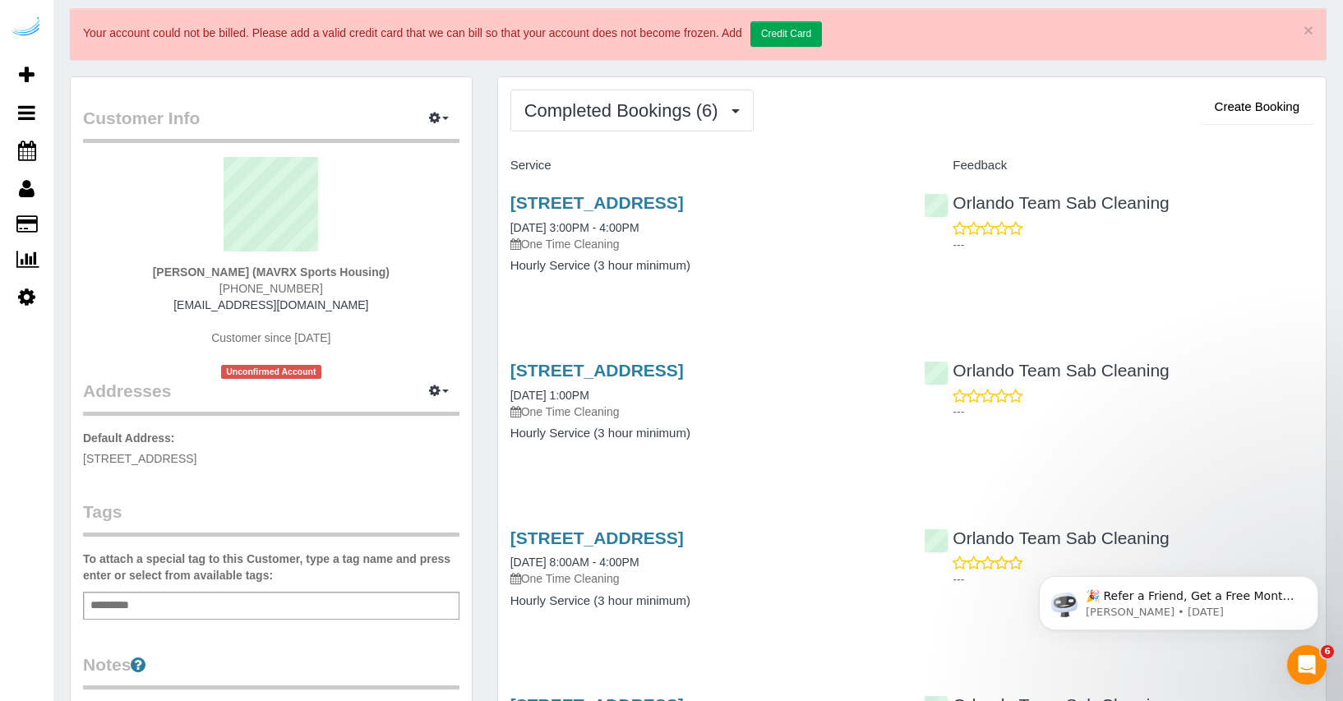
scroll to position [63, 0]
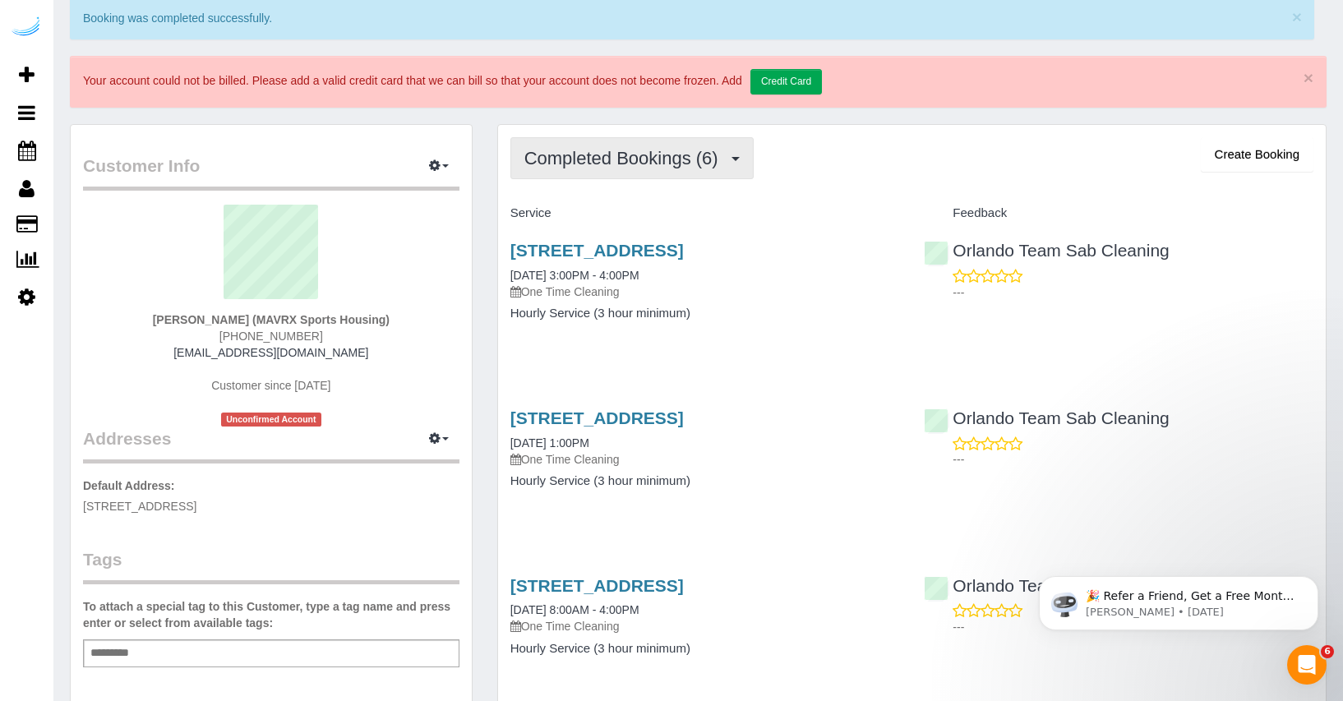
click at [675, 168] on span "Completed Bookings (6)" at bounding box center [625, 158] width 202 height 21
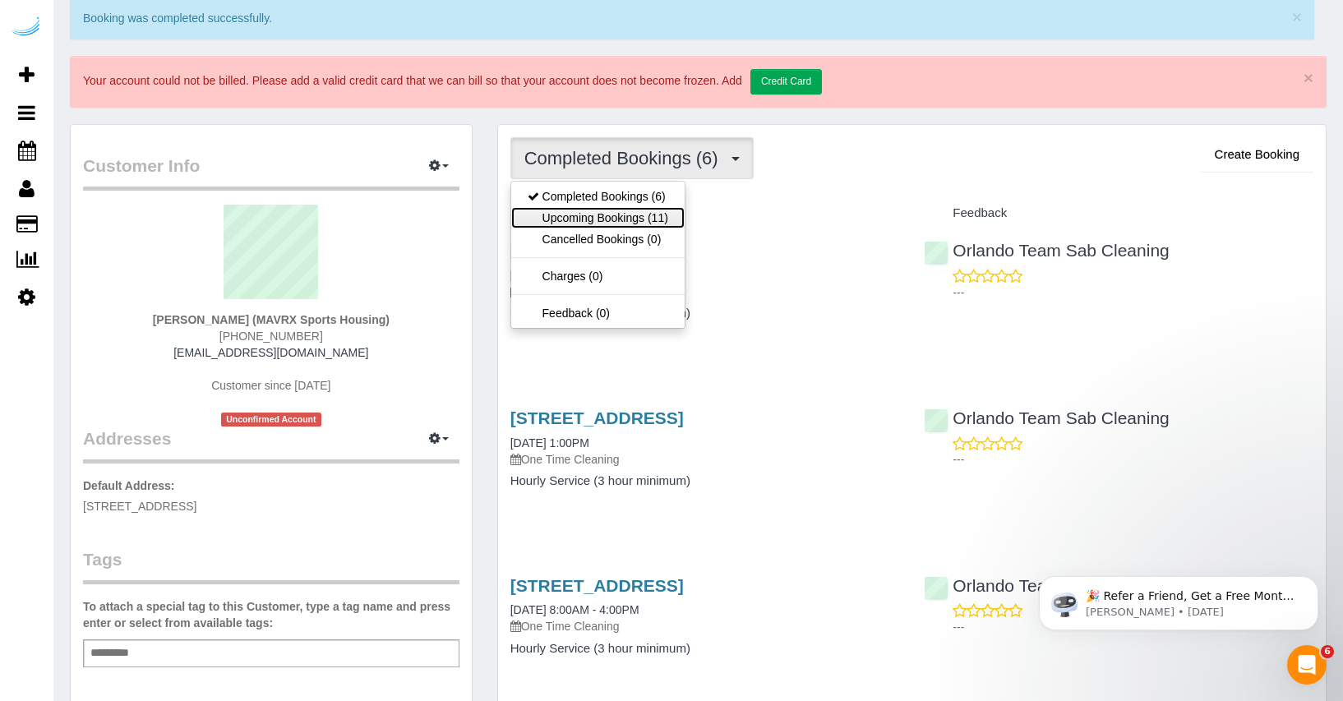
click at [657, 218] on link "Upcoming Bookings (11)" at bounding box center [597, 217] width 173 height 21
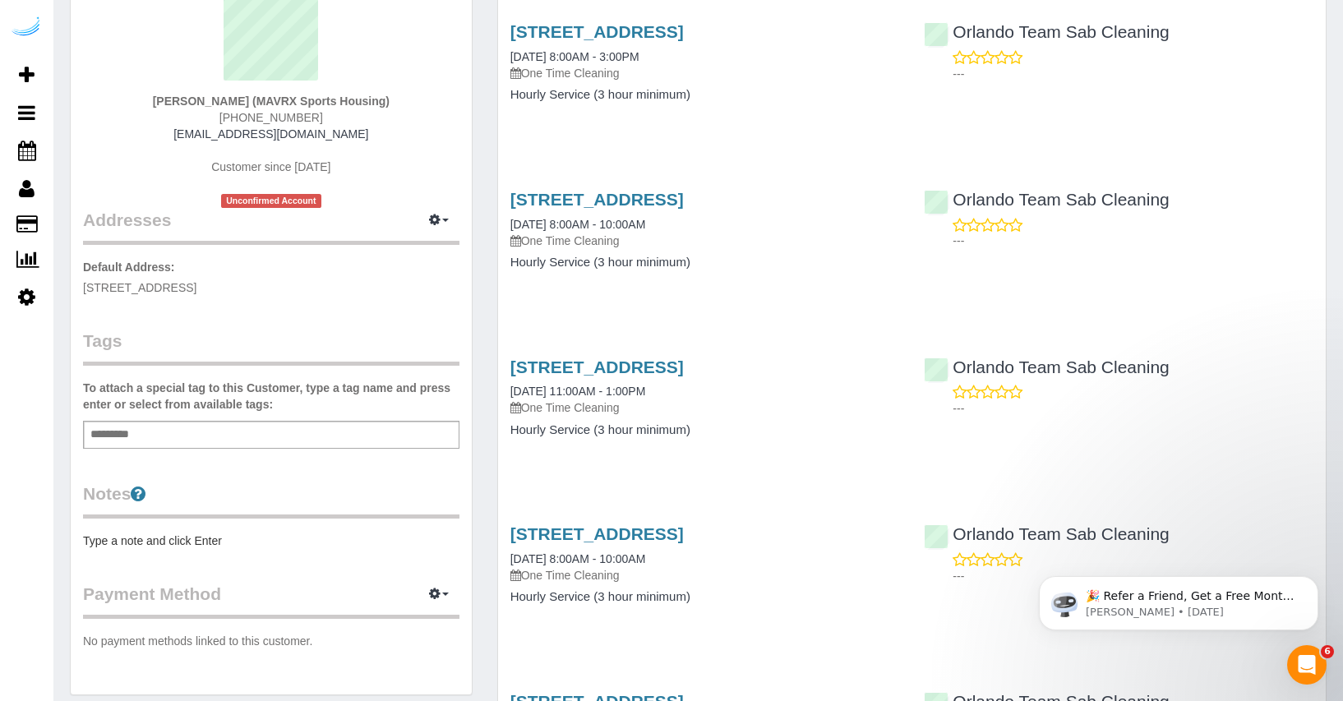
scroll to position [281, 0]
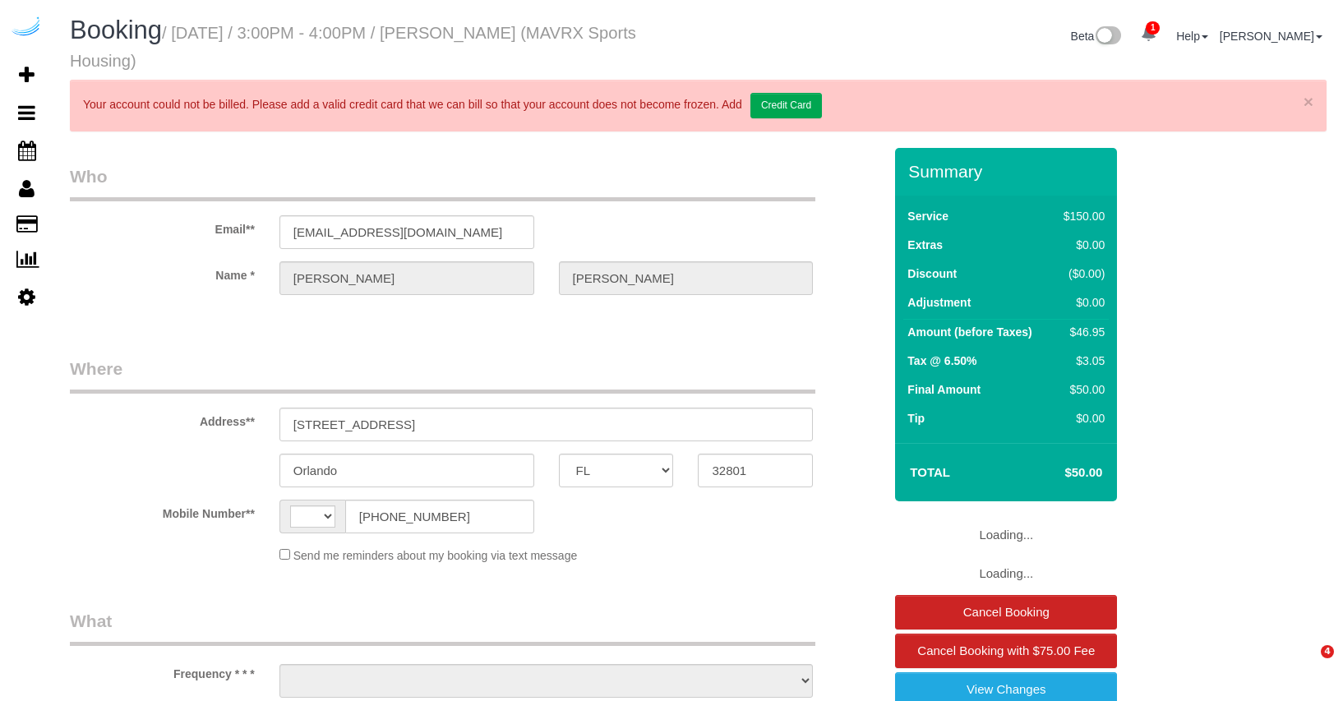
select select "FL"
select select "string:[GEOGRAPHIC_DATA]"
select select "object:673"
select select "117"
select select "number:9"
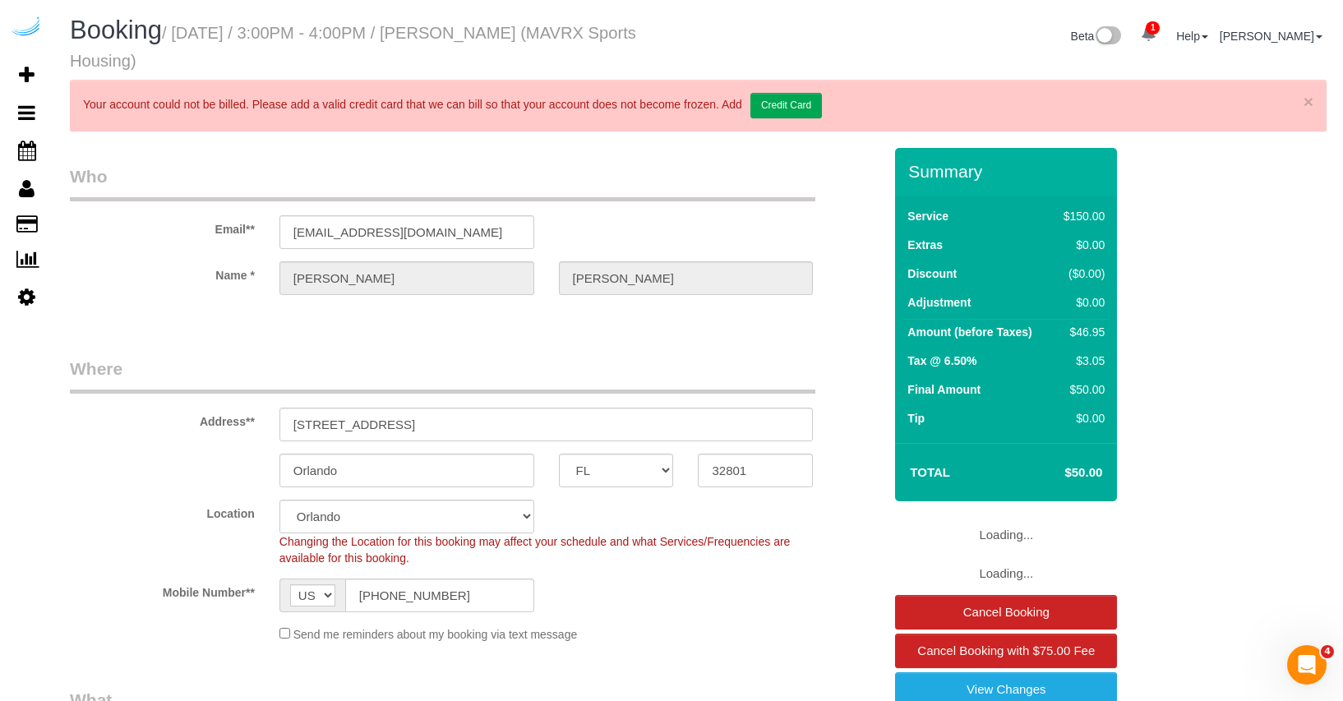
select select "object:905"
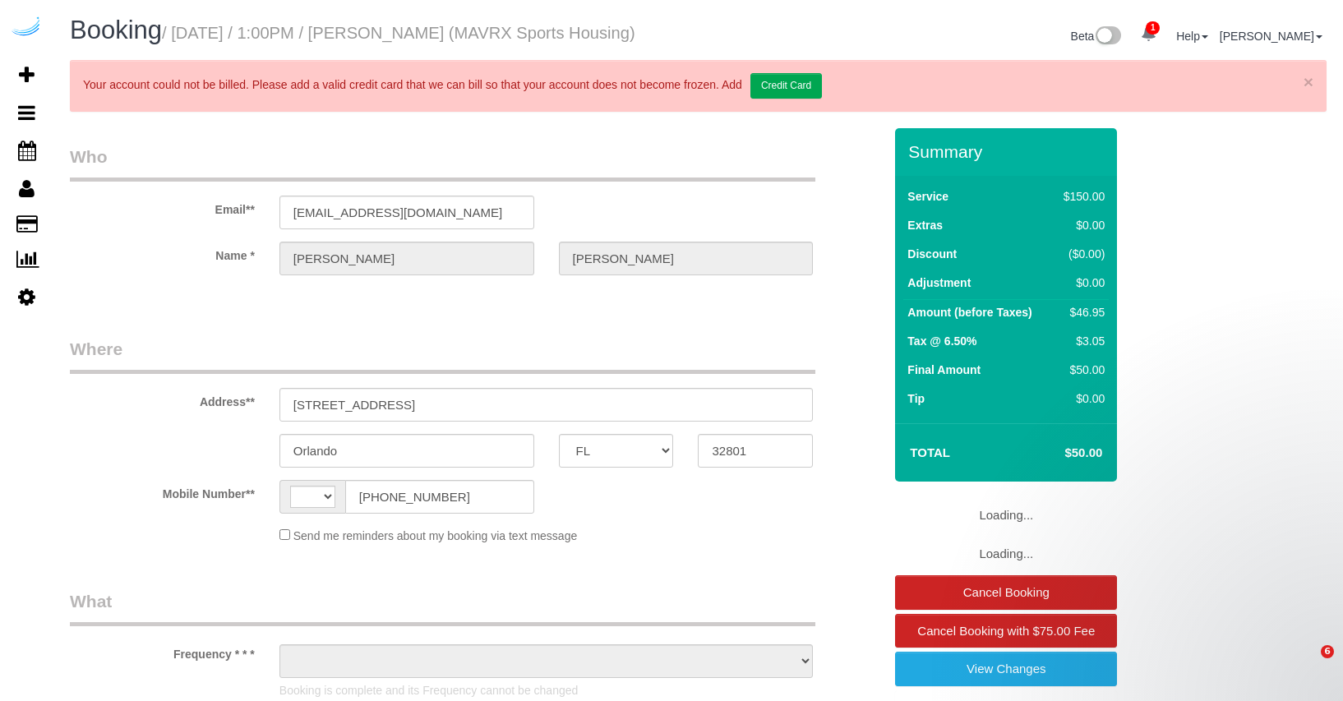
select select "FL"
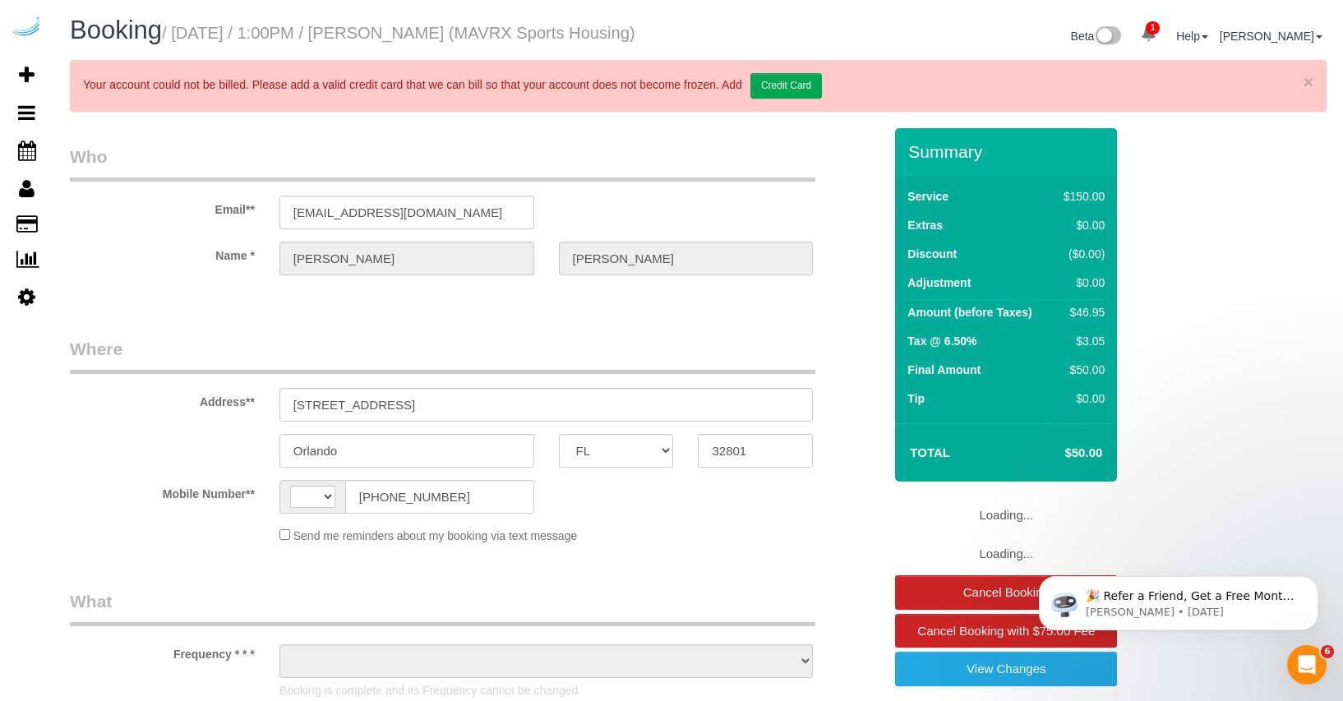
select select "string:US"
select select "object:698"
select select "number:9"
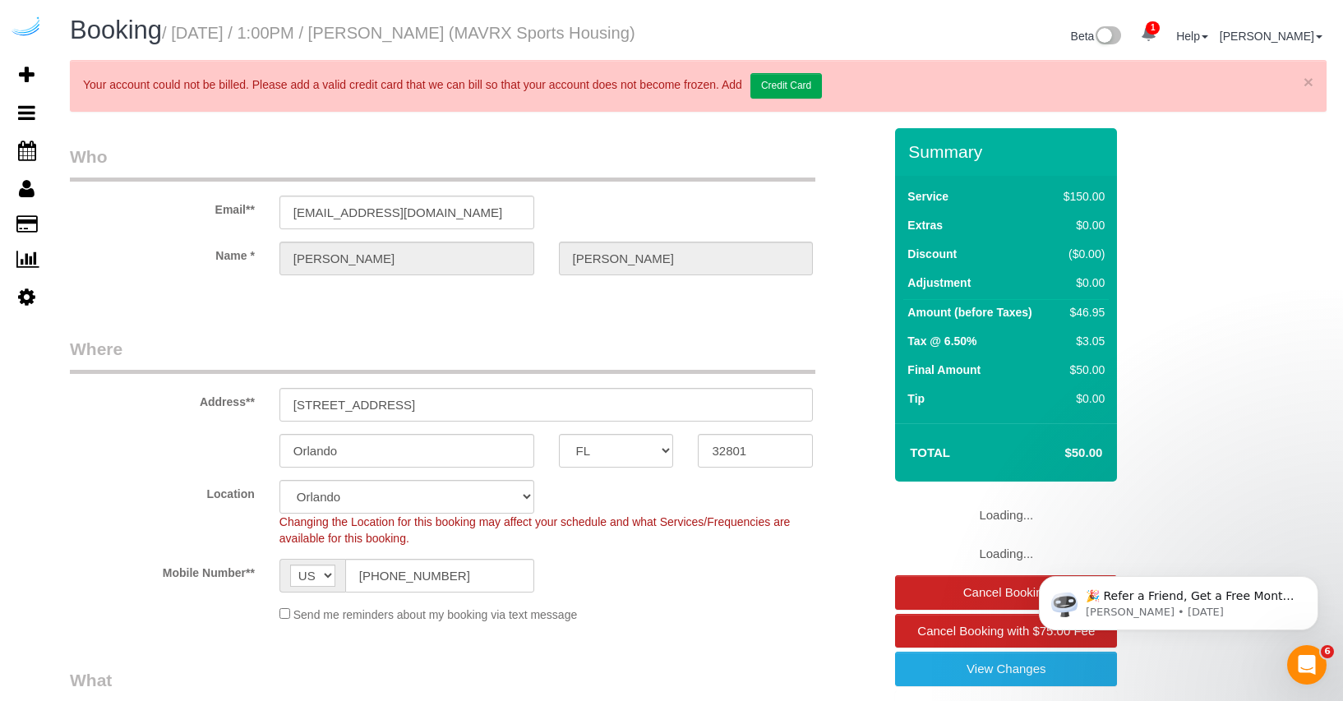
select select "117"
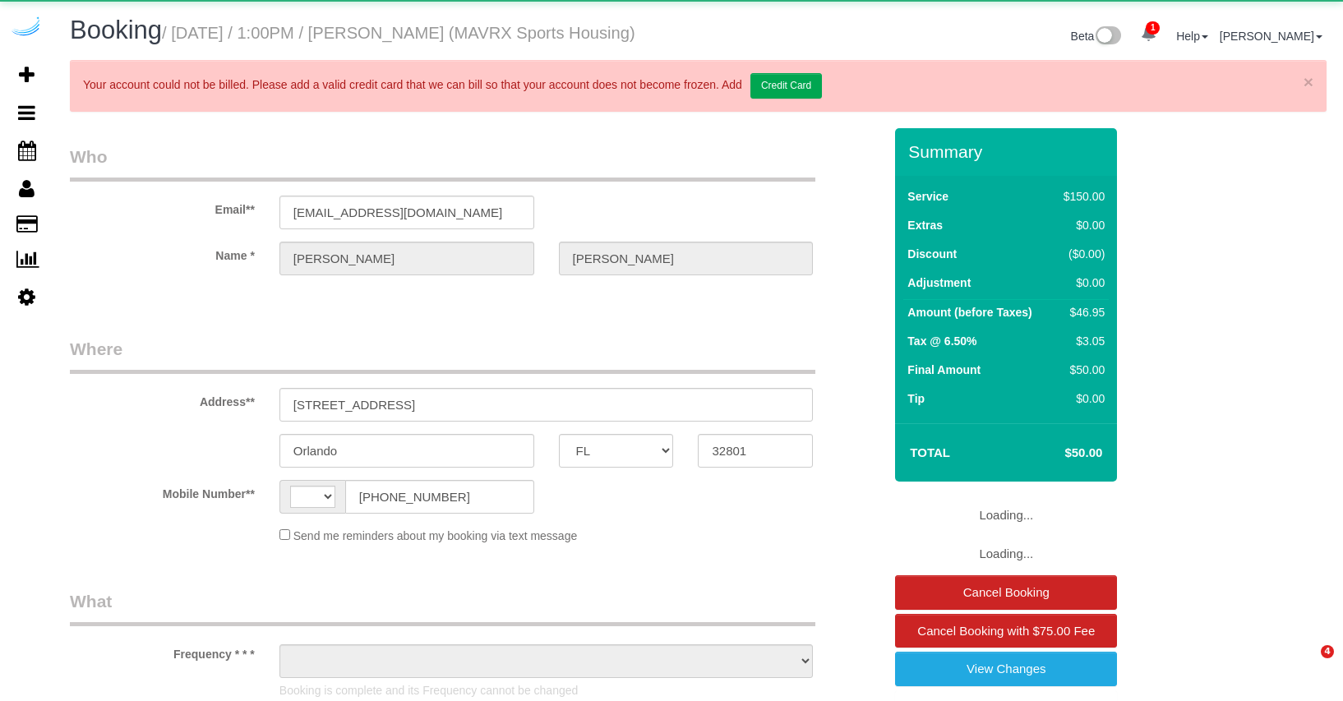
select select "FL"
select select "string:US"
select select "object:675"
select select "117"
select select "number:9"
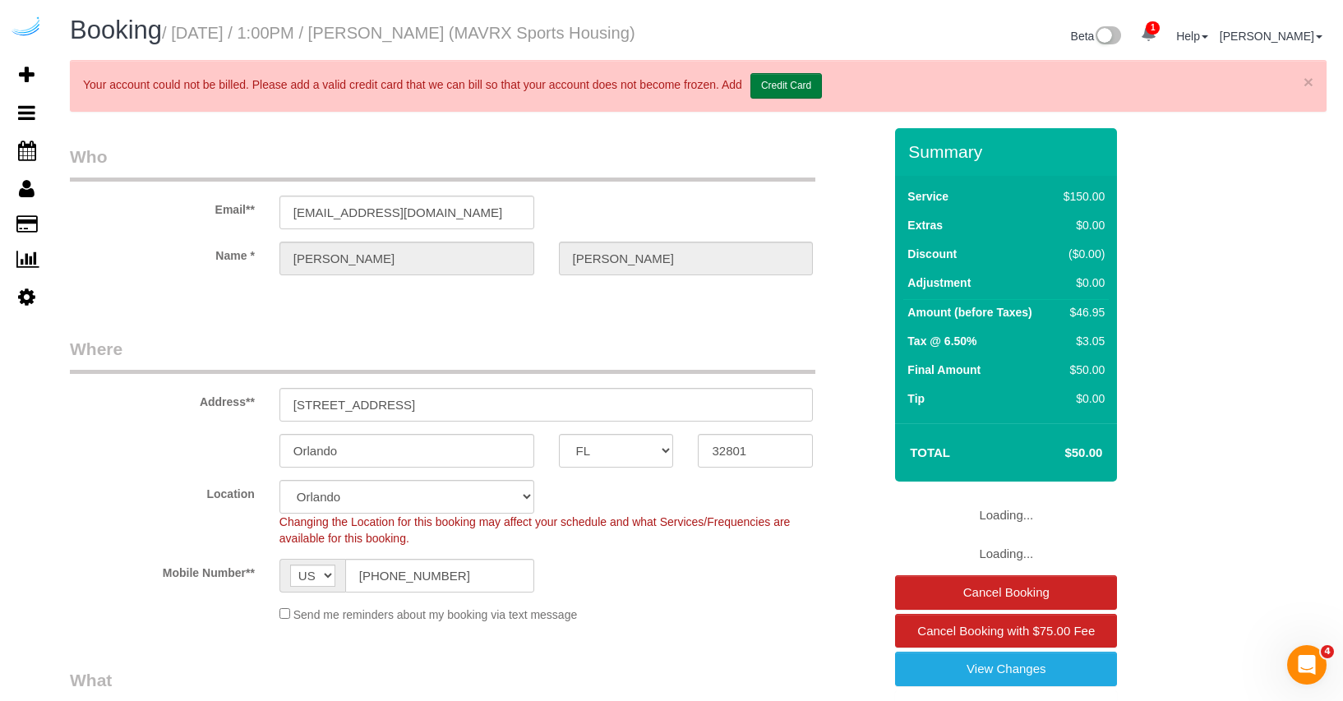
select select "object:905"
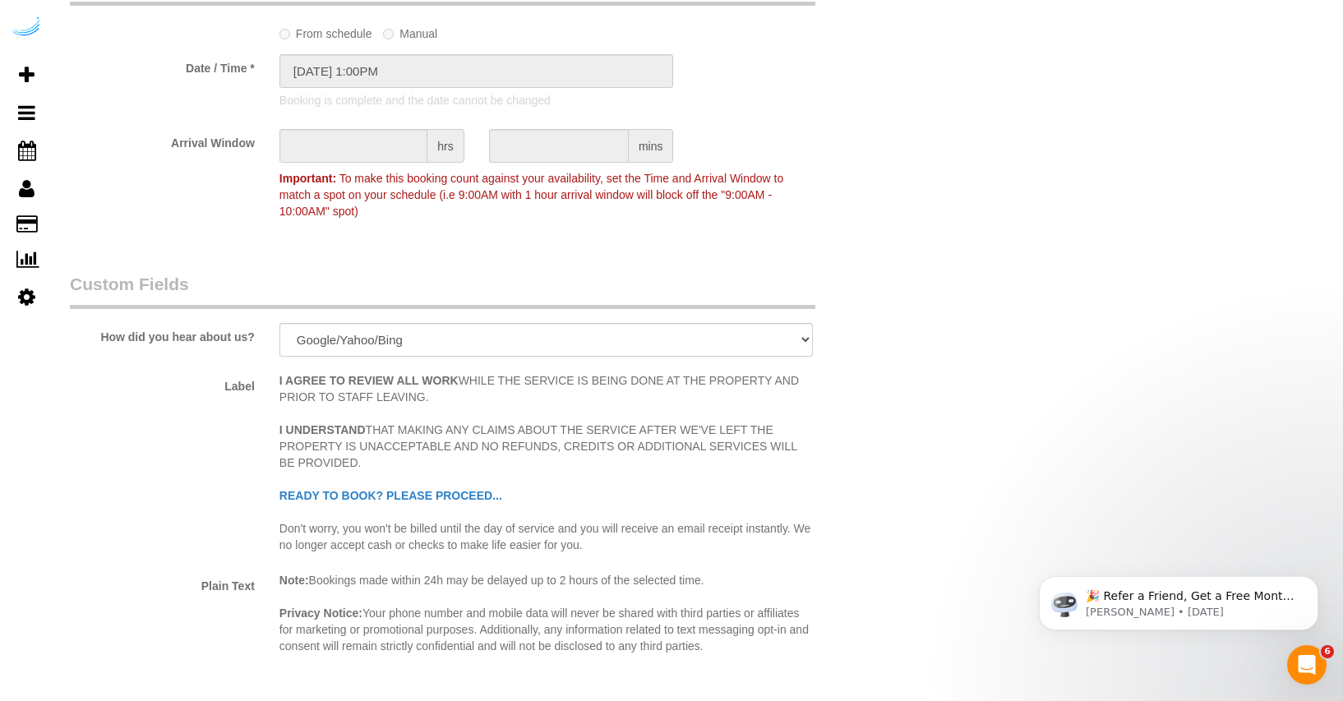
scroll to position [3003, 0]
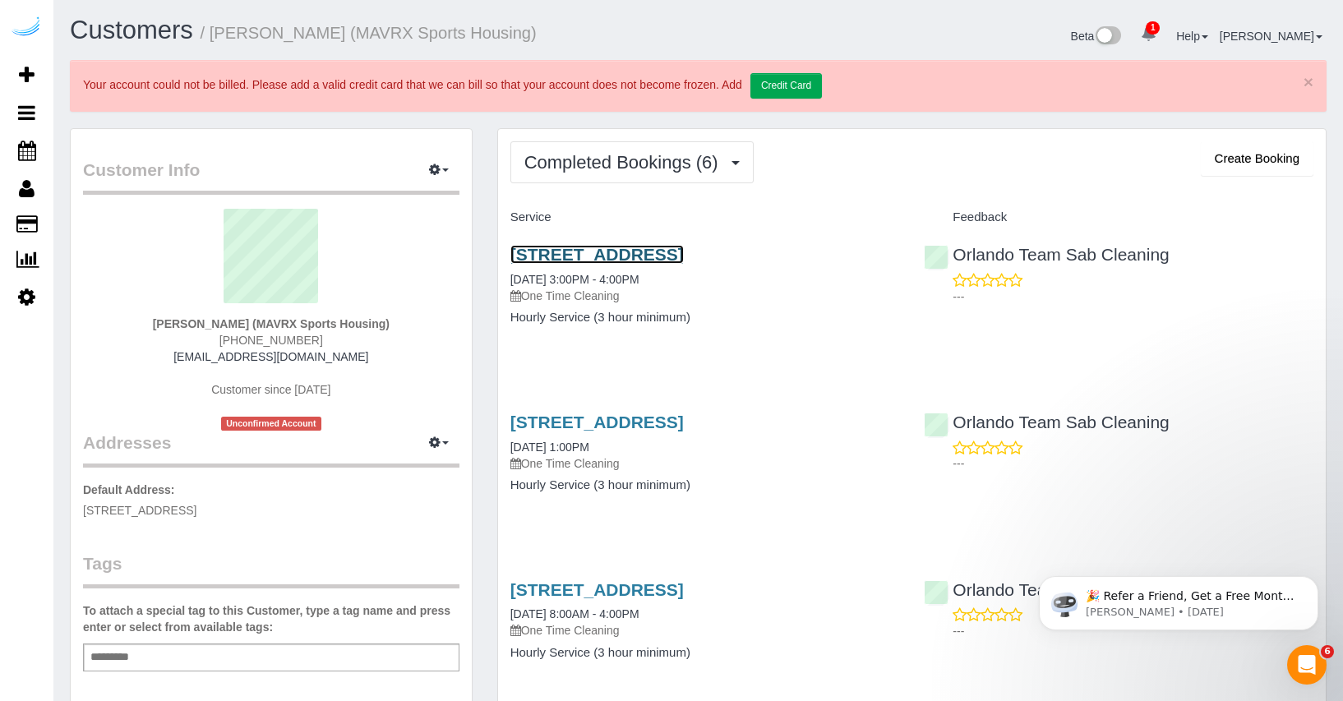
click at [684, 254] on link "[STREET_ADDRESS]" at bounding box center [596, 254] width 173 height 19
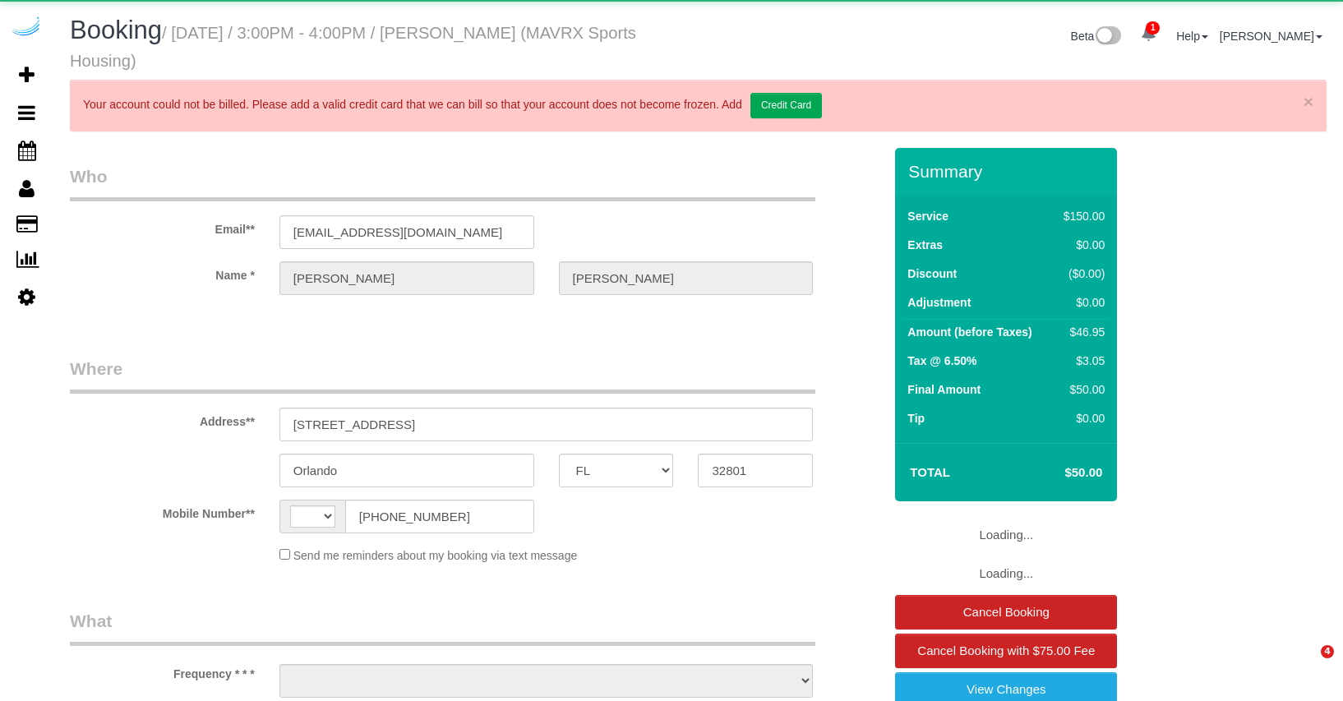
select select "FL"
select select "string:[GEOGRAPHIC_DATA]"
select select "object:627"
select select "117"
select select "number:9"
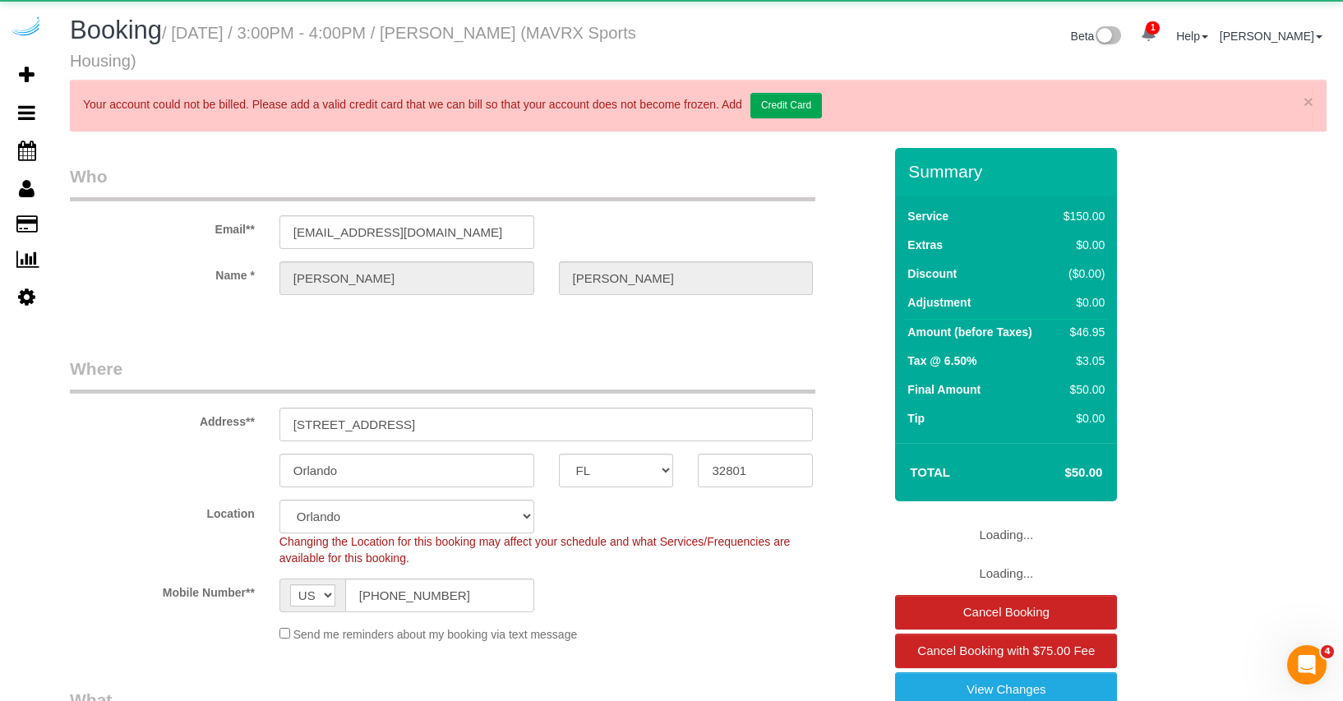
select select "object:905"
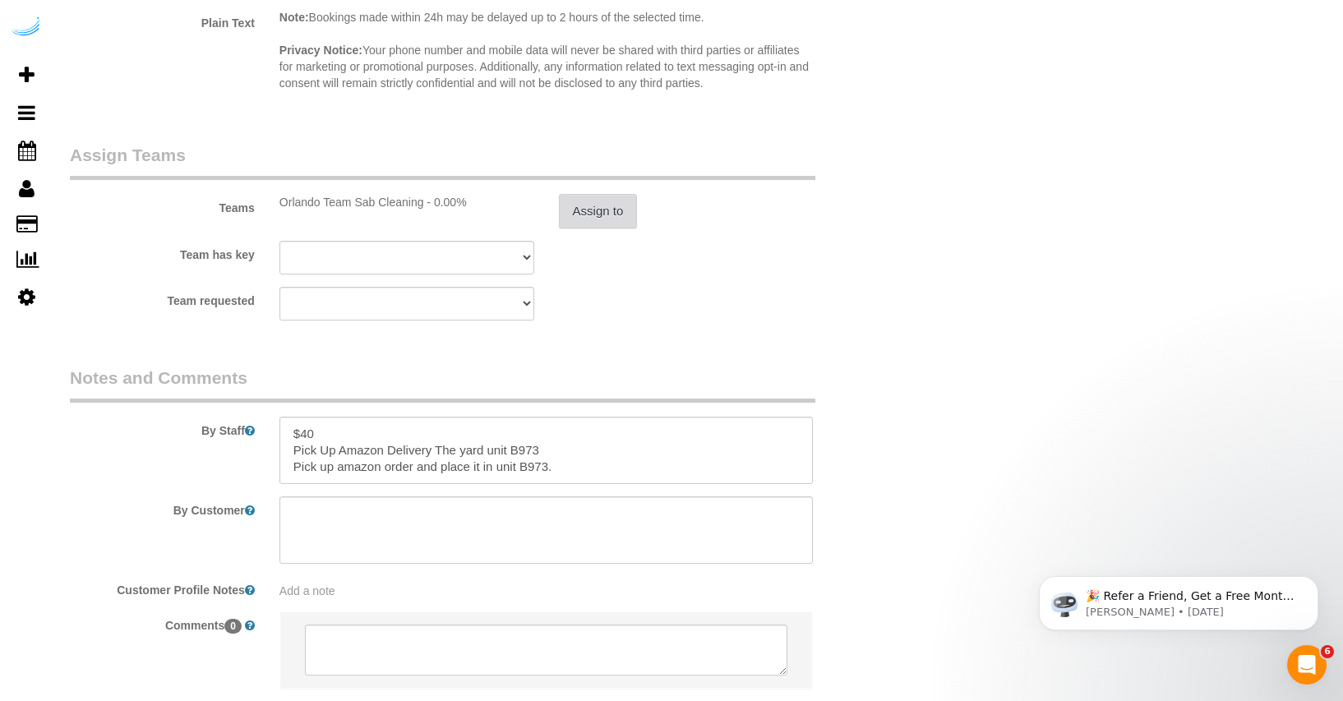
scroll to position [2895, 0]
